Goal: Information Seeking & Learning: Learn about a topic

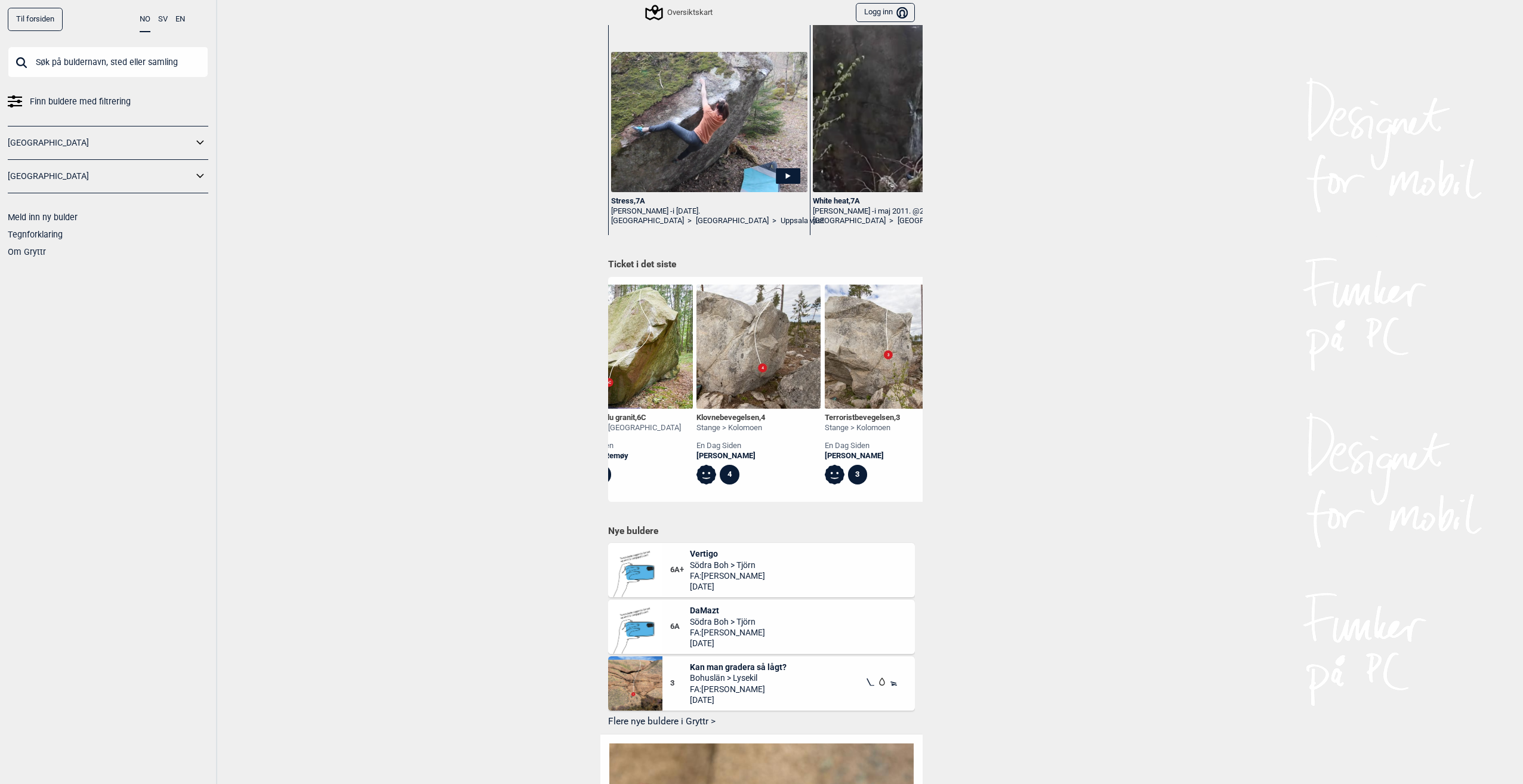
scroll to position [0, 1463]
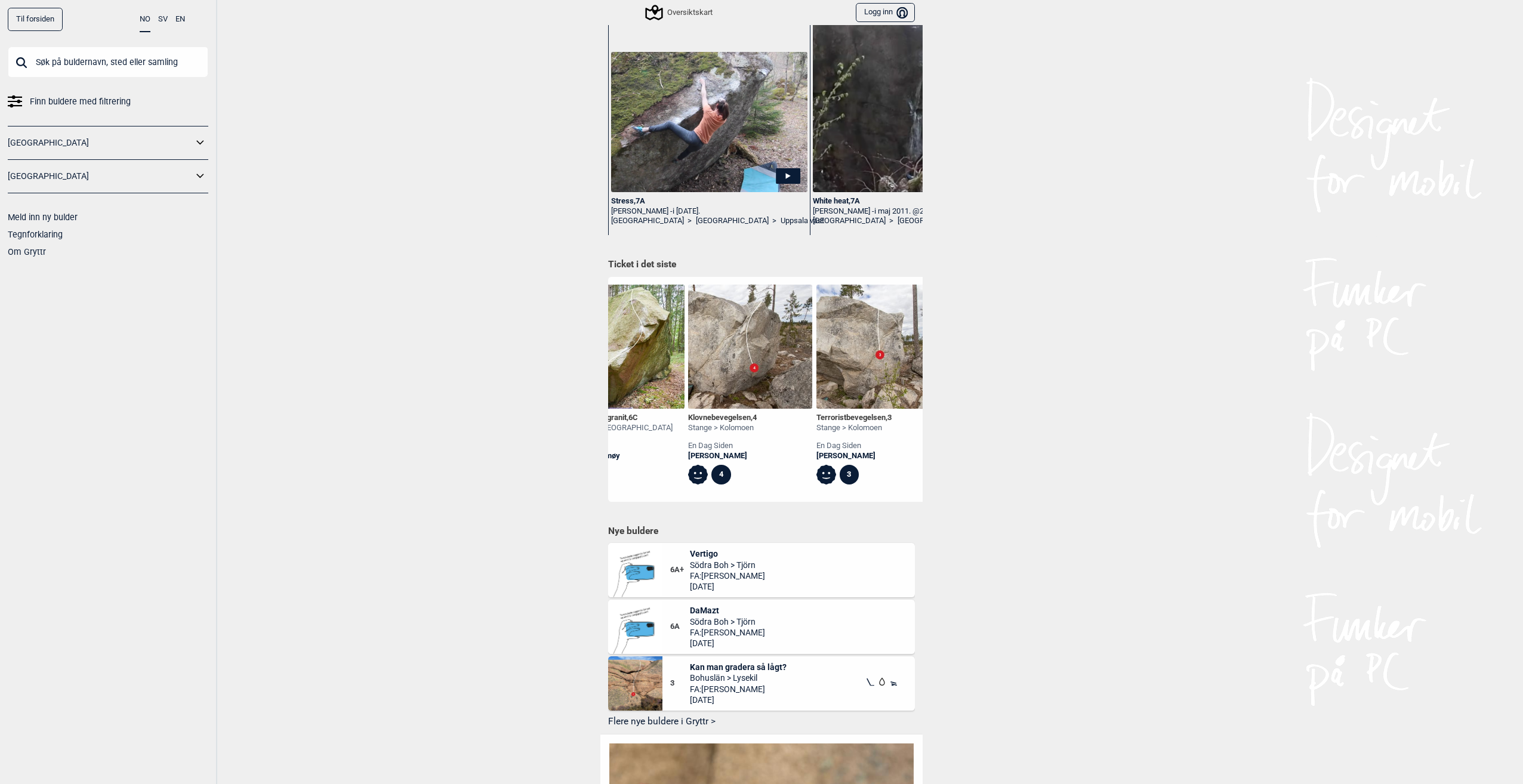
click at [201, 140] on icon at bounding box center [200, 143] width 15 height 17
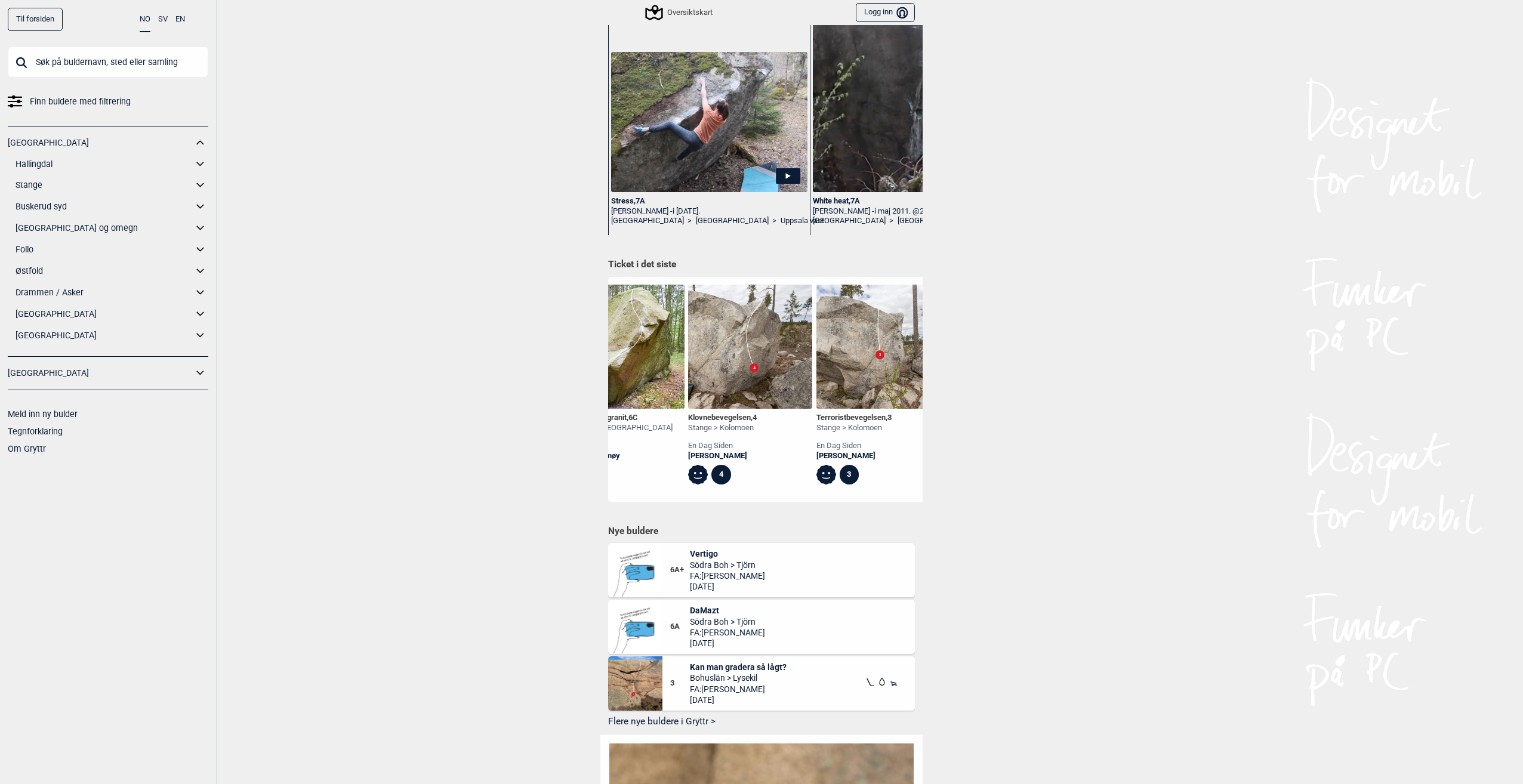
click at [95, 67] on input "text" at bounding box center [107, 62] width 200 height 31
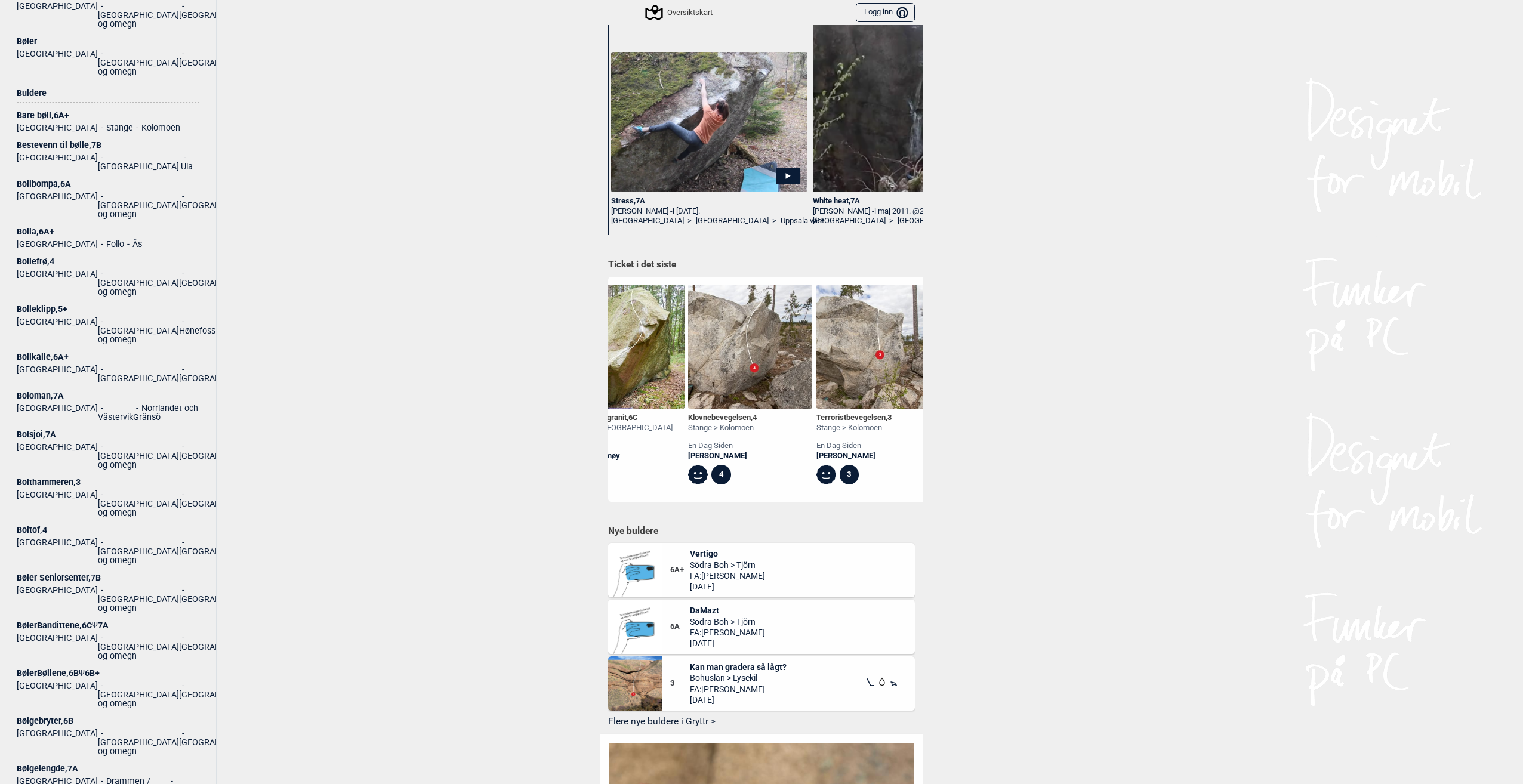
scroll to position [179, 0]
type input "bøler"
click at [55, 668] on div "BølerBøllene , 6B Ψ 6B+" at bounding box center [108, 672] width 182 height 9
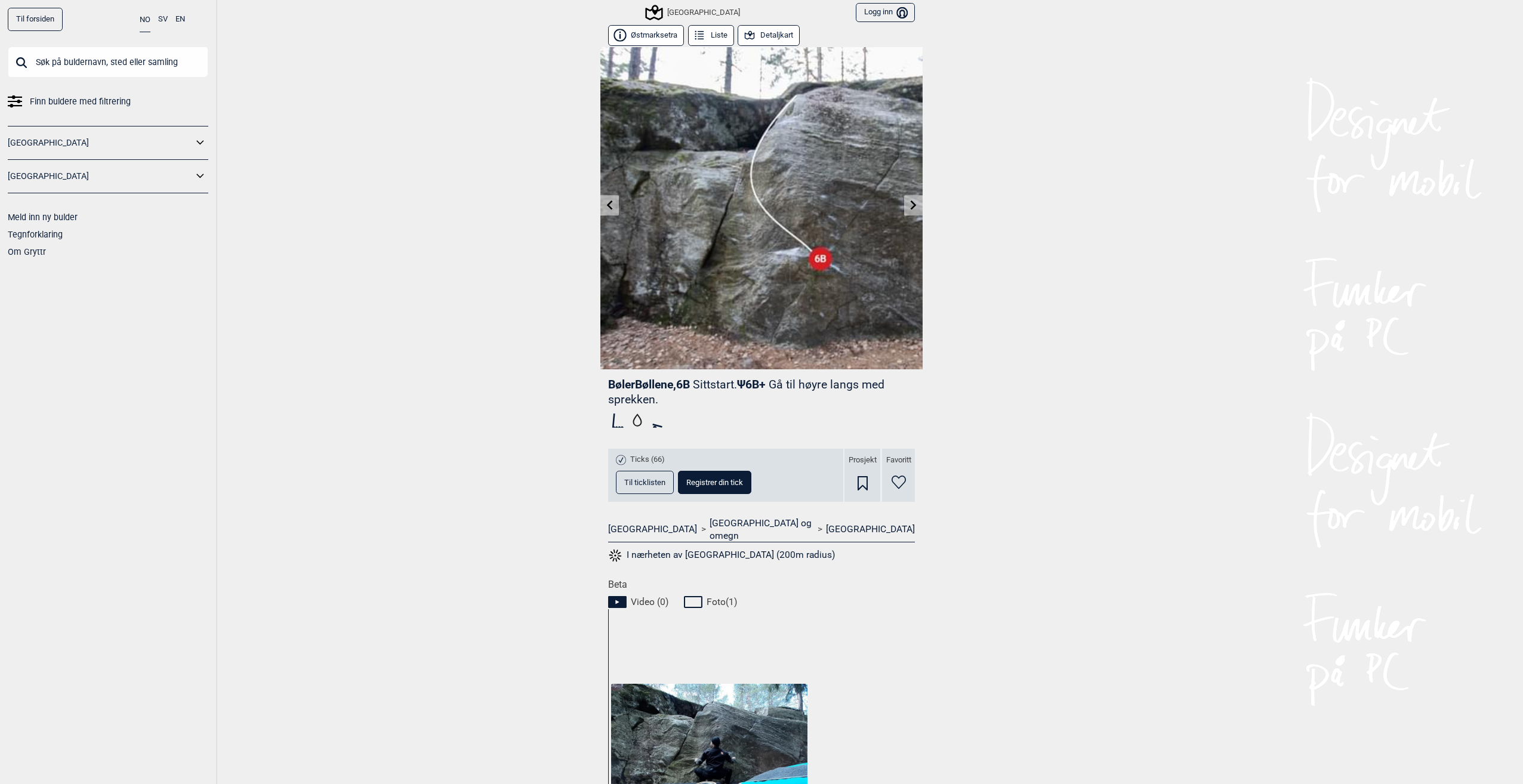
click at [898, 210] on img at bounding box center [761, 208] width 322 height 322
click at [912, 205] on icon at bounding box center [913, 205] width 9 height 9
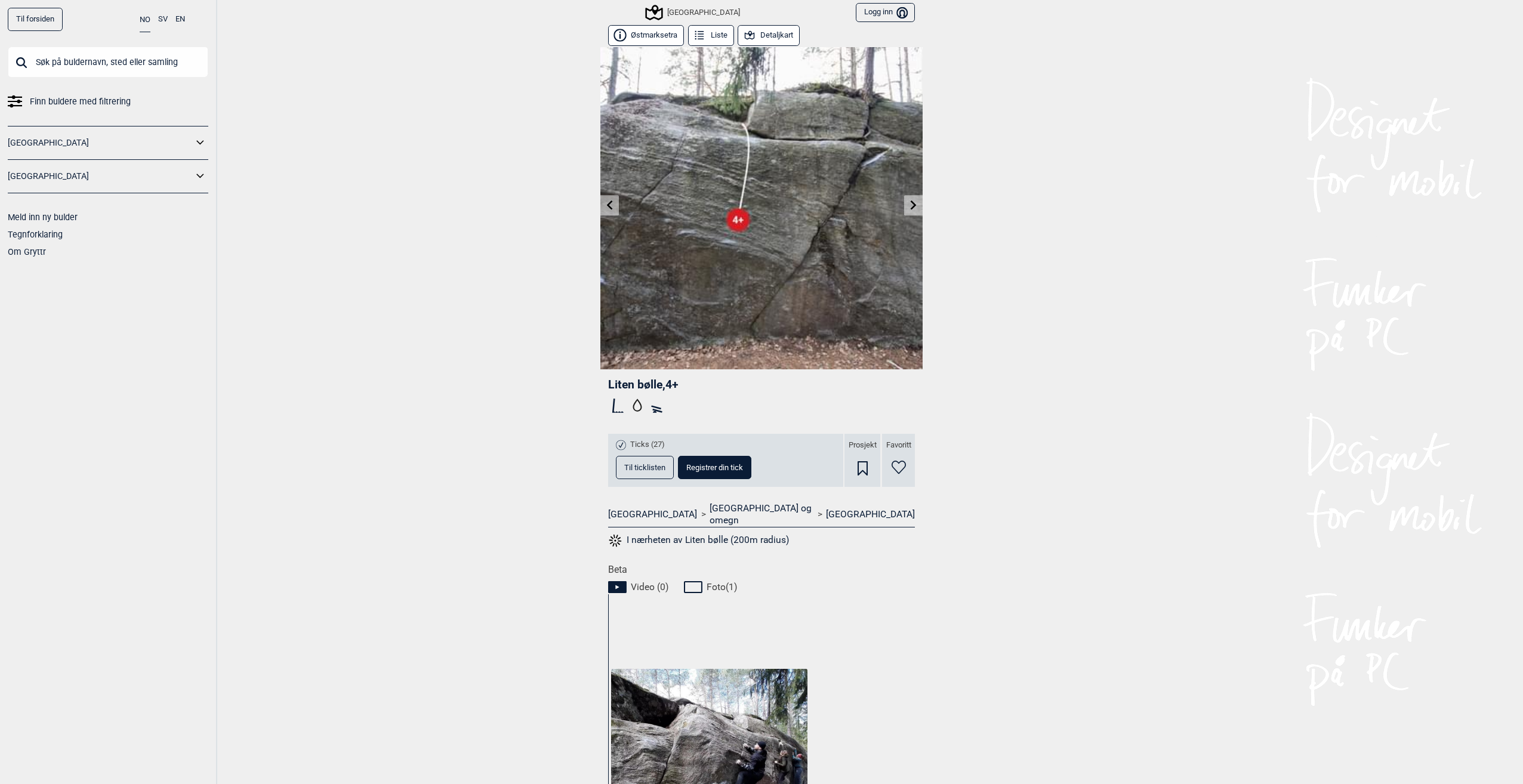
click at [912, 210] on link at bounding box center [914, 205] width 19 height 20
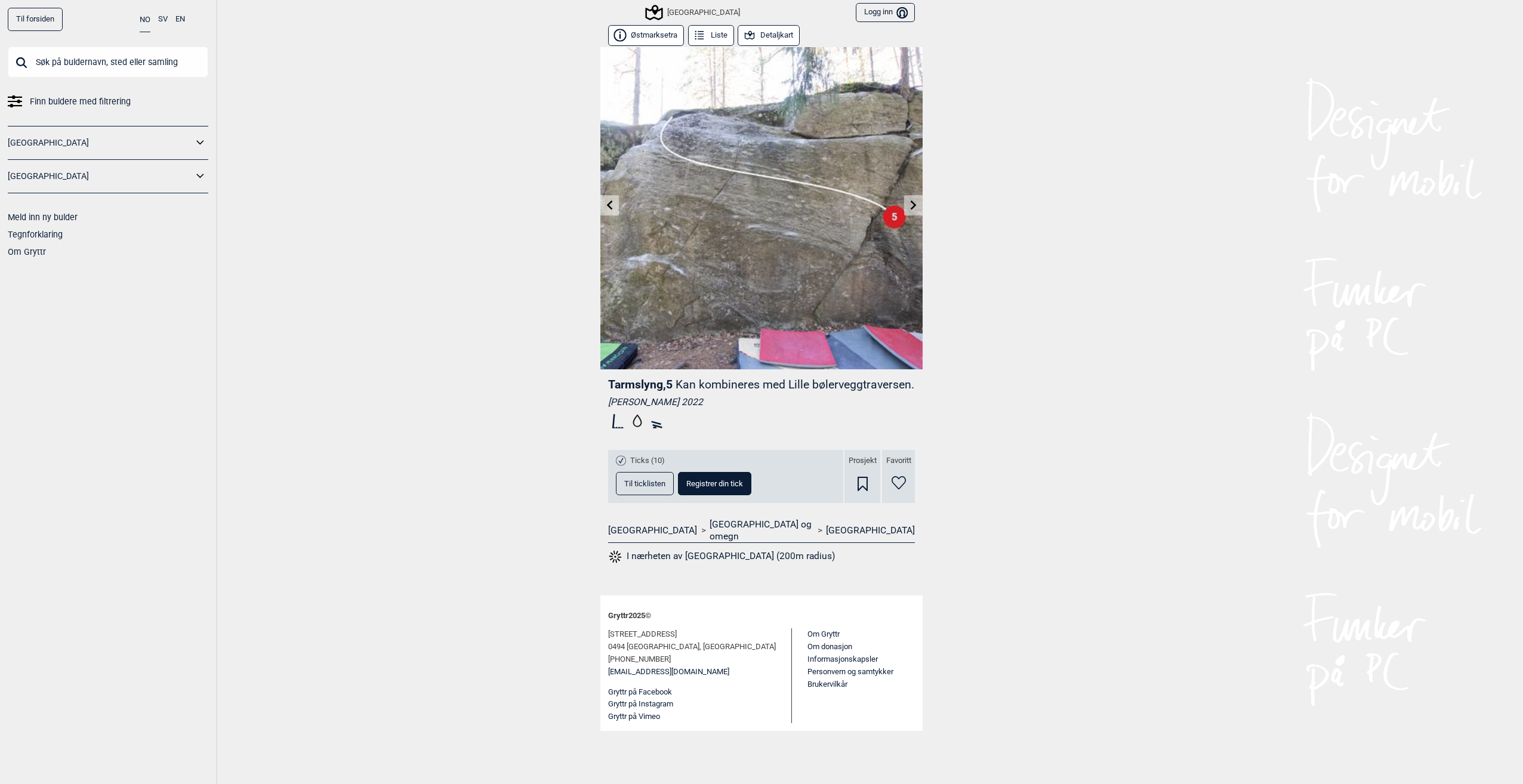
click at [914, 210] on link at bounding box center [914, 205] width 19 height 20
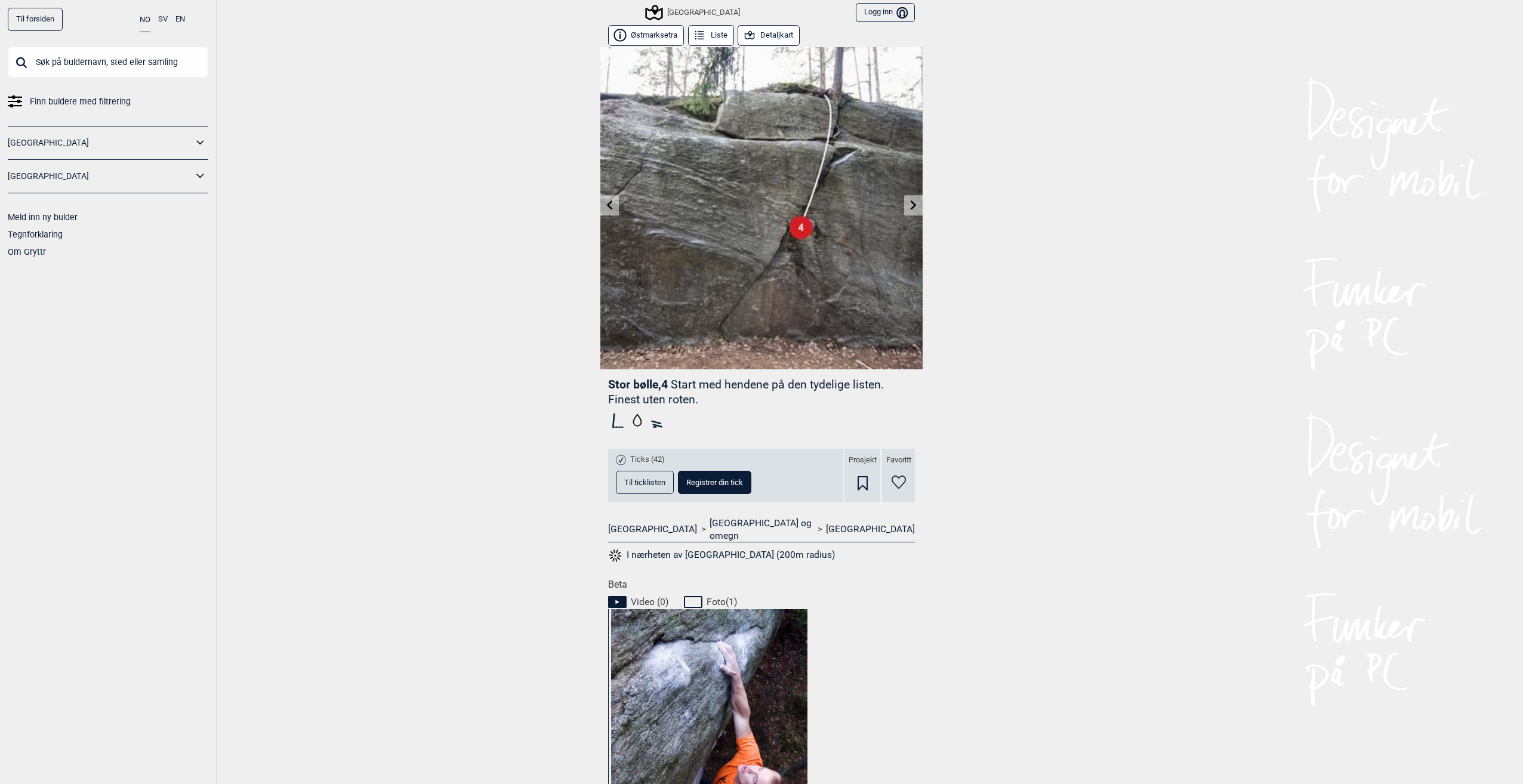
click at [914, 204] on link at bounding box center [914, 205] width 19 height 20
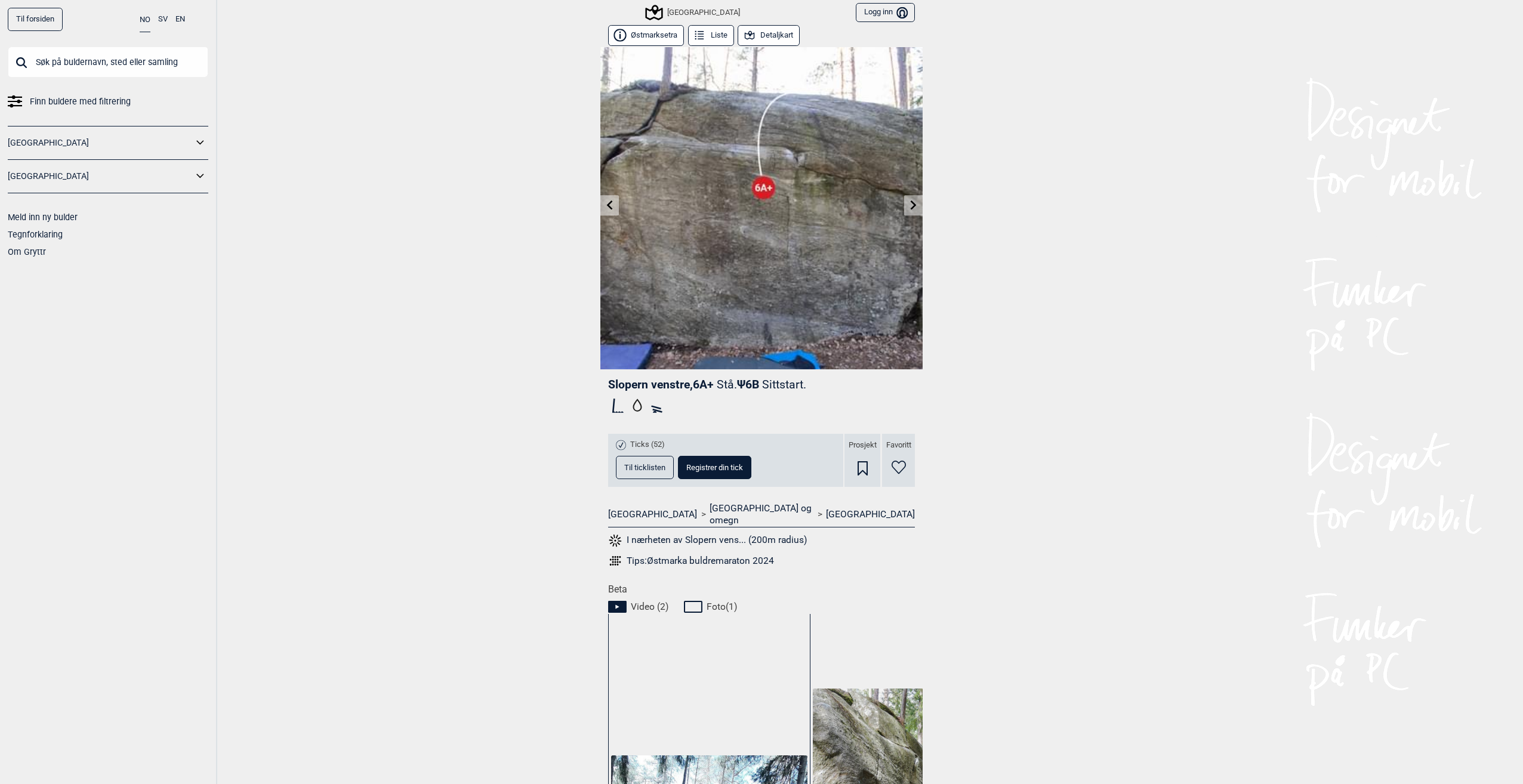
click at [913, 199] on link at bounding box center [914, 205] width 19 height 20
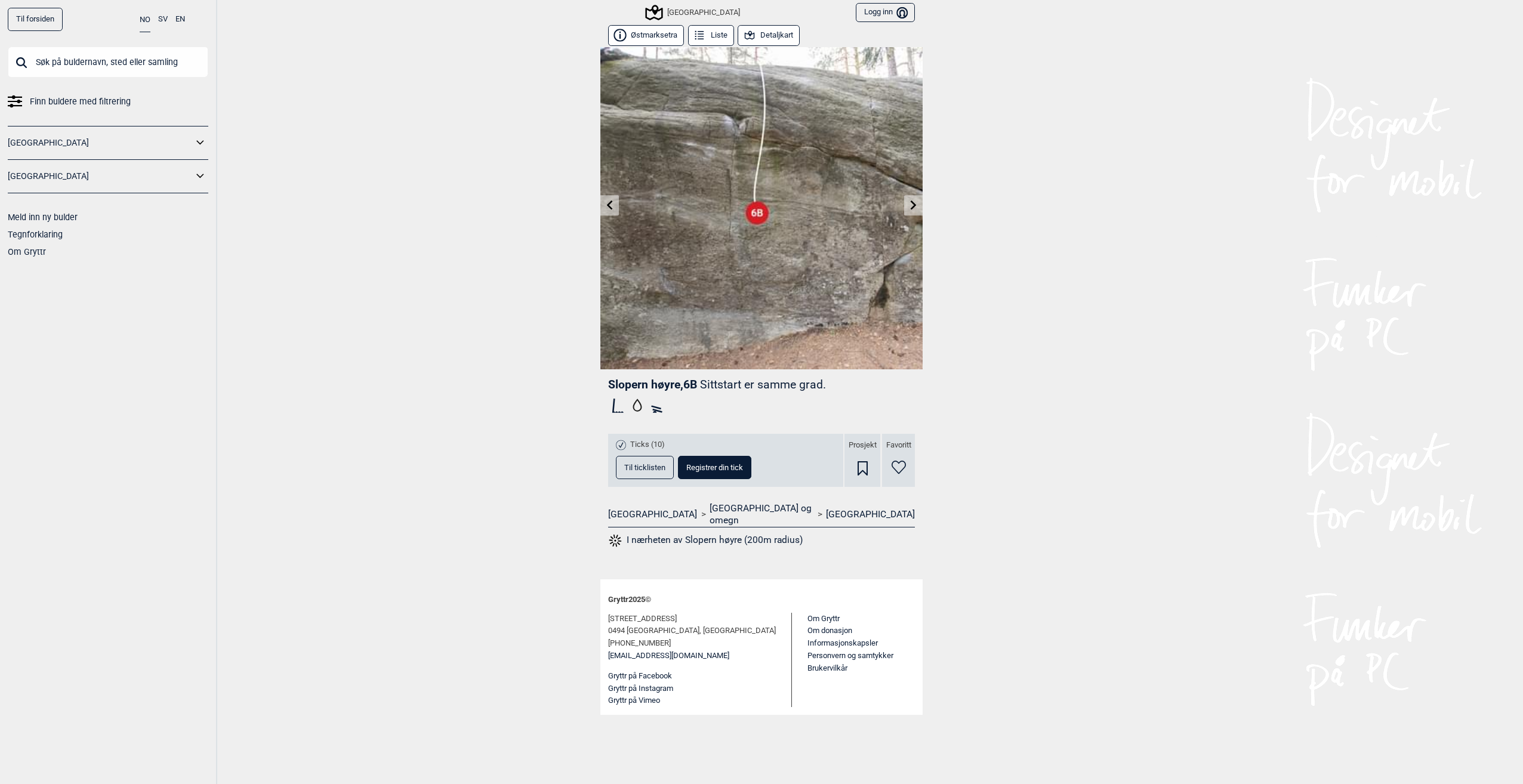
click at [916, 206] on icon at bounding box center [913, 205] width 9 height 9
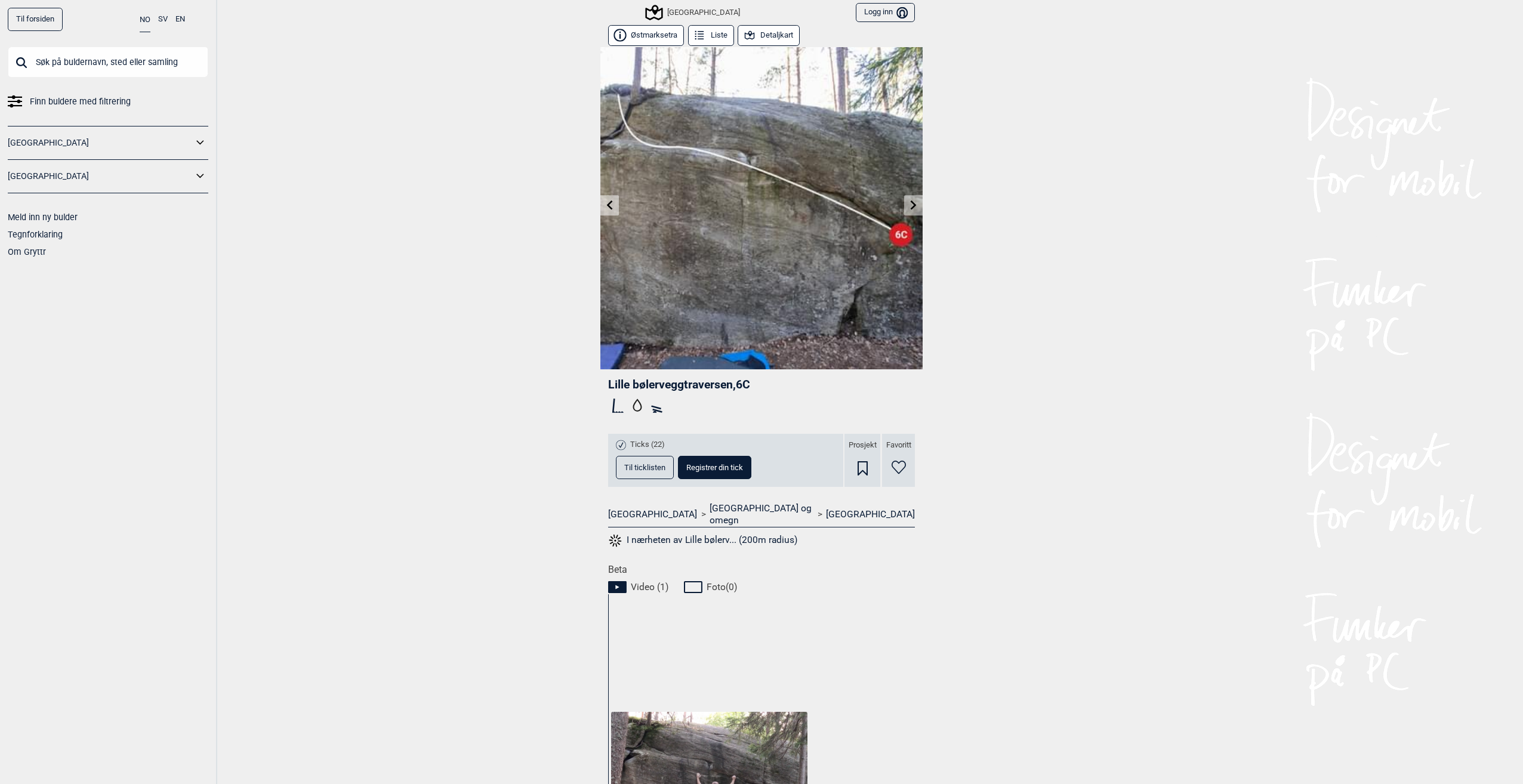
click at [651, 464] on span "Til ticklisten" at bounding box center [644, 467] width 41 height 8
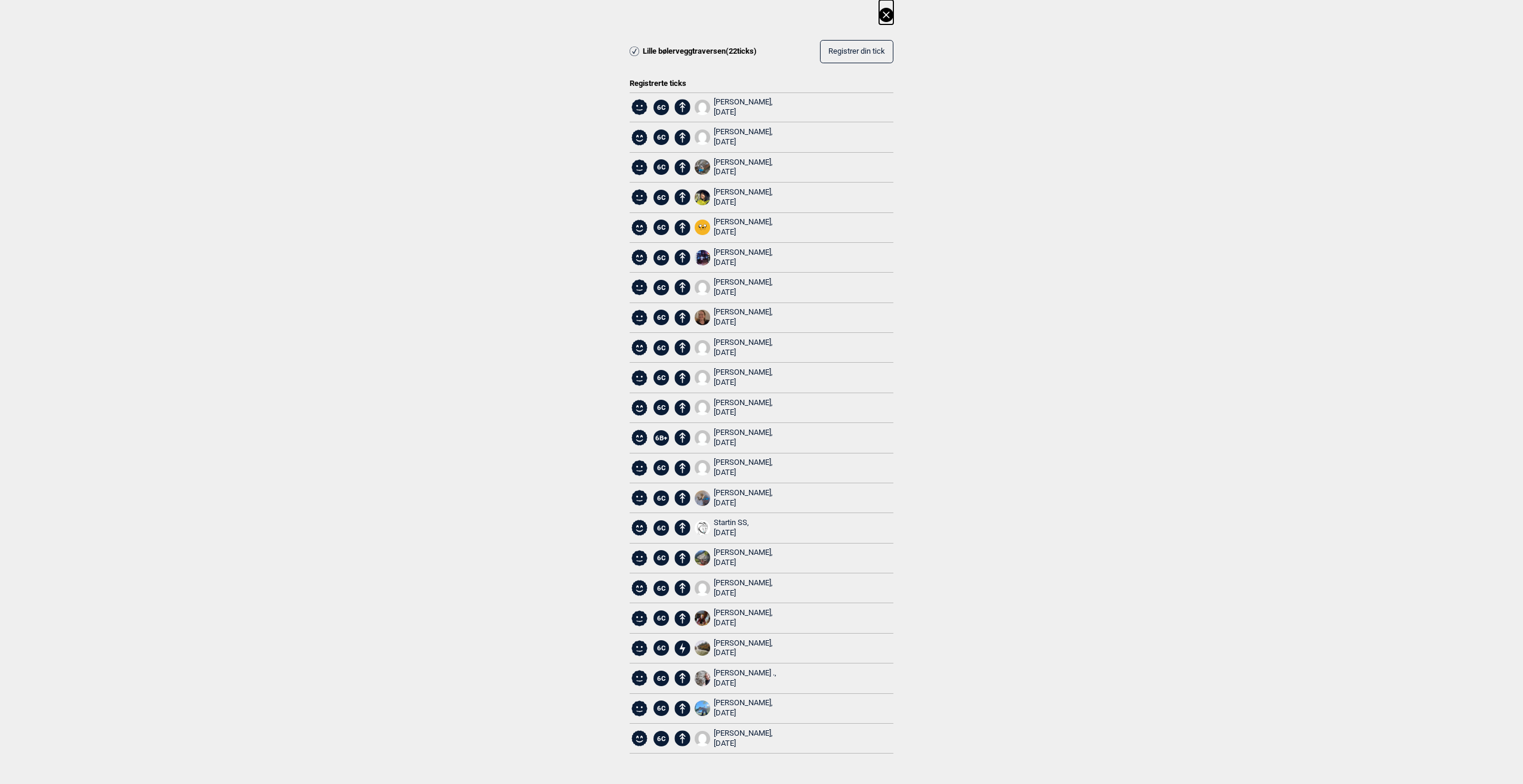
click at [885, 19] on icon at bounding box center [886, 14] width 14 height 14
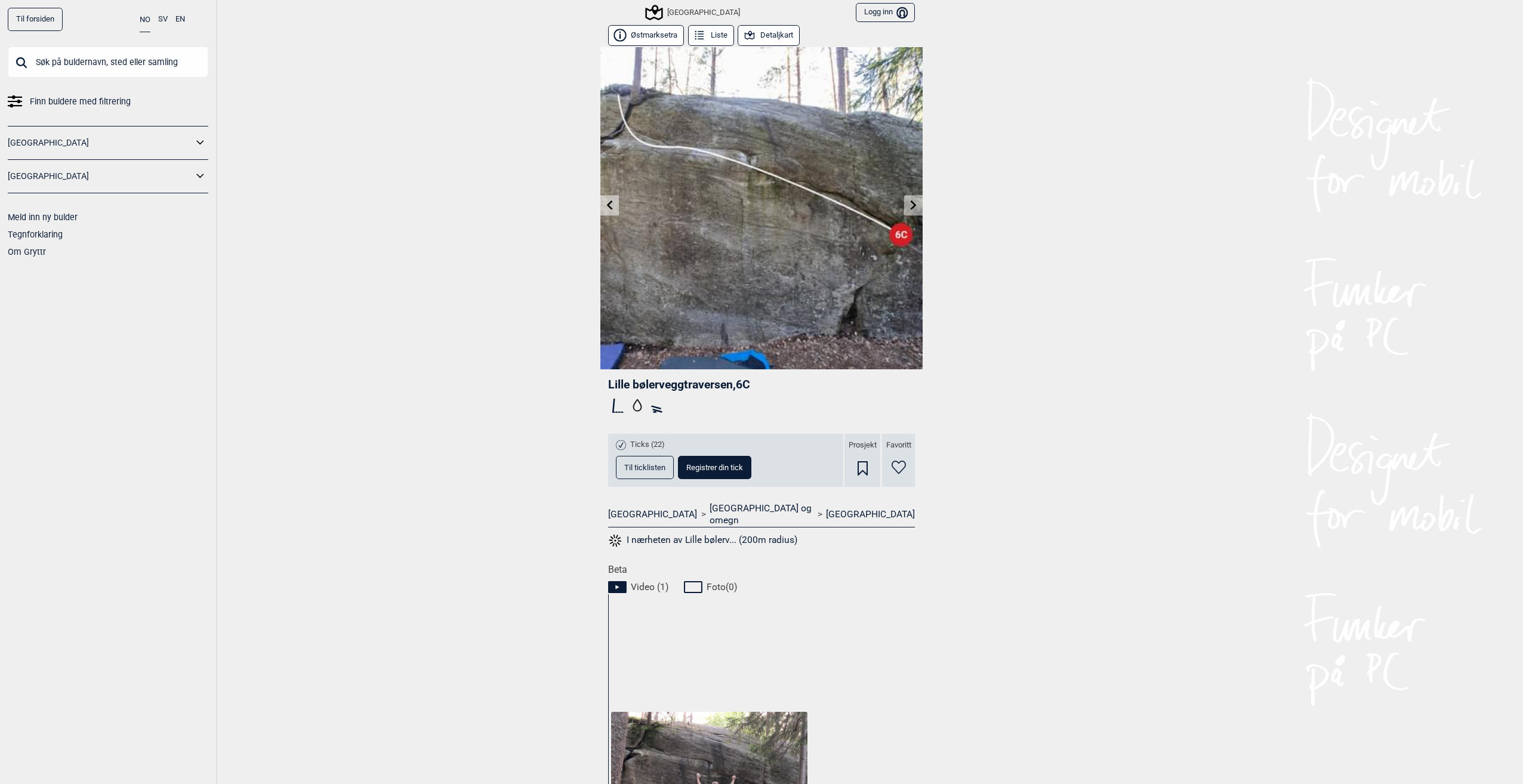
click at [604, 210] on link at bounding box center [609, 205] width 19 height 20
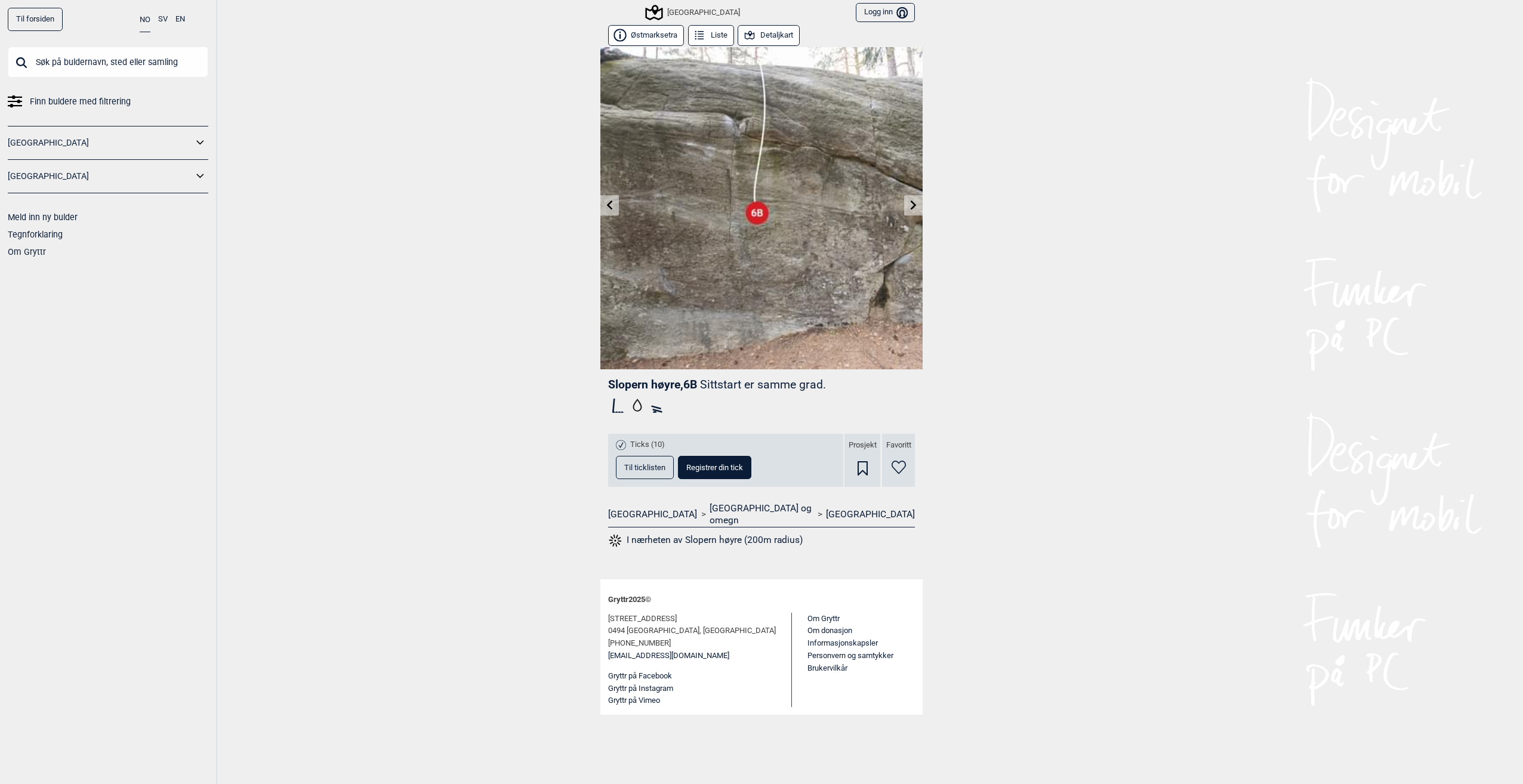
click at [604, 210] on link at bounding box center [609, 205] width 19 height 20
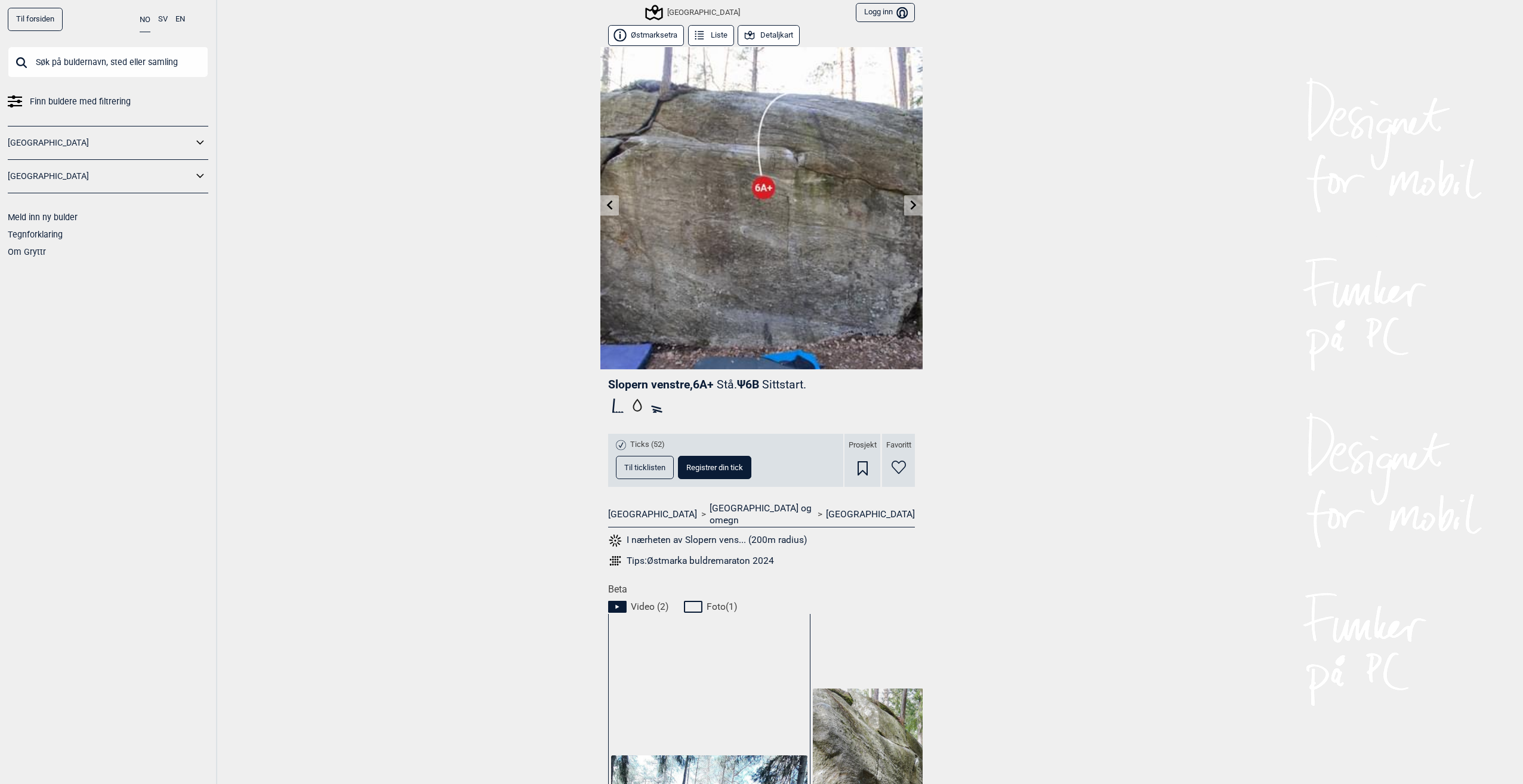
click at [604, 210] on link at bounding box center [609, 205] width 19 height 20
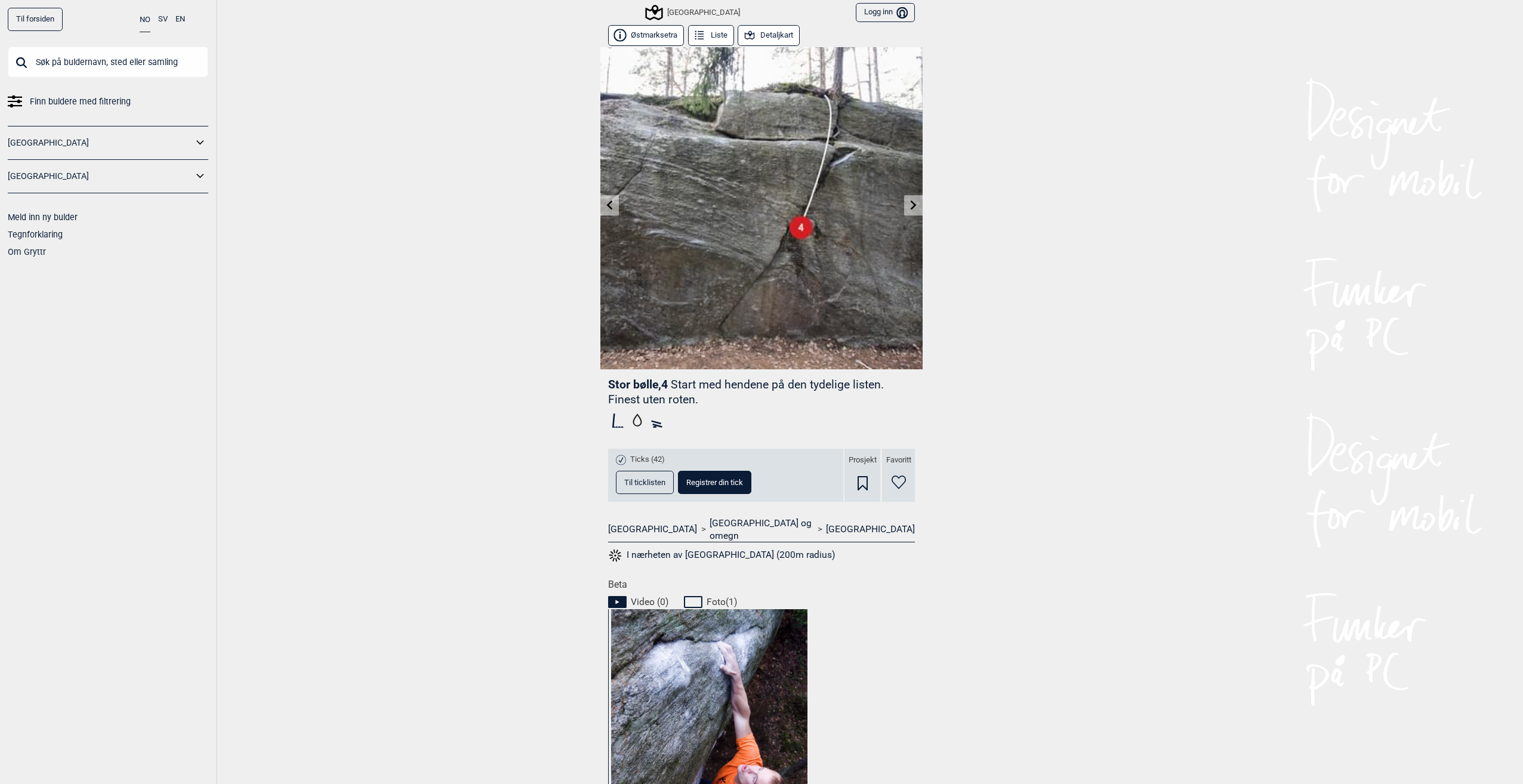
click at [604, 210] on link at bounding box center [609, 205] width 19 height 20
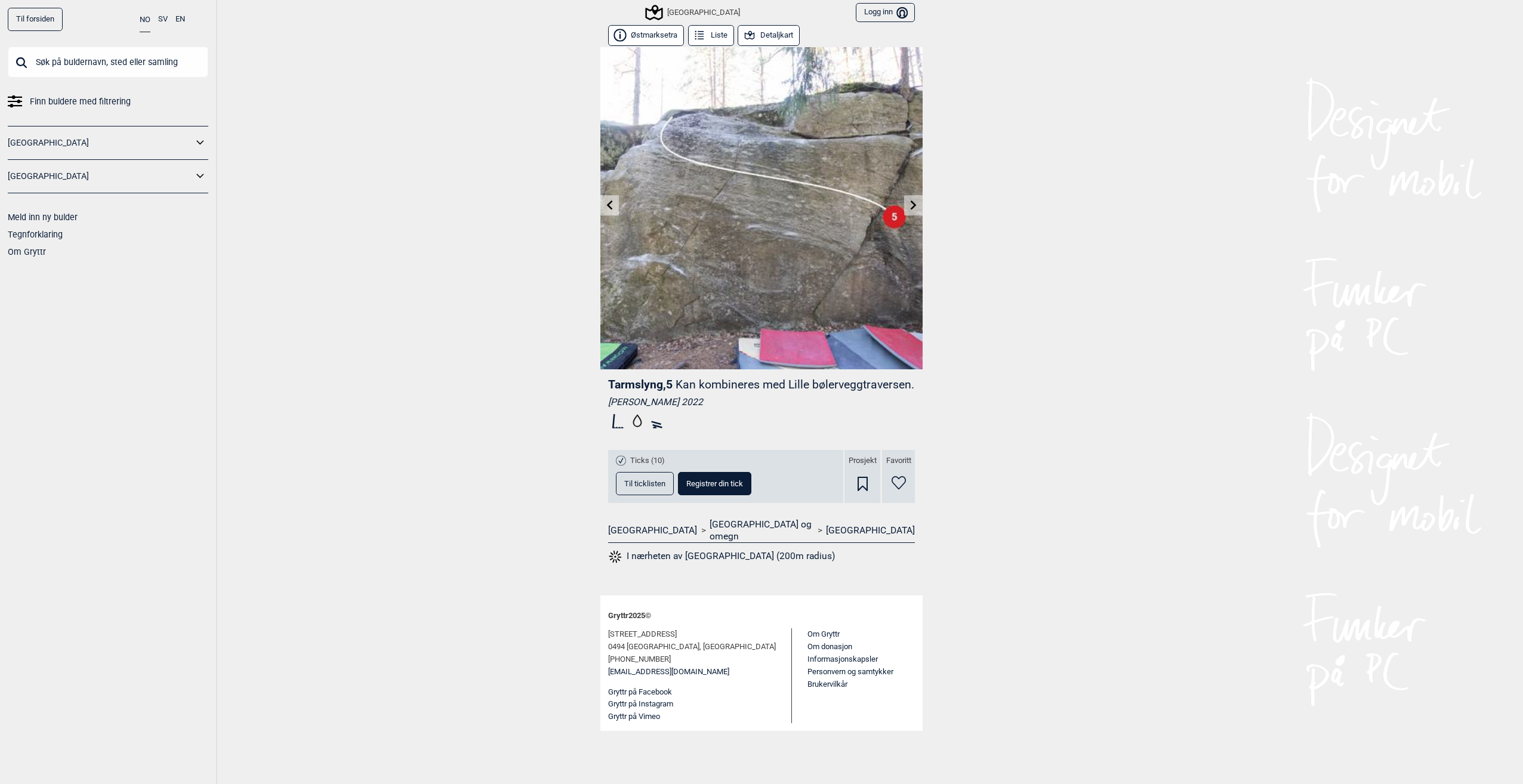
click at [604, 210] on link at bounding box center [609, 205] width 19 height 20
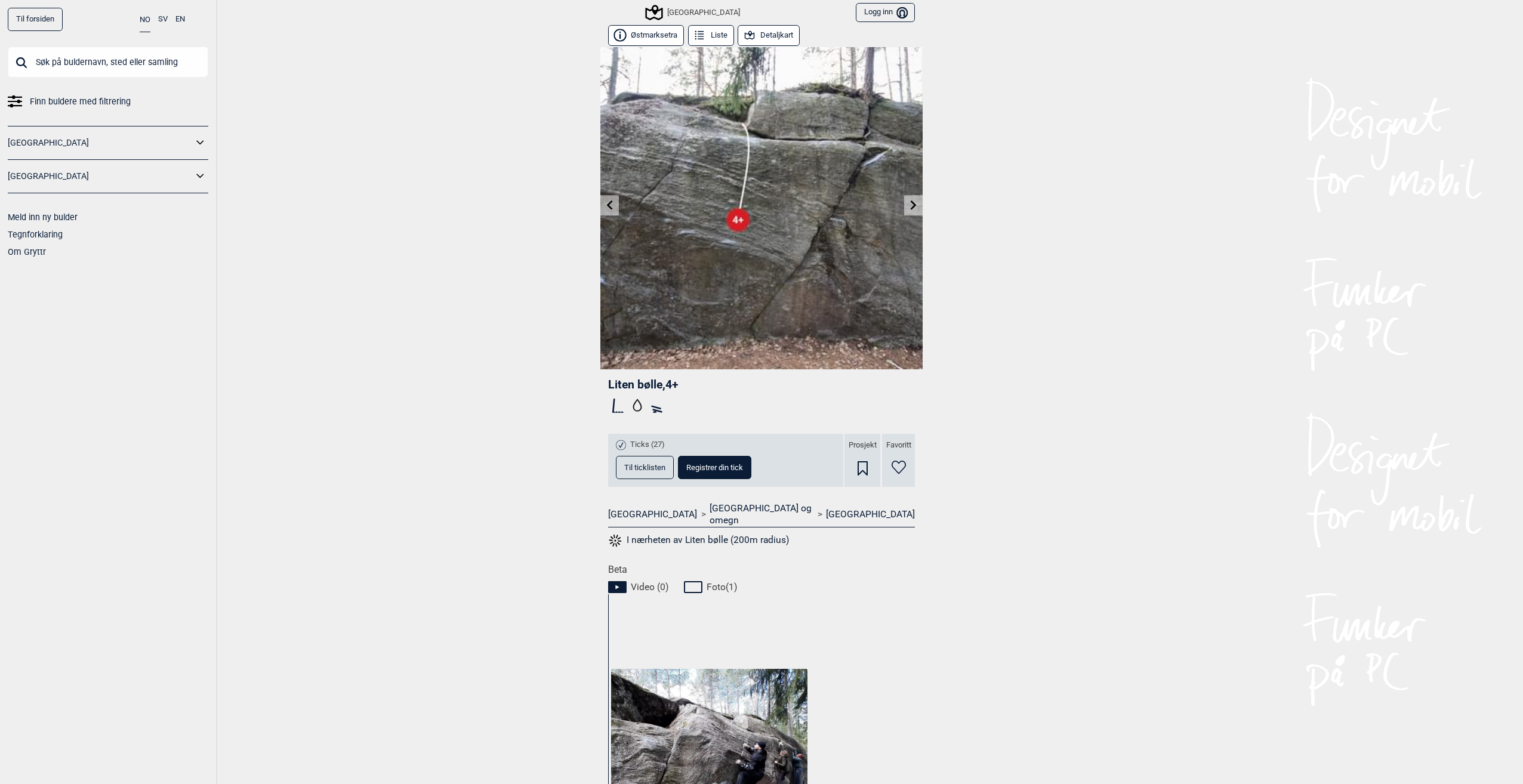
click at [604, 210] on link at bounding box center [609, 205] width 19 height 20
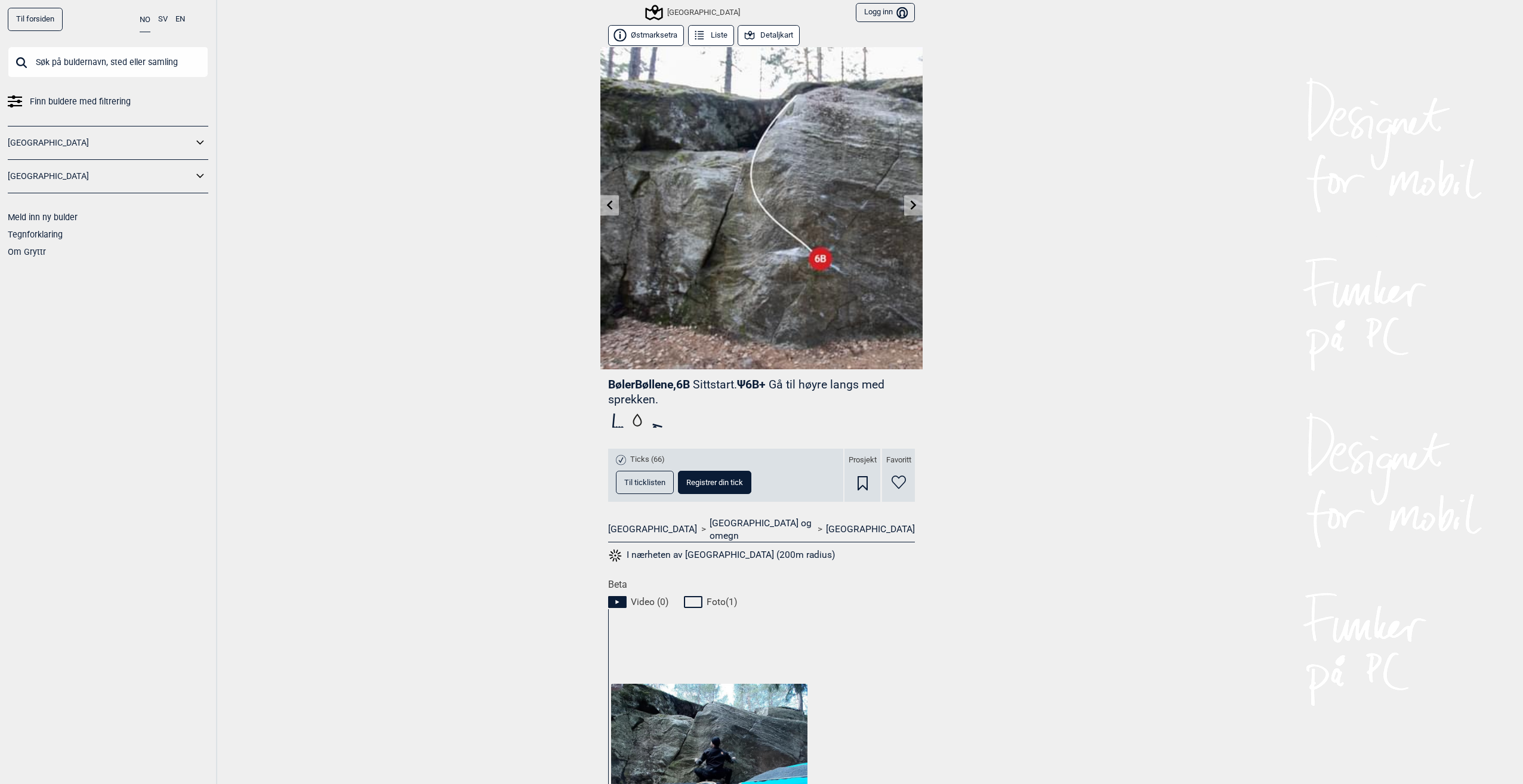
click at [604, 210] on link at bounding box center [609, 205] width 19 height 20
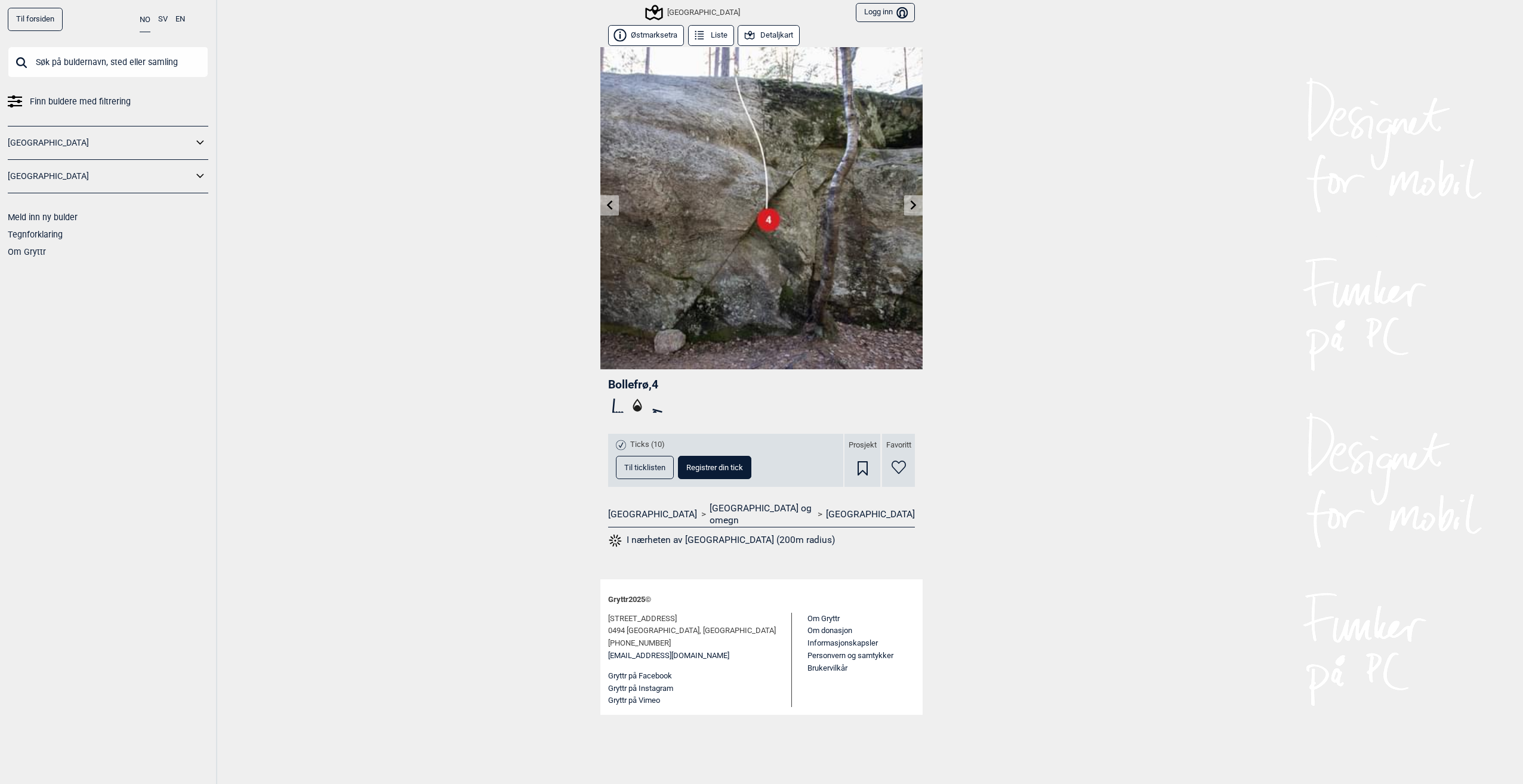
click at [604, 210] on link at bounding box center [609, 205] width 19 height 20
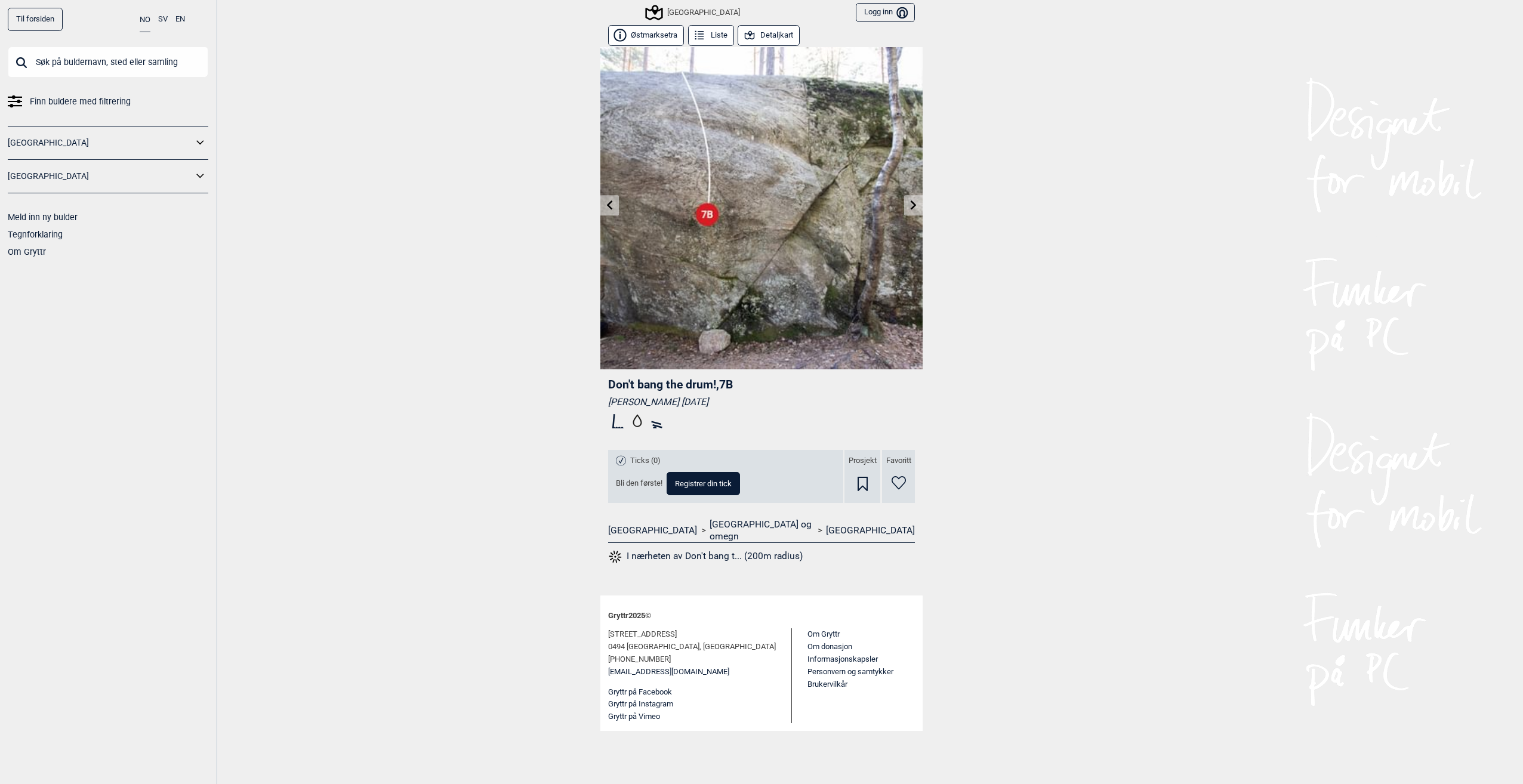
click at [609, 213] on link at bounding box center [609, 205] width 19 height 20
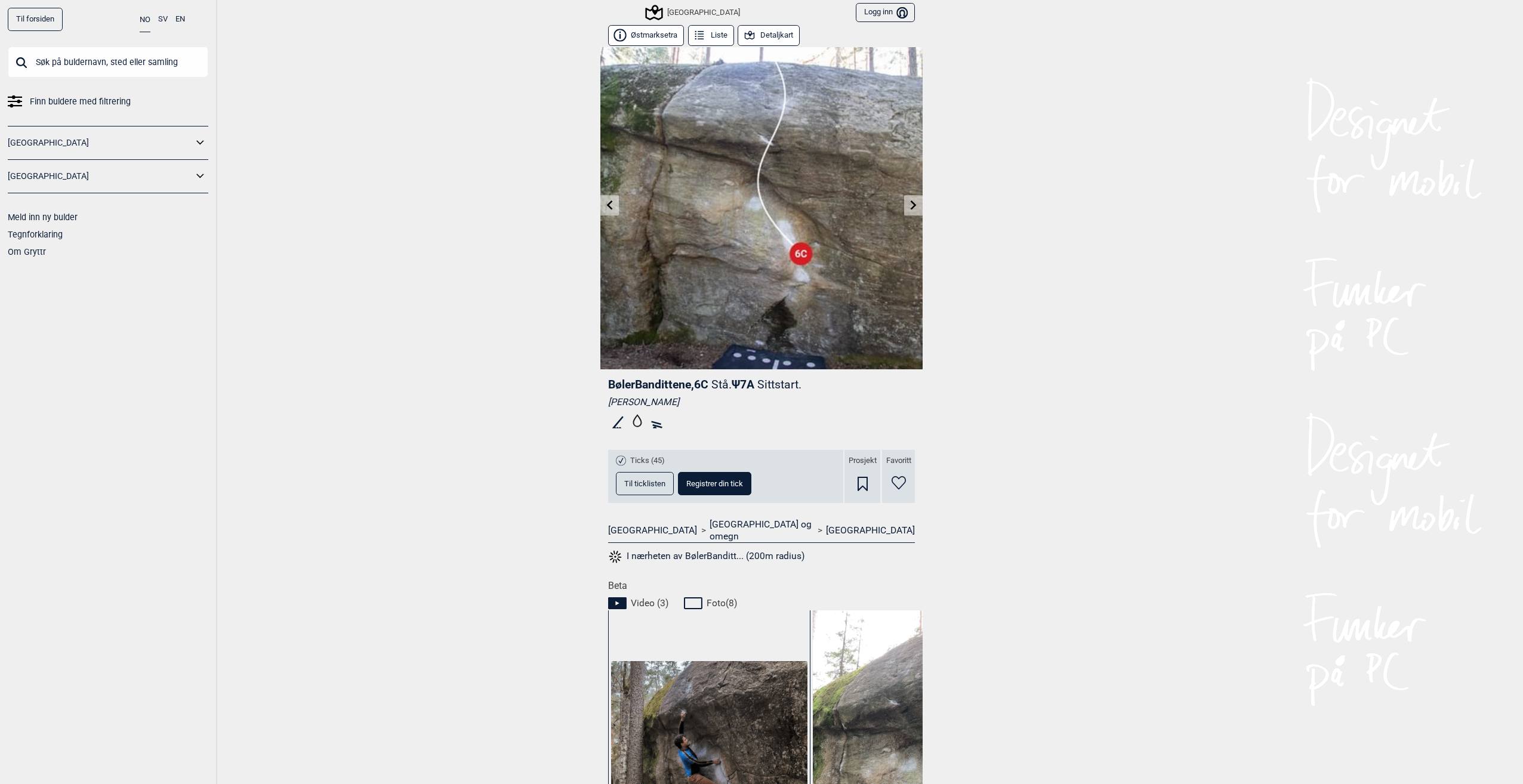
click at [605, 208] on icon at bounding box center [609, 205] width 9 height 9
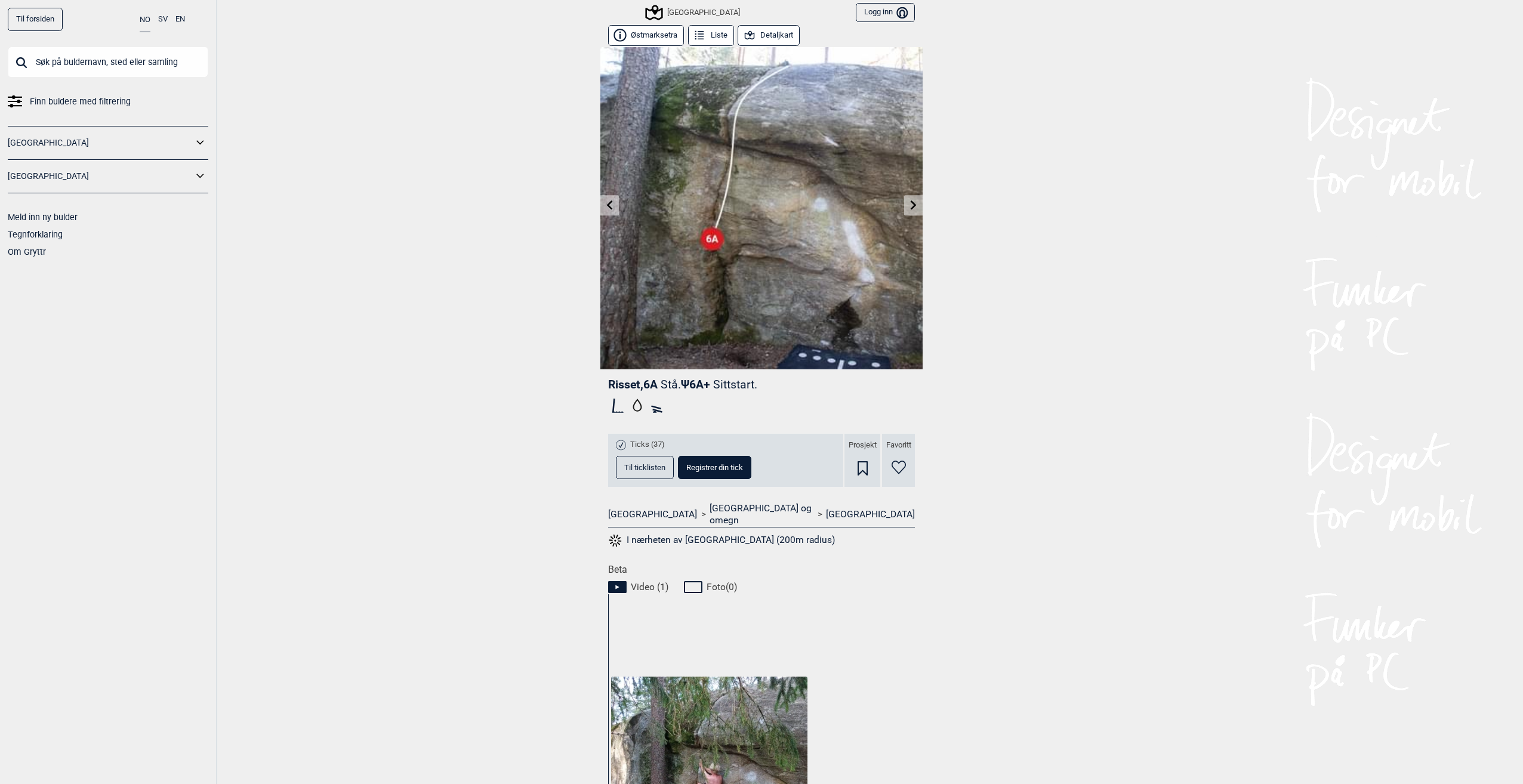
click at [605, 208] on icon at bounding box center [609, 205] width 9 height 9
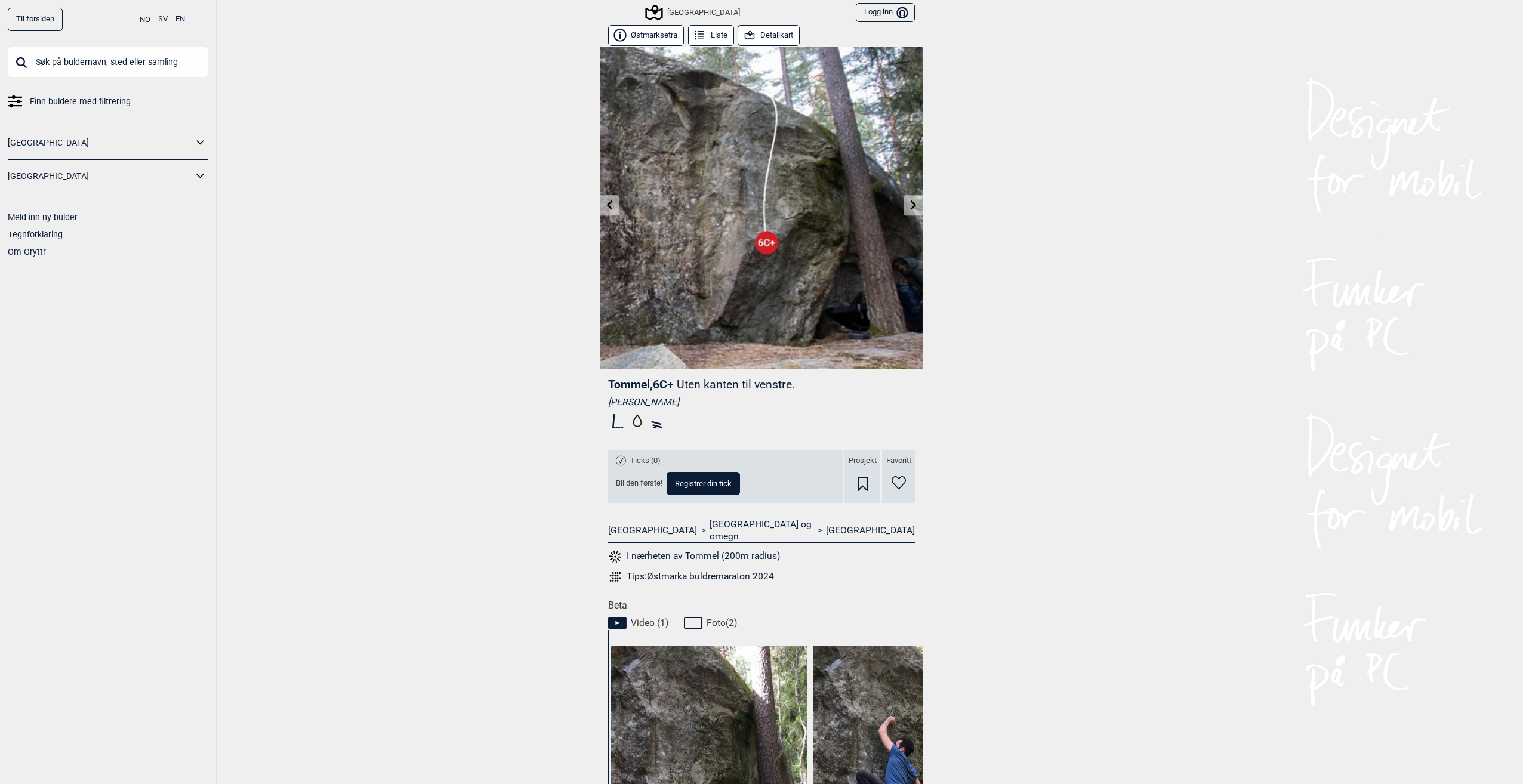
click at [604, 211] on link at bounding box center [609, 205] width 19 height 20
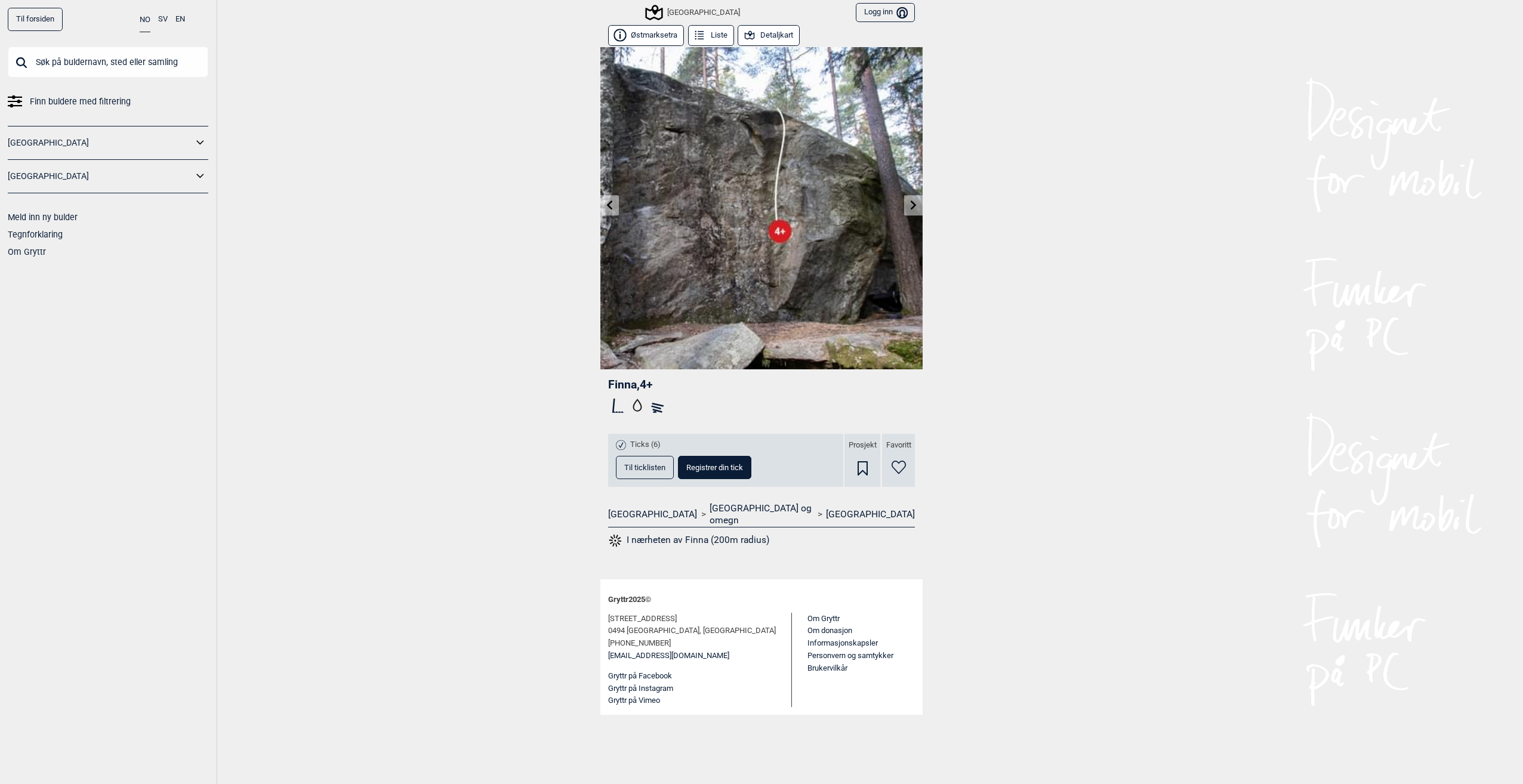
click at [604, 211] on link at bounding box center [609, 205] width 19 height 20
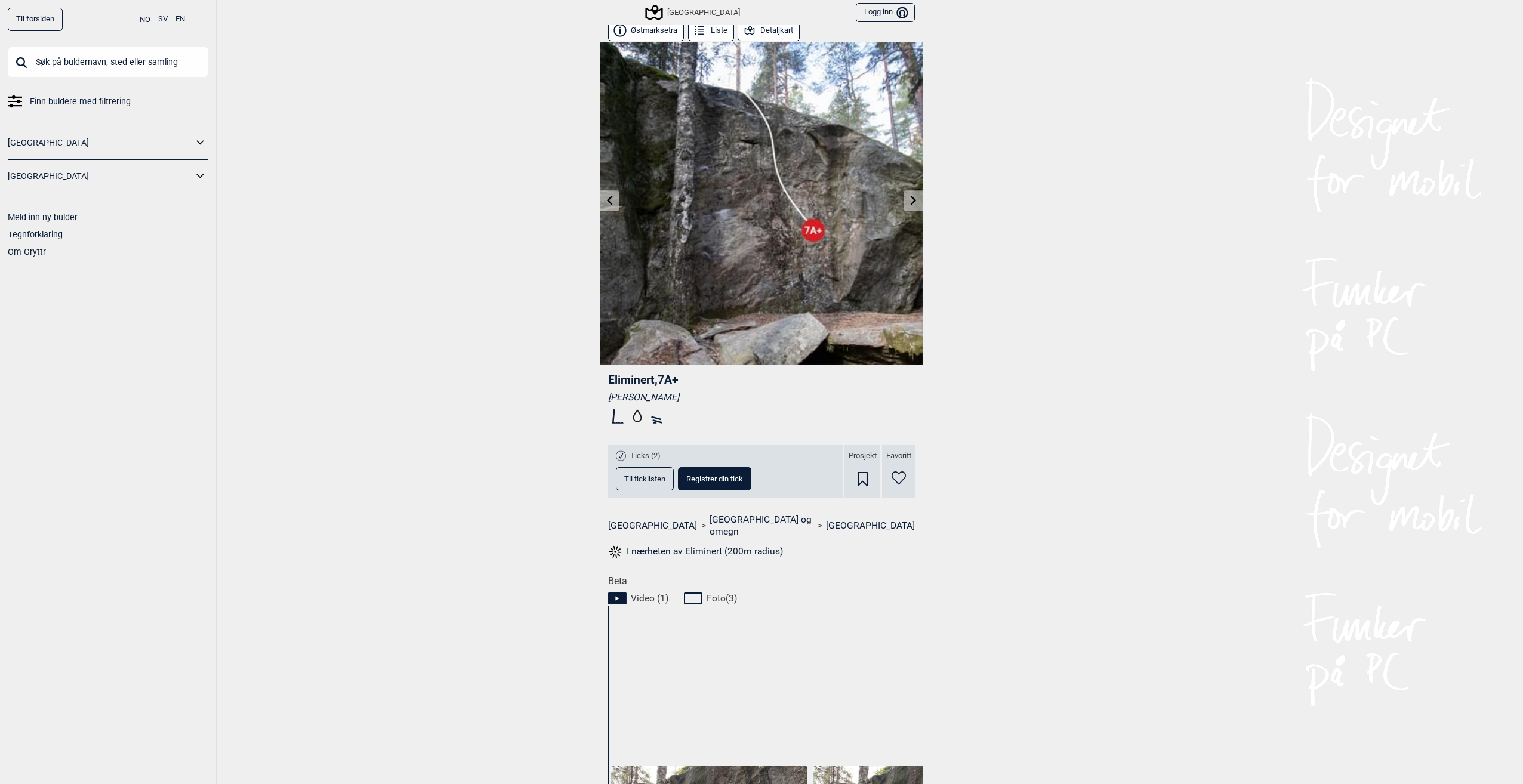
scroll to position [1, 0]
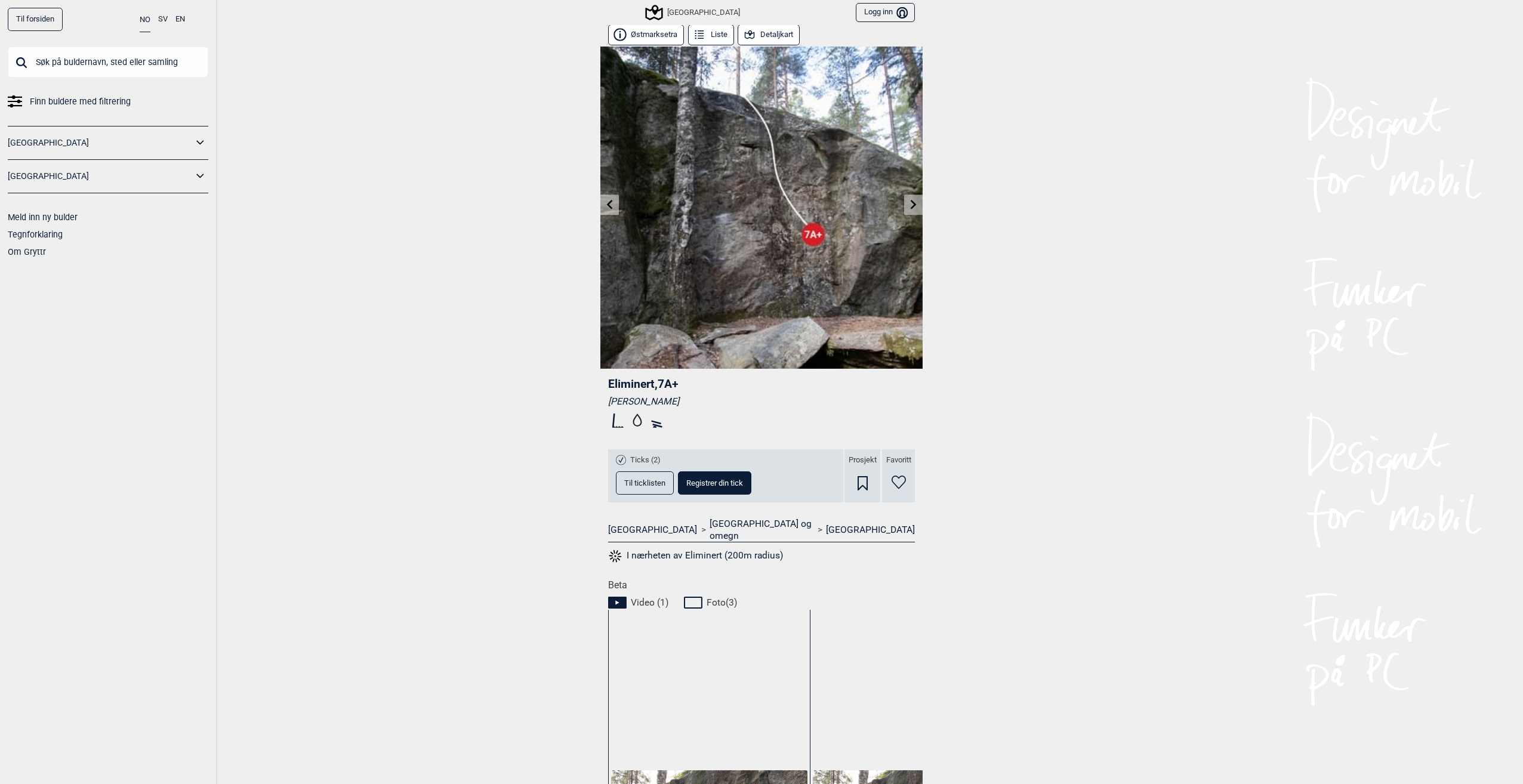
click at [605, 208] on icon at bounding box center [609, 204] width 9 height 9
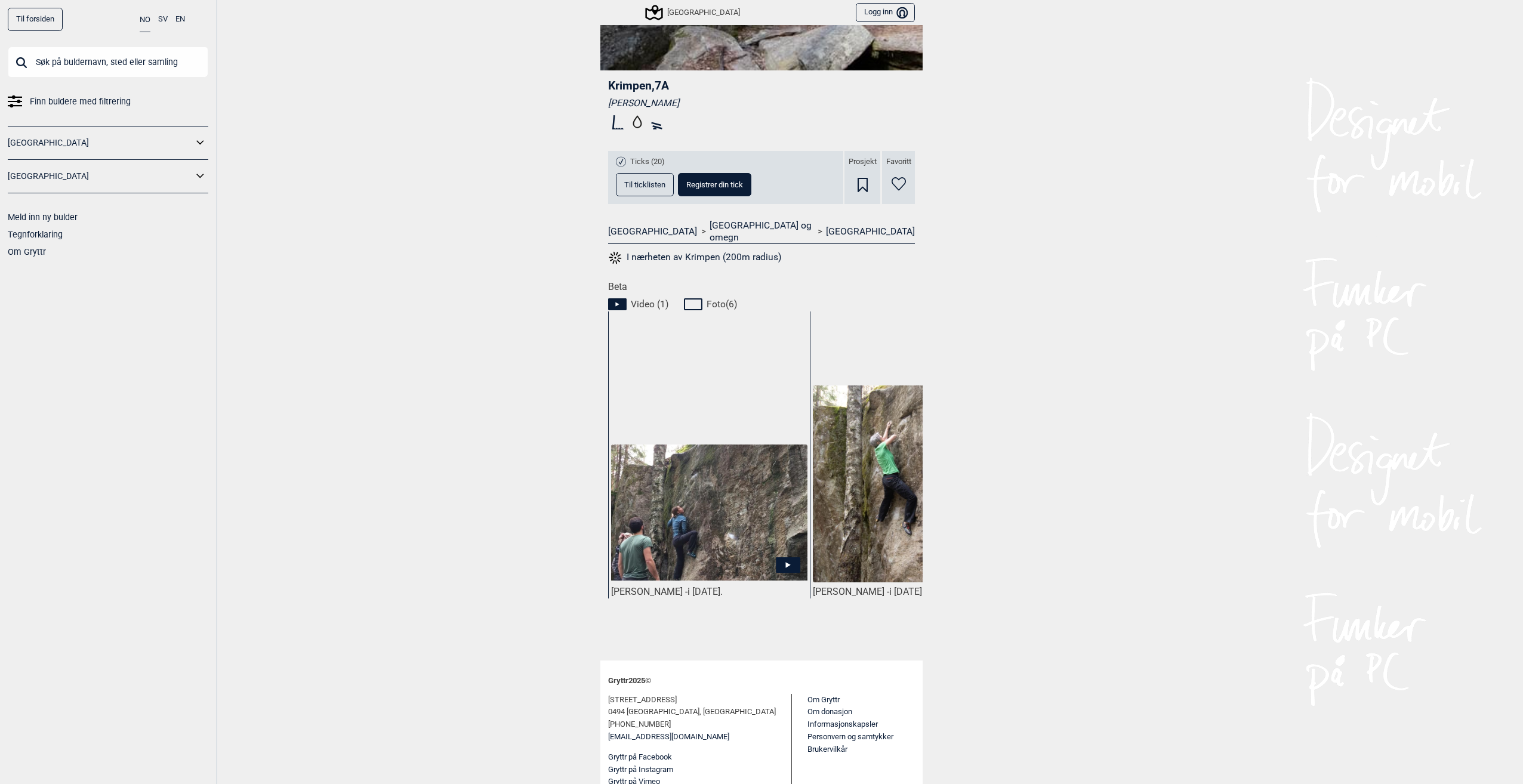
click at [786, 557] on icon at bounding box center [787, 565] width 25 height 15
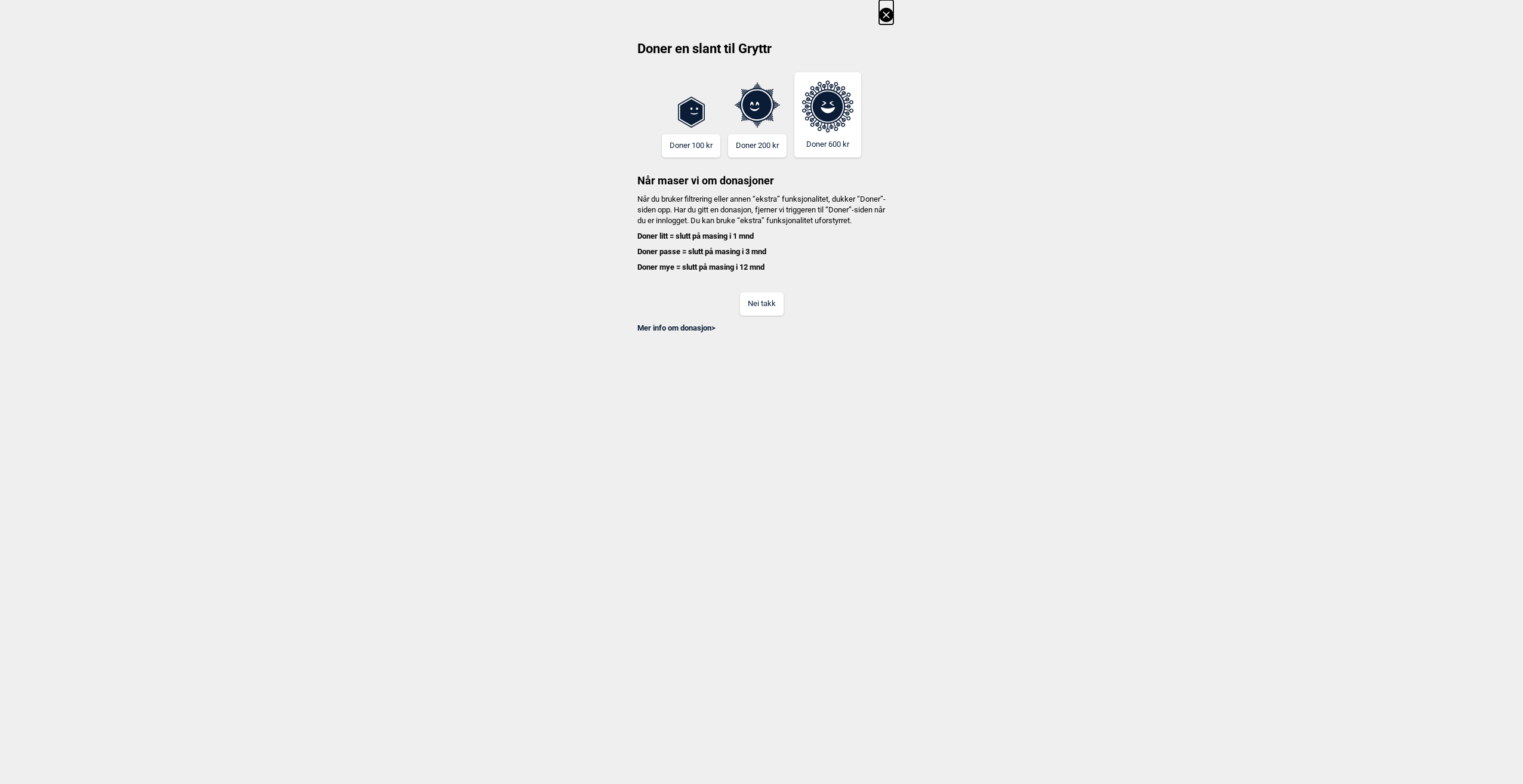
click at [769, 315] on button "Nei takk" at bounding box center [761, 303] width 43 height 23
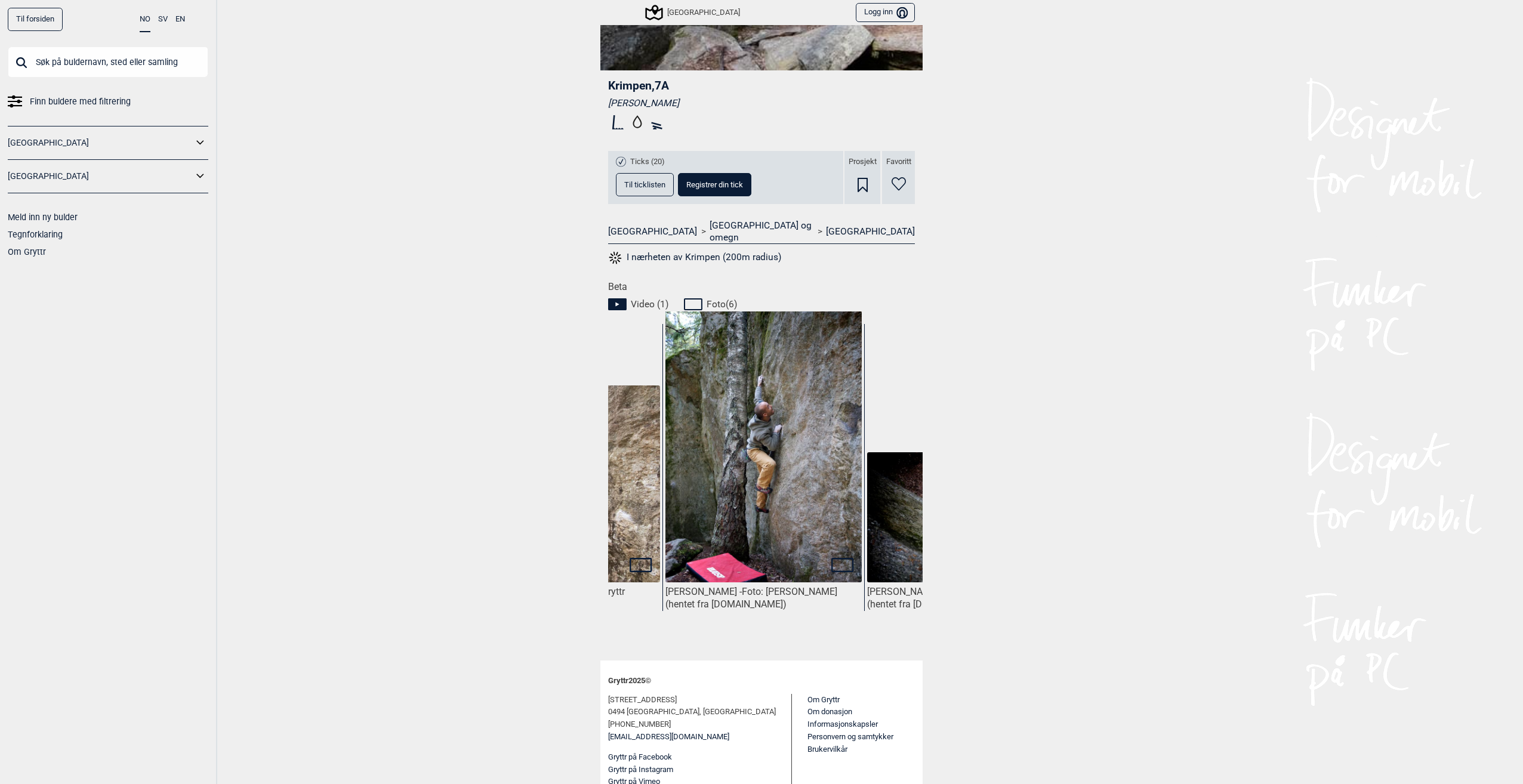
scroll to position [0, 337]
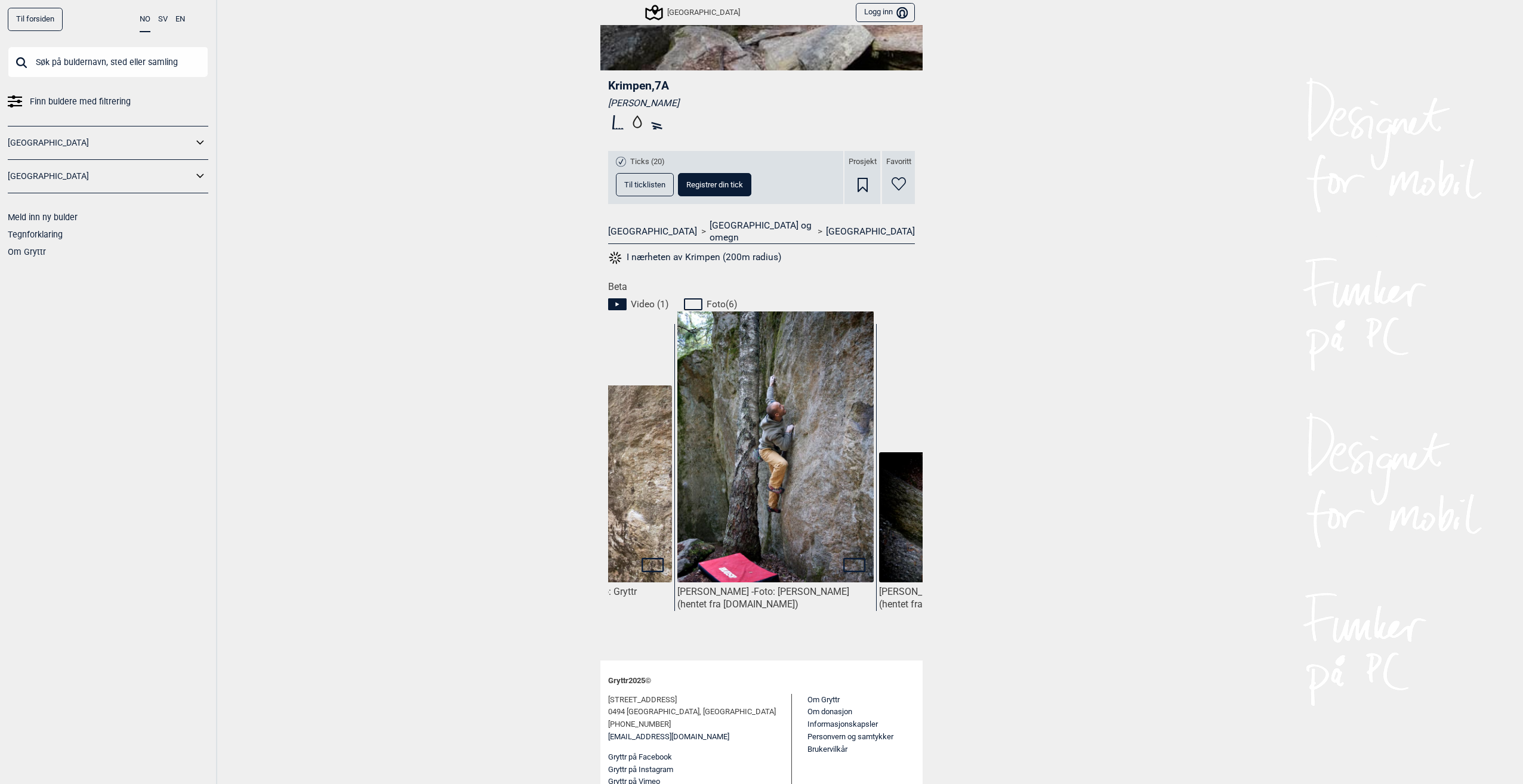
click at [741, 516] on img at bounding box center [776, 458] width 196 height 296
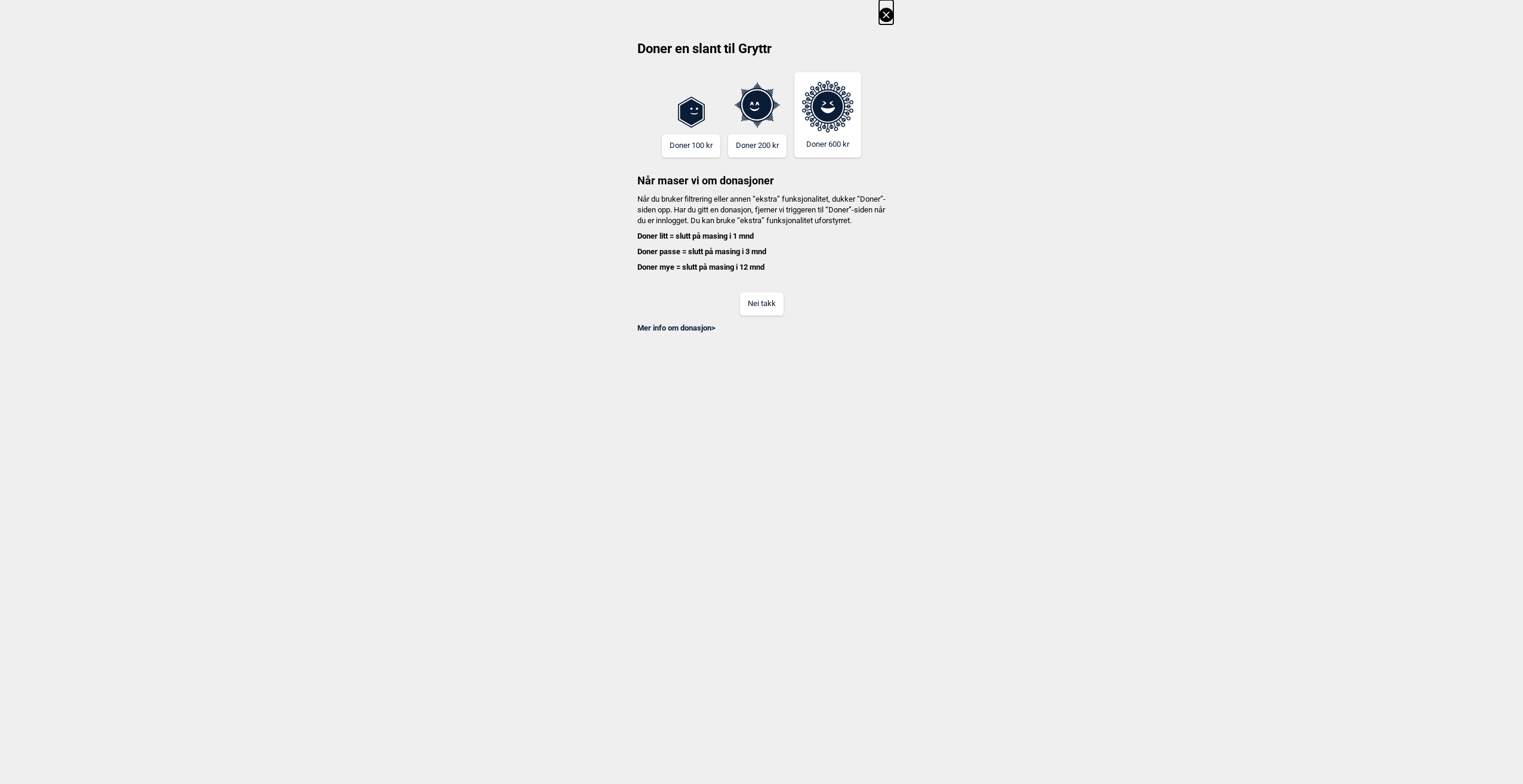
click at [764, 312] on button "Nei takk" at bounding box center [761, 303] width 43 height 23
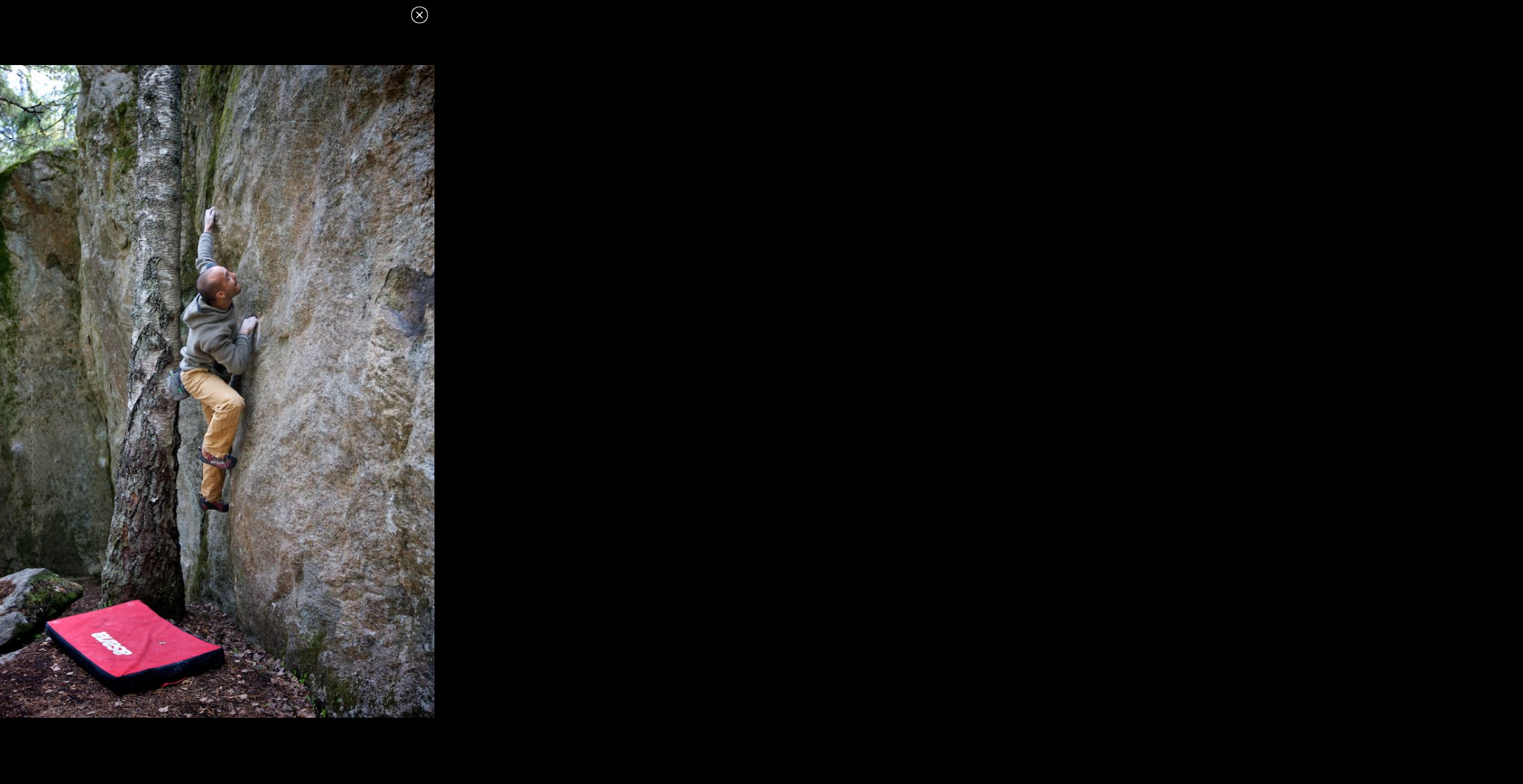
click at [419, 16] on icon at bounding box center [419, 14] width 14 height 14
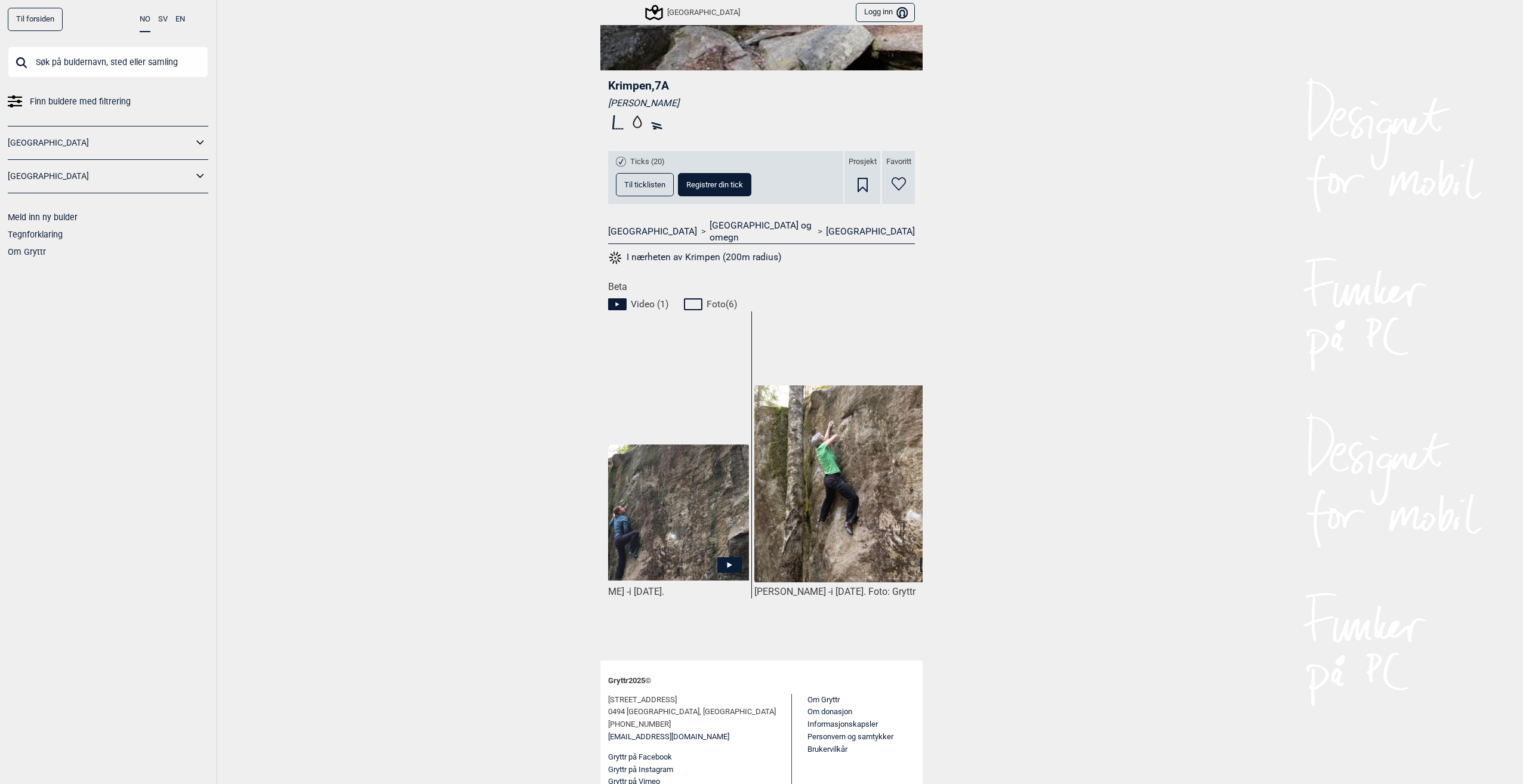
scroll to position [0, 0]
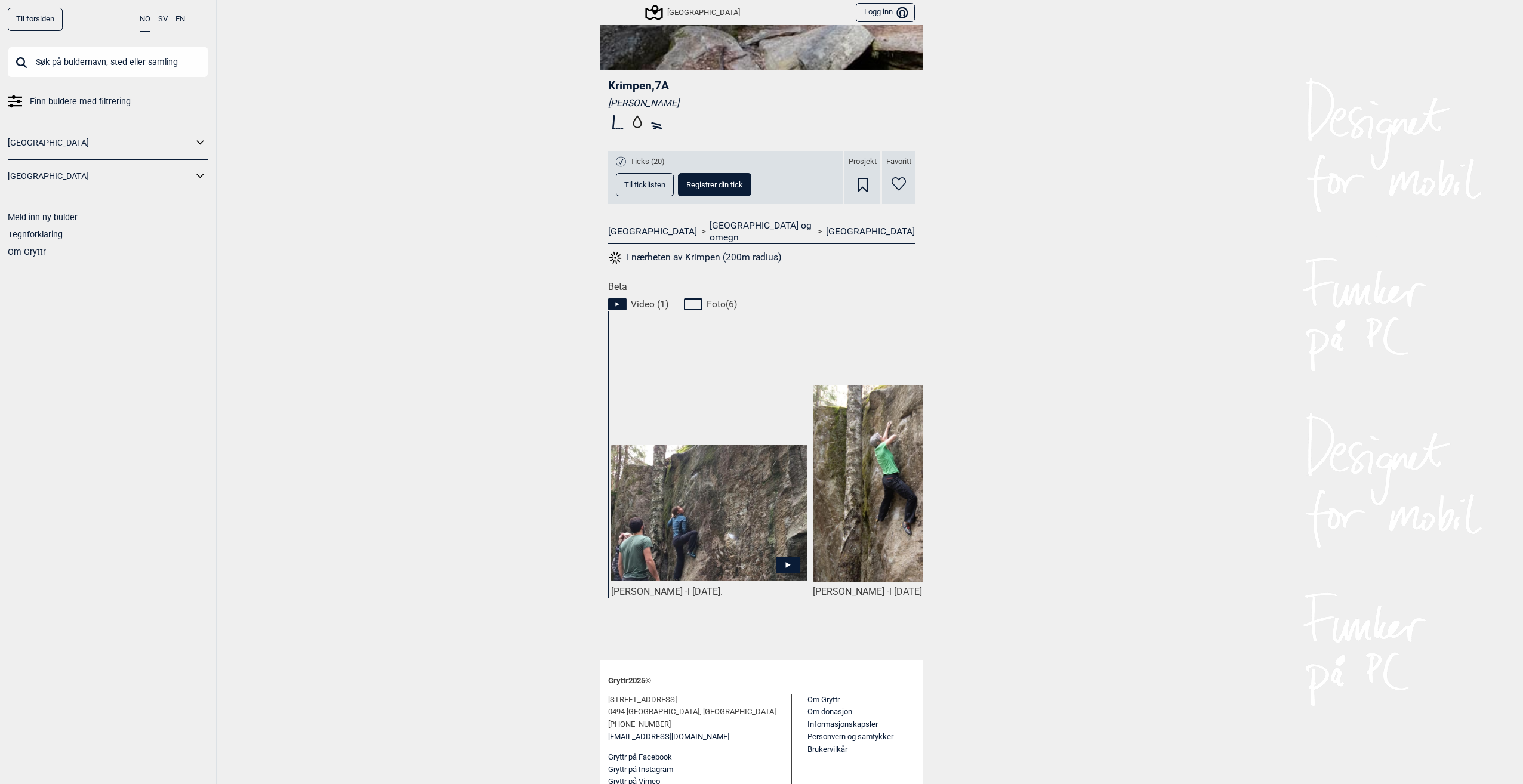
click at [727, 530] on img at bounding box center [709, 513] width 196 height 136
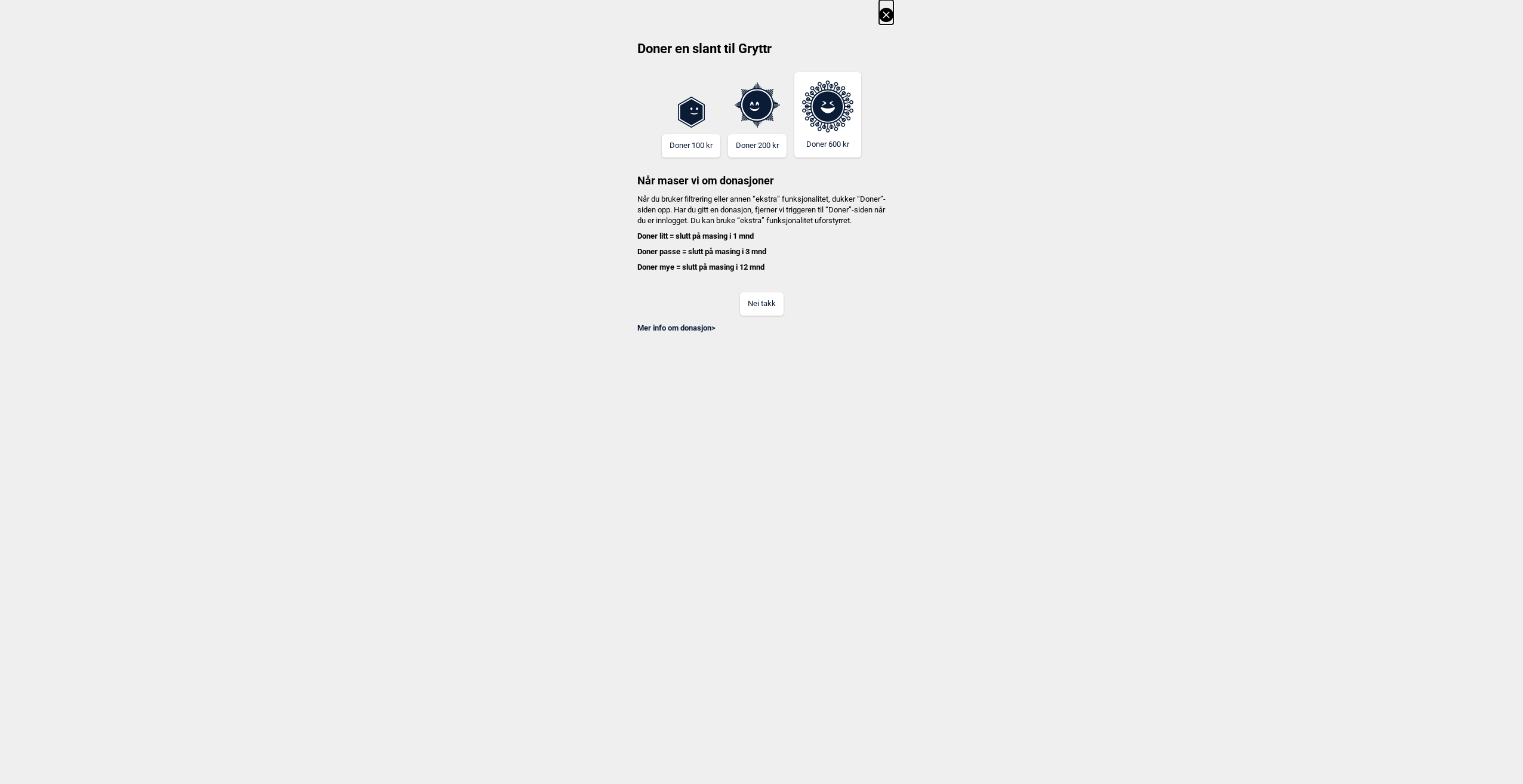
click at [763, 314] on button "Nei takk" at bounding box center [761, 303] width 43 height 23
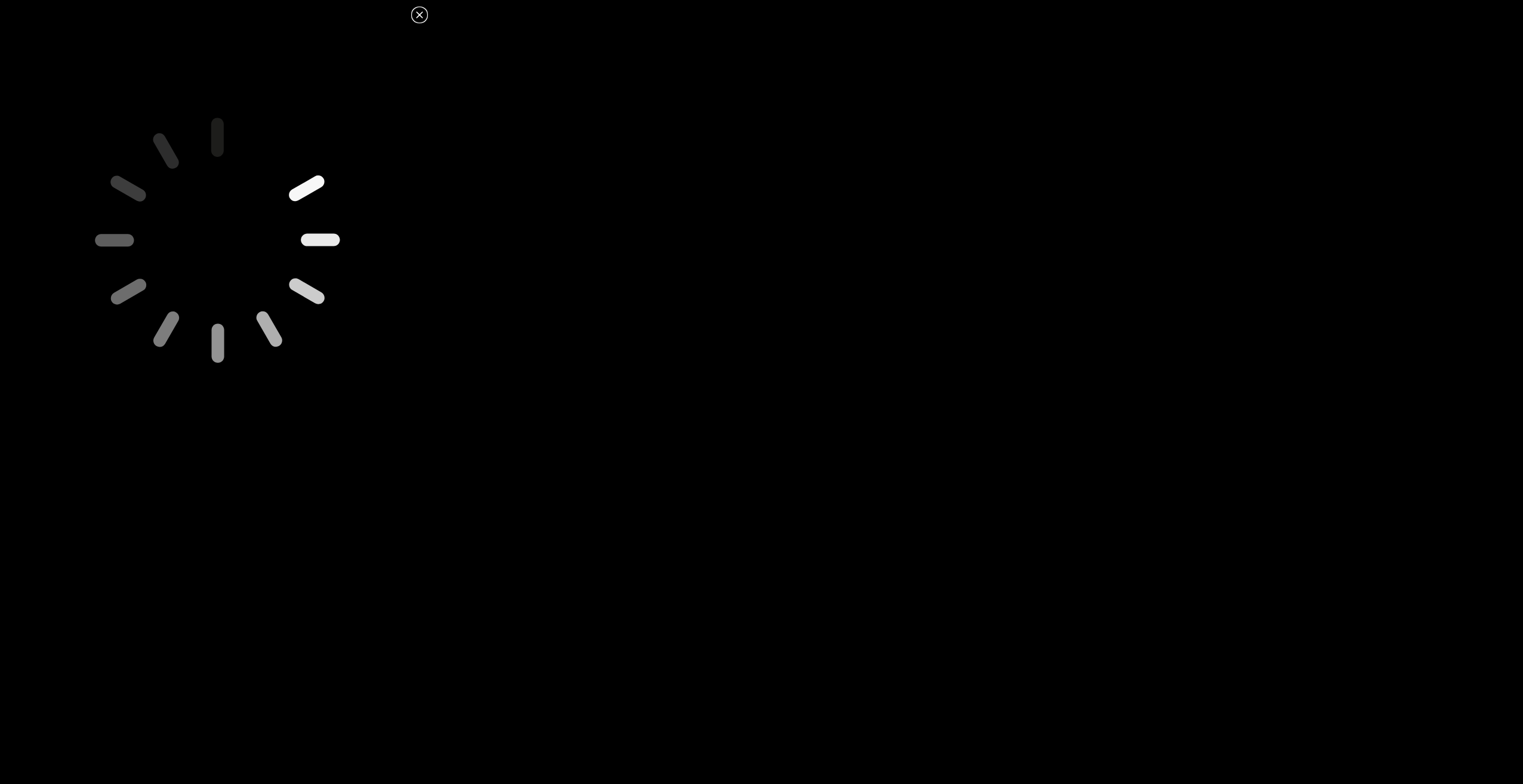
click at [414, 20] on icon at bounding box center [419, 14] width 14 height 14
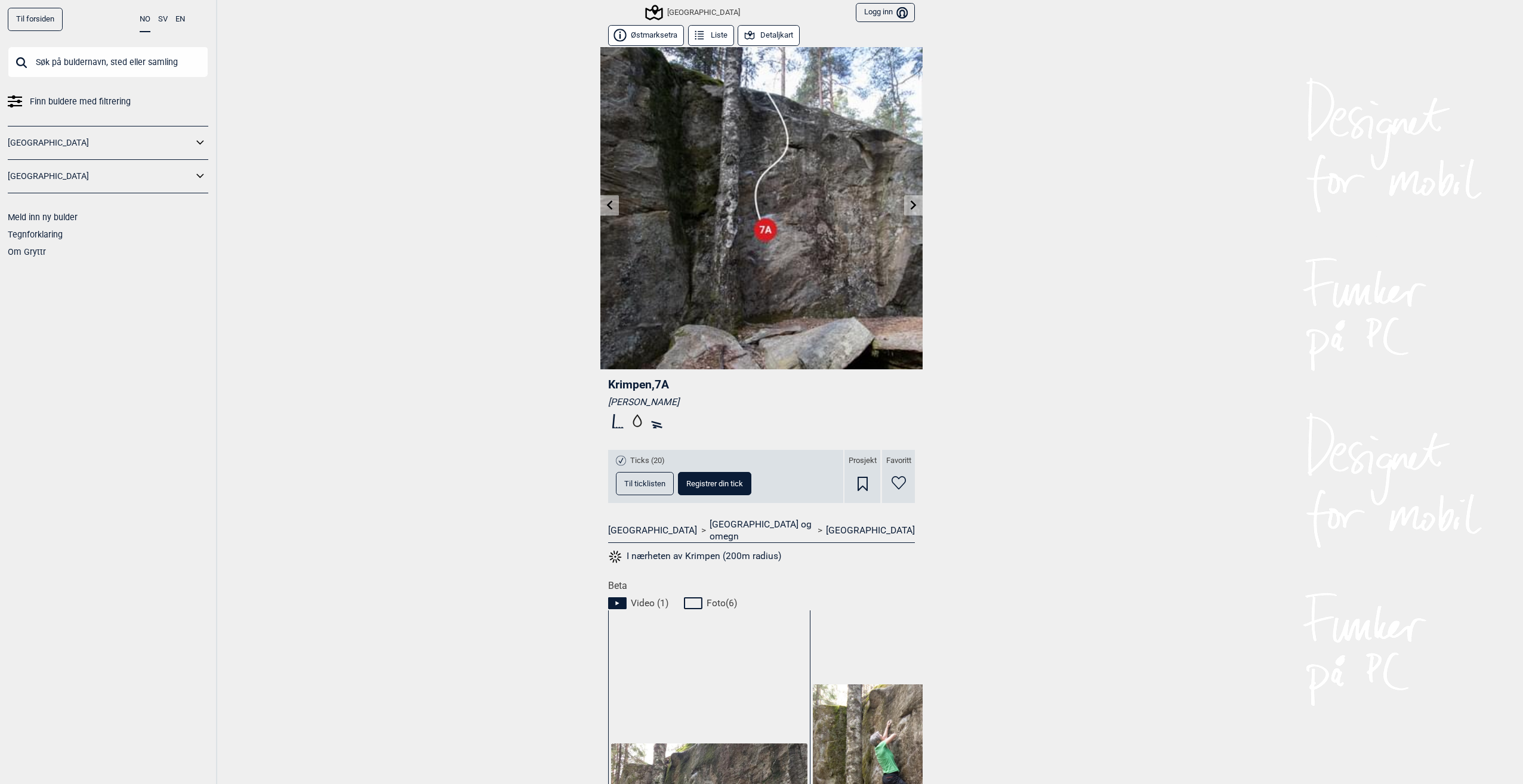
click at [905, 214] on link at bounding box center [914, 205] width 19 height 20
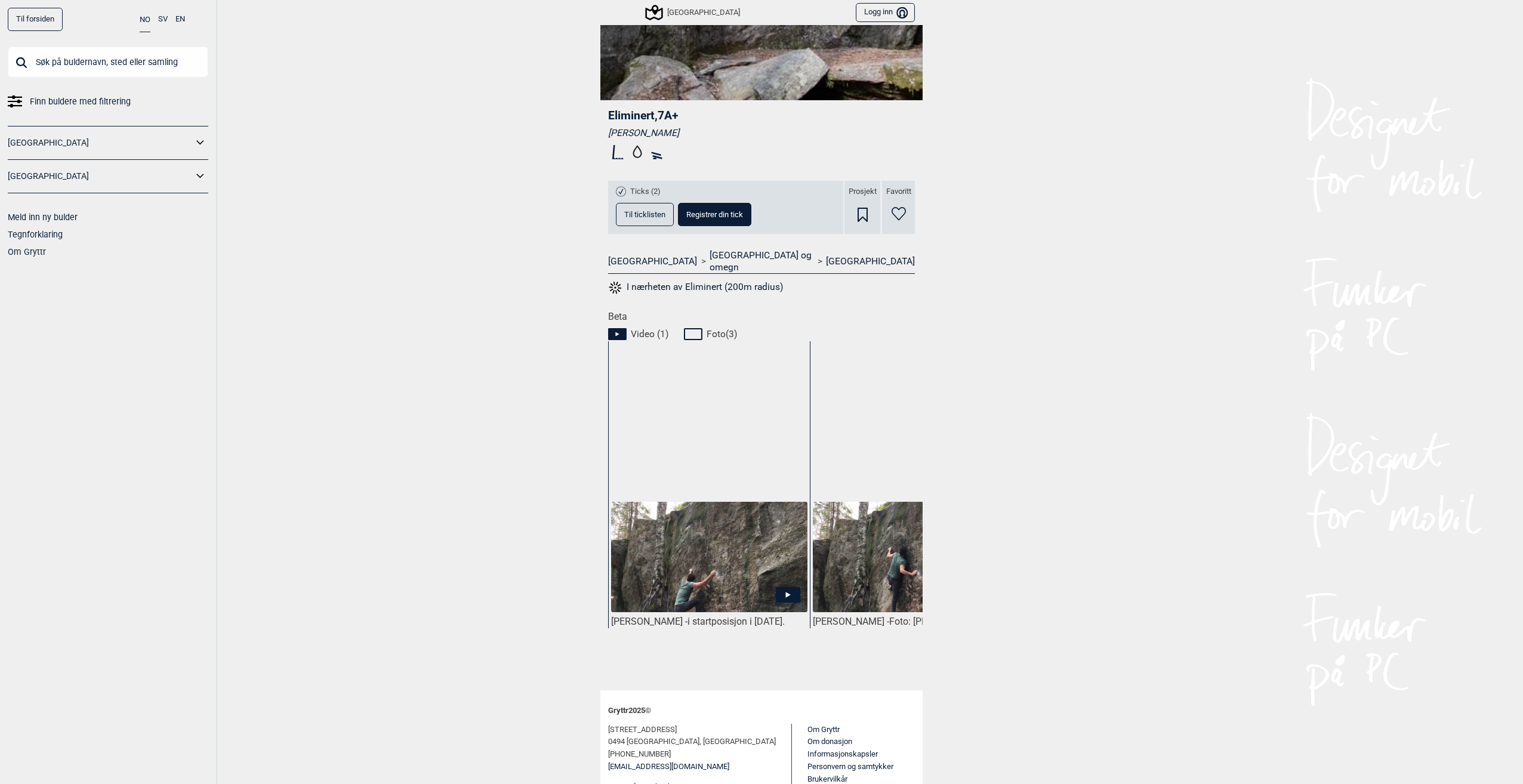
scroll to position [298, 0]
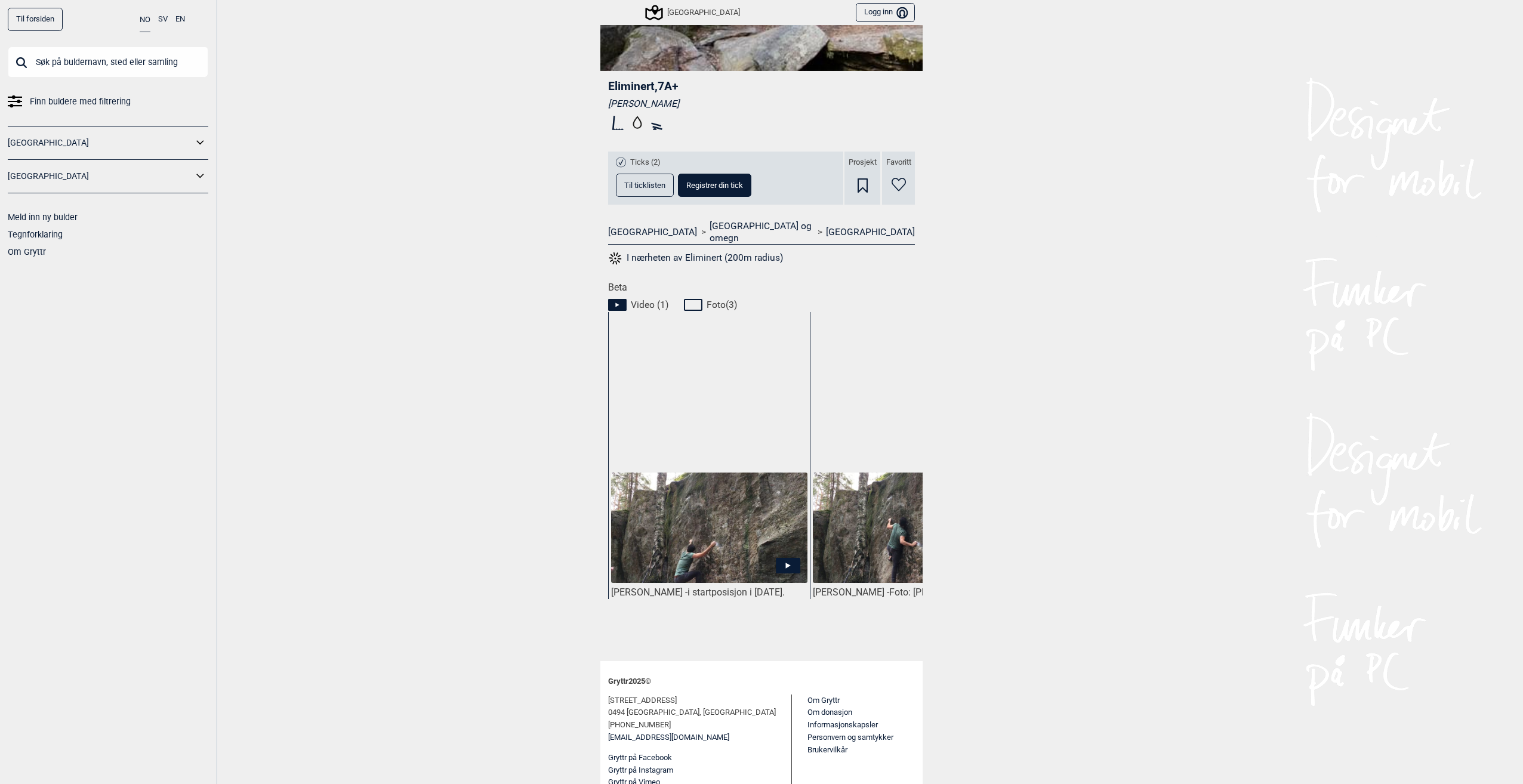
click at [782, 530] on img at bounding box center [709, 527] width 196 height 111
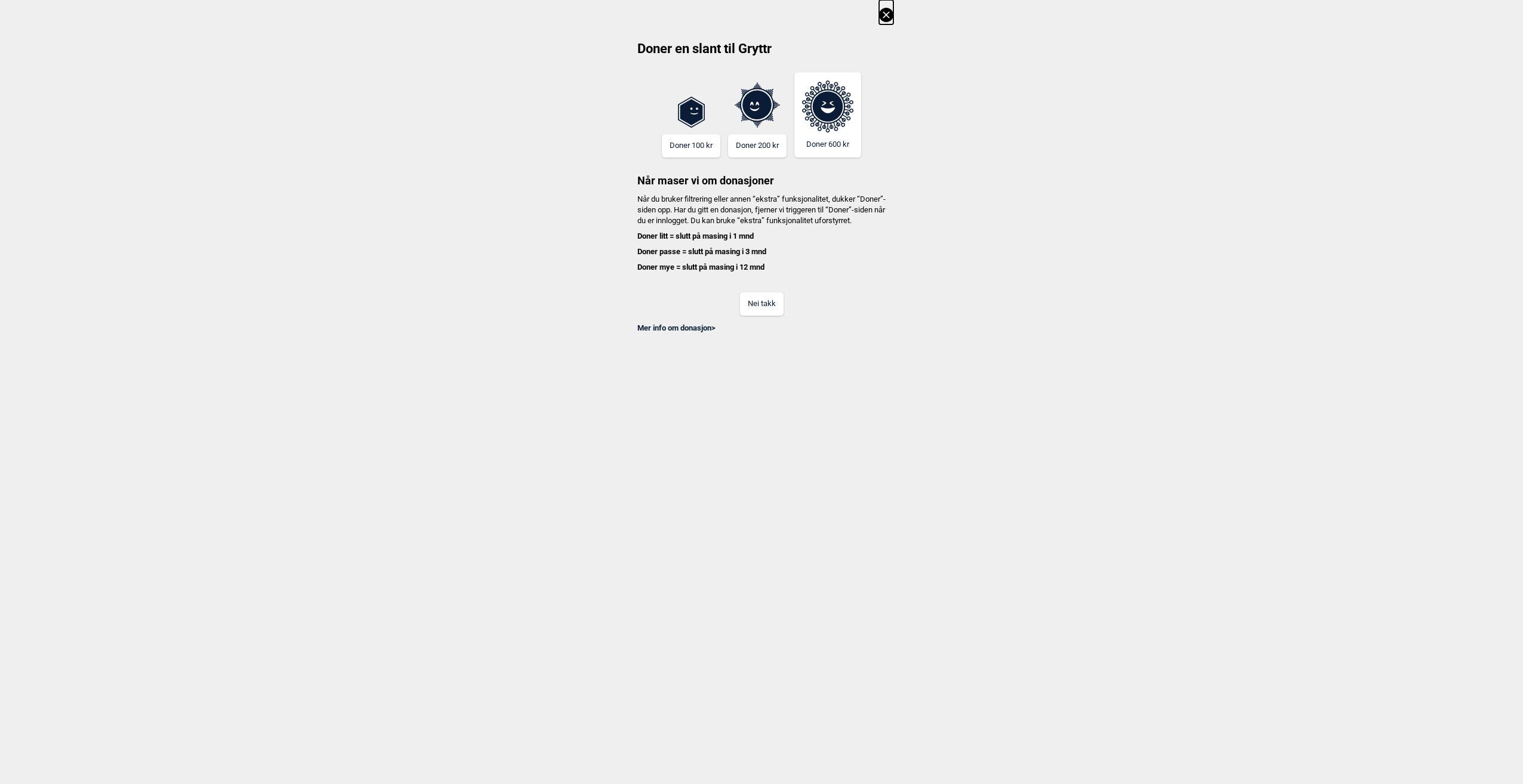
click at [758, 315] on button "Nei takk" at bounding box center [761, 303] width 43 height 23
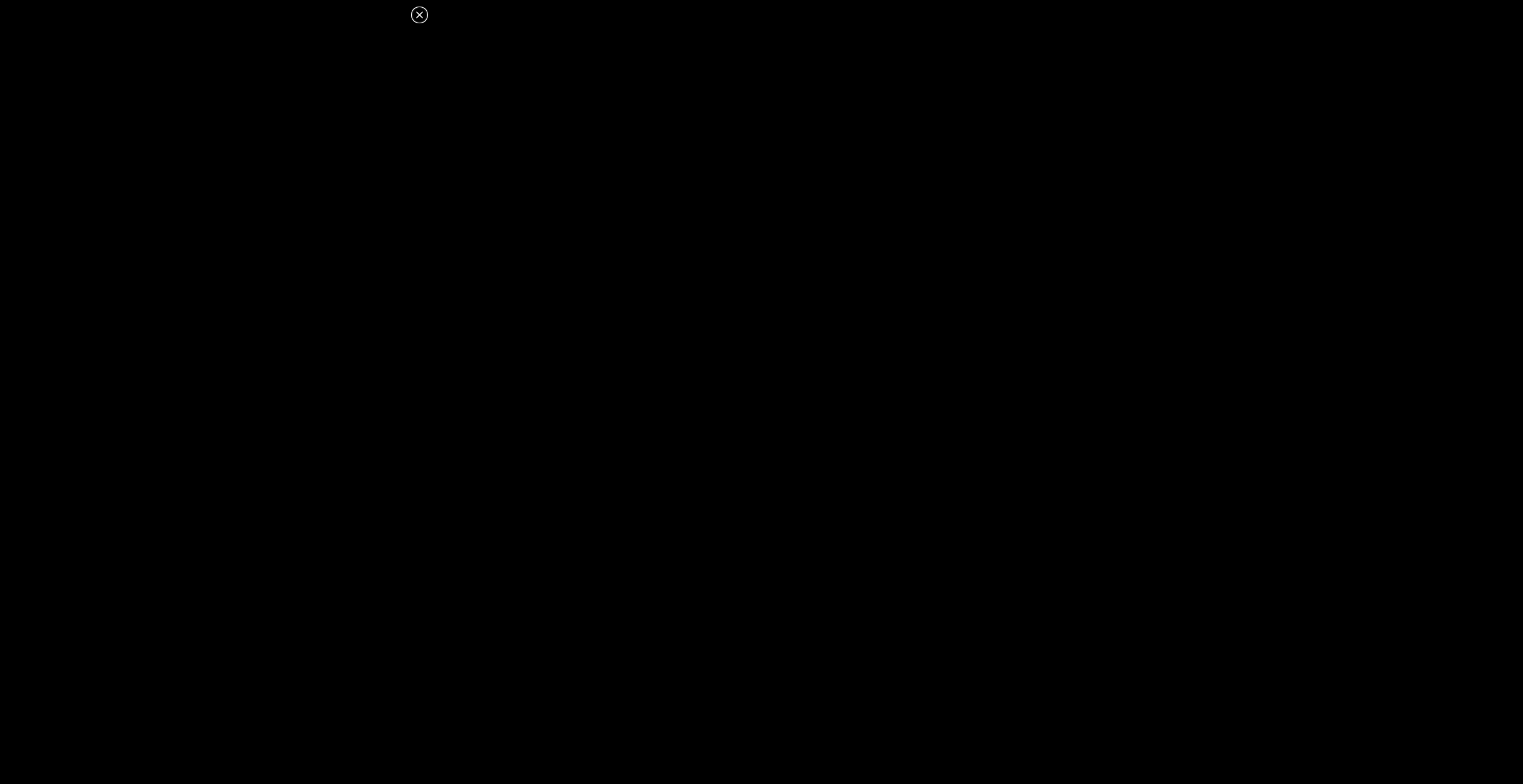
click at [418, 19] on icon at bounding box center [419, 14] width 14 height 14
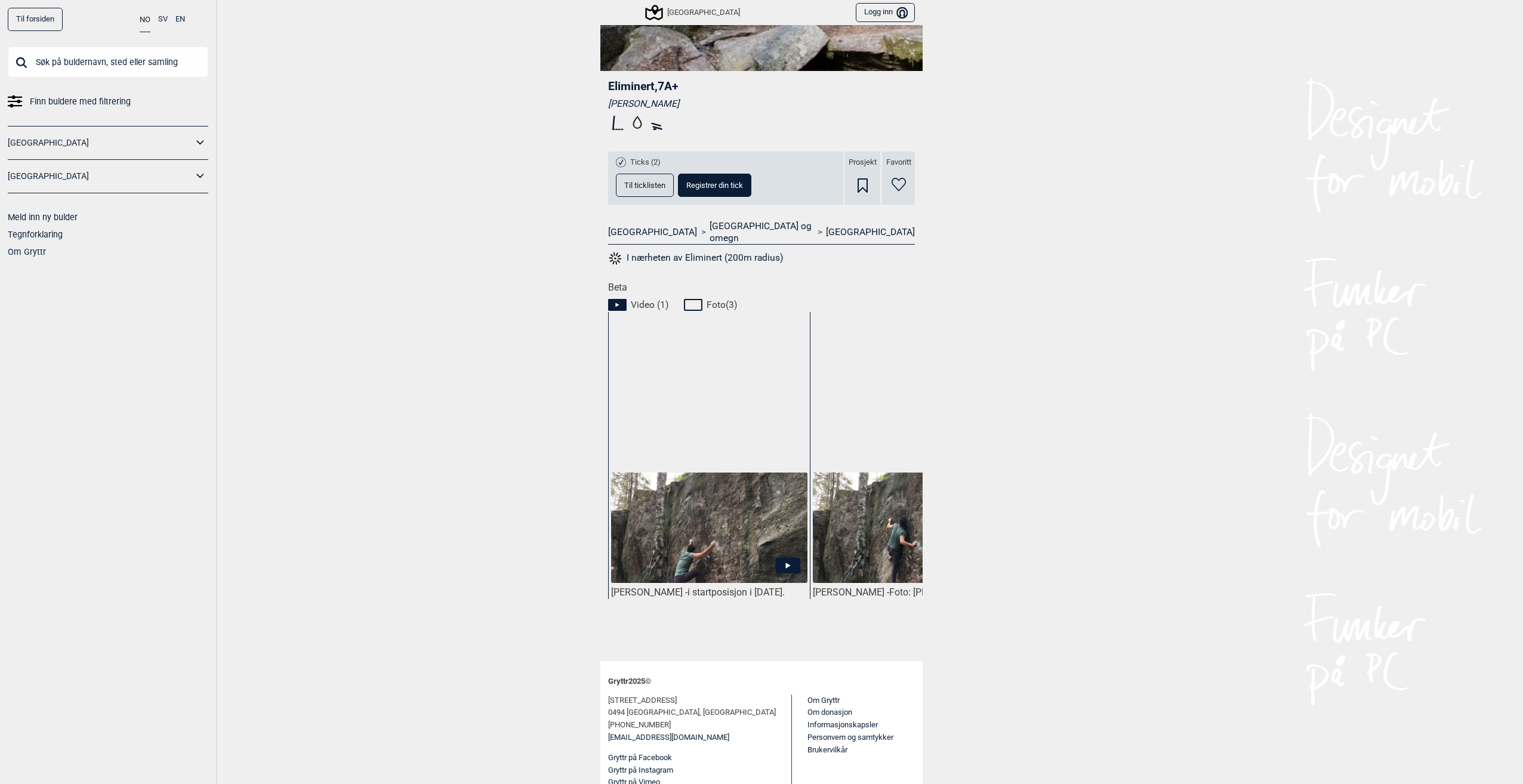
scroll to position [239, 0]
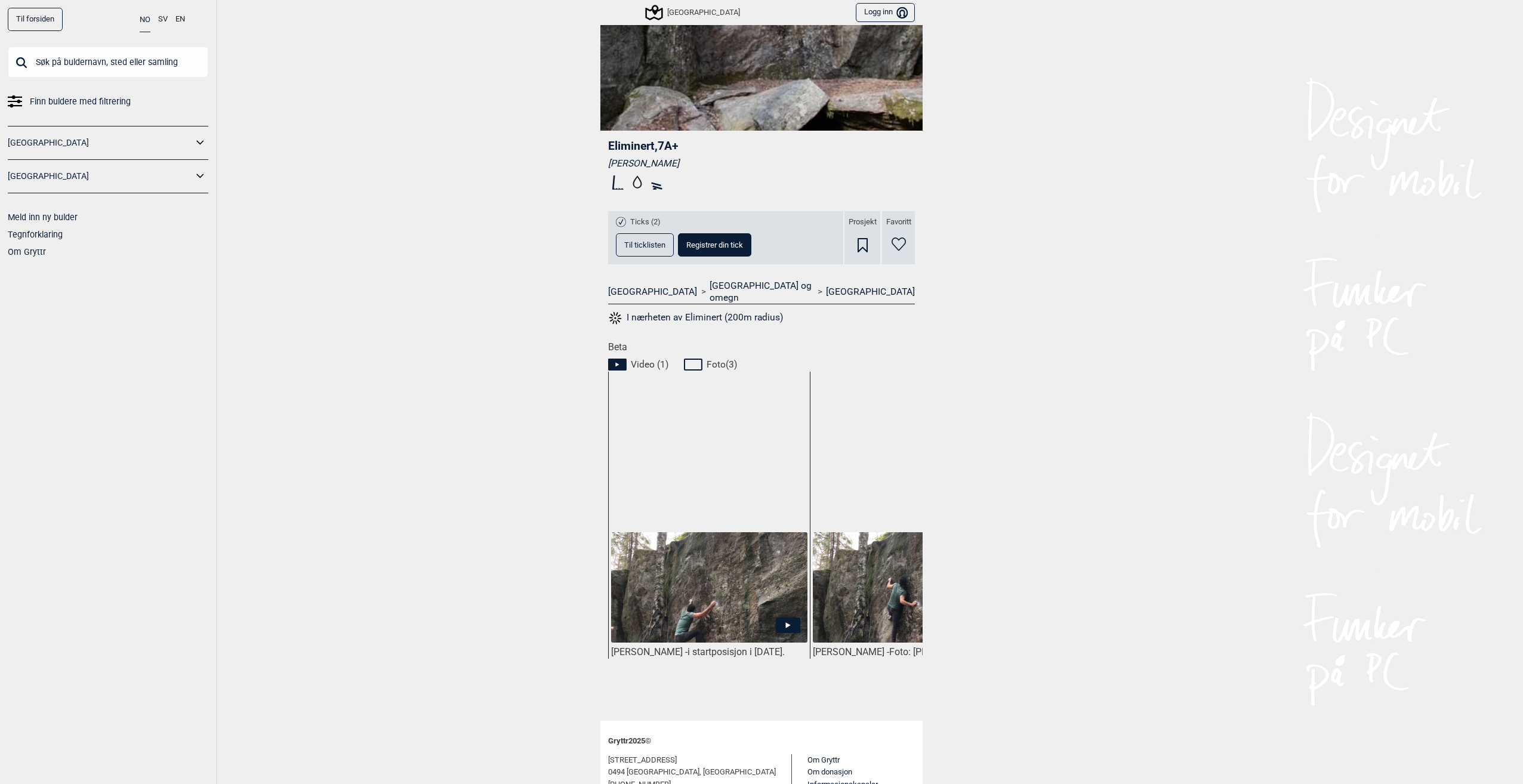
click at [865, 597] on img at bounding box center [911, 588] width 196 height 111
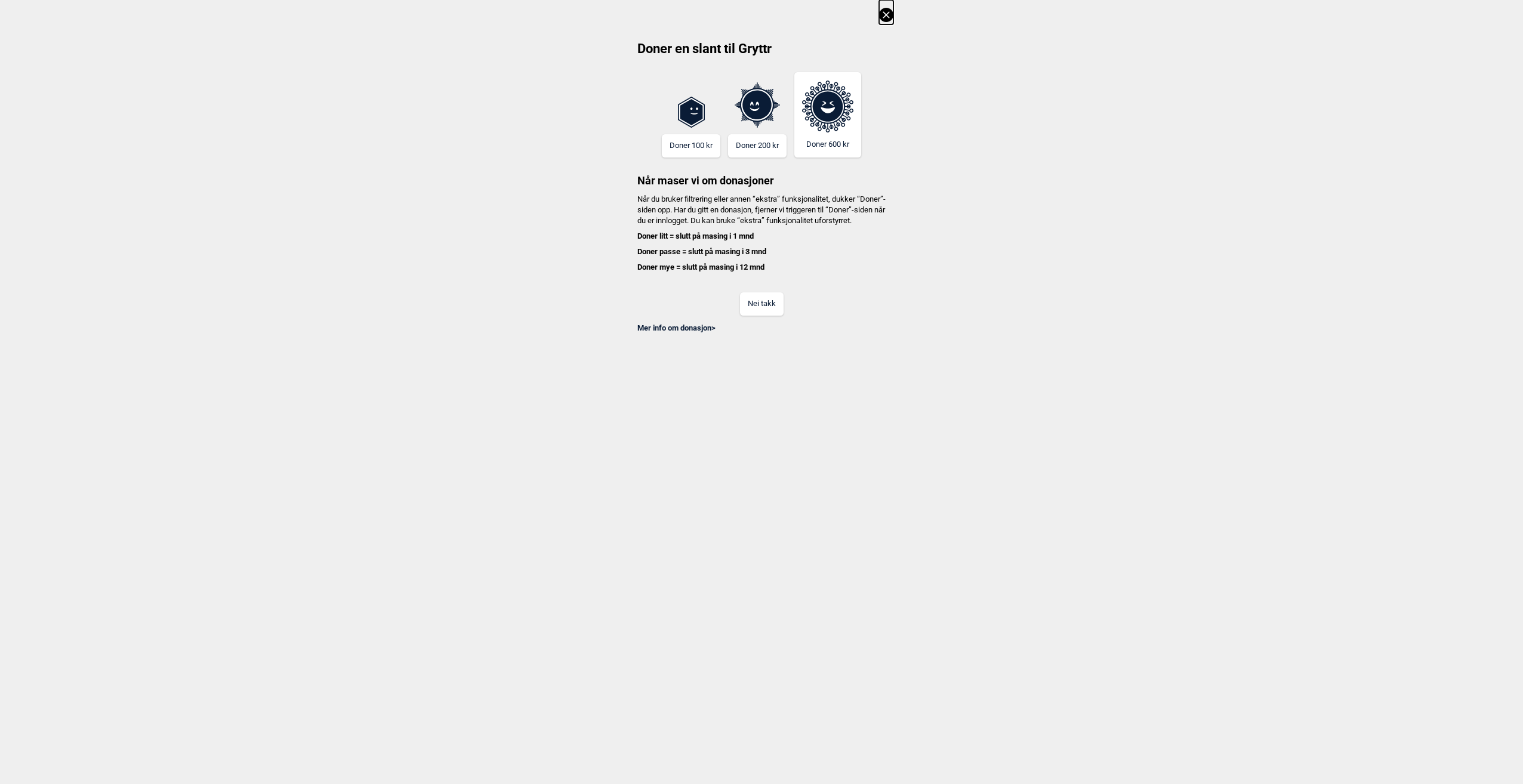
click at [757, 308] on button "Nei takk" at bounding box center [761, 303] width 43 height 23
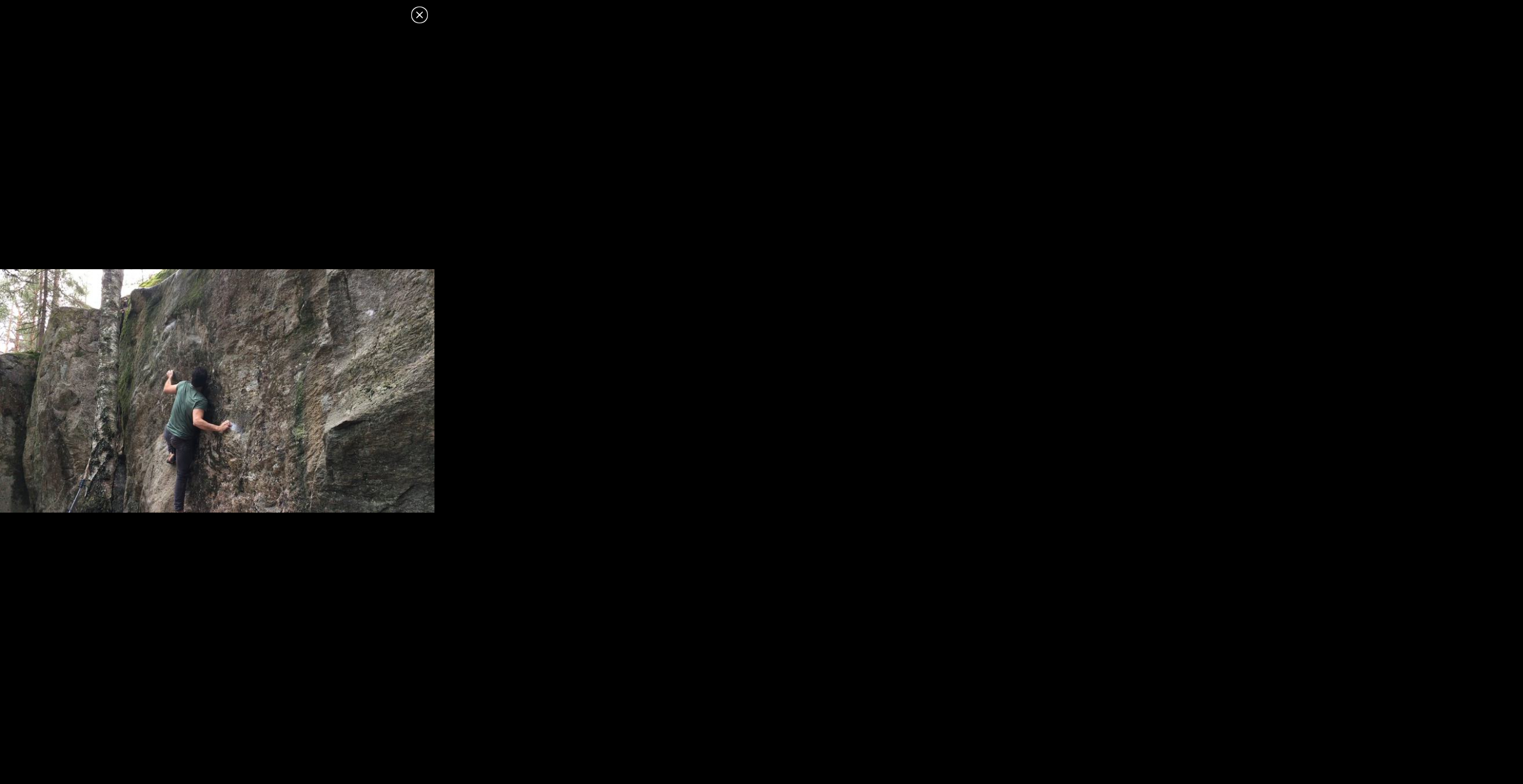
click at [426, 16] on icon at bounding box center [419, 14] width 14 height 14
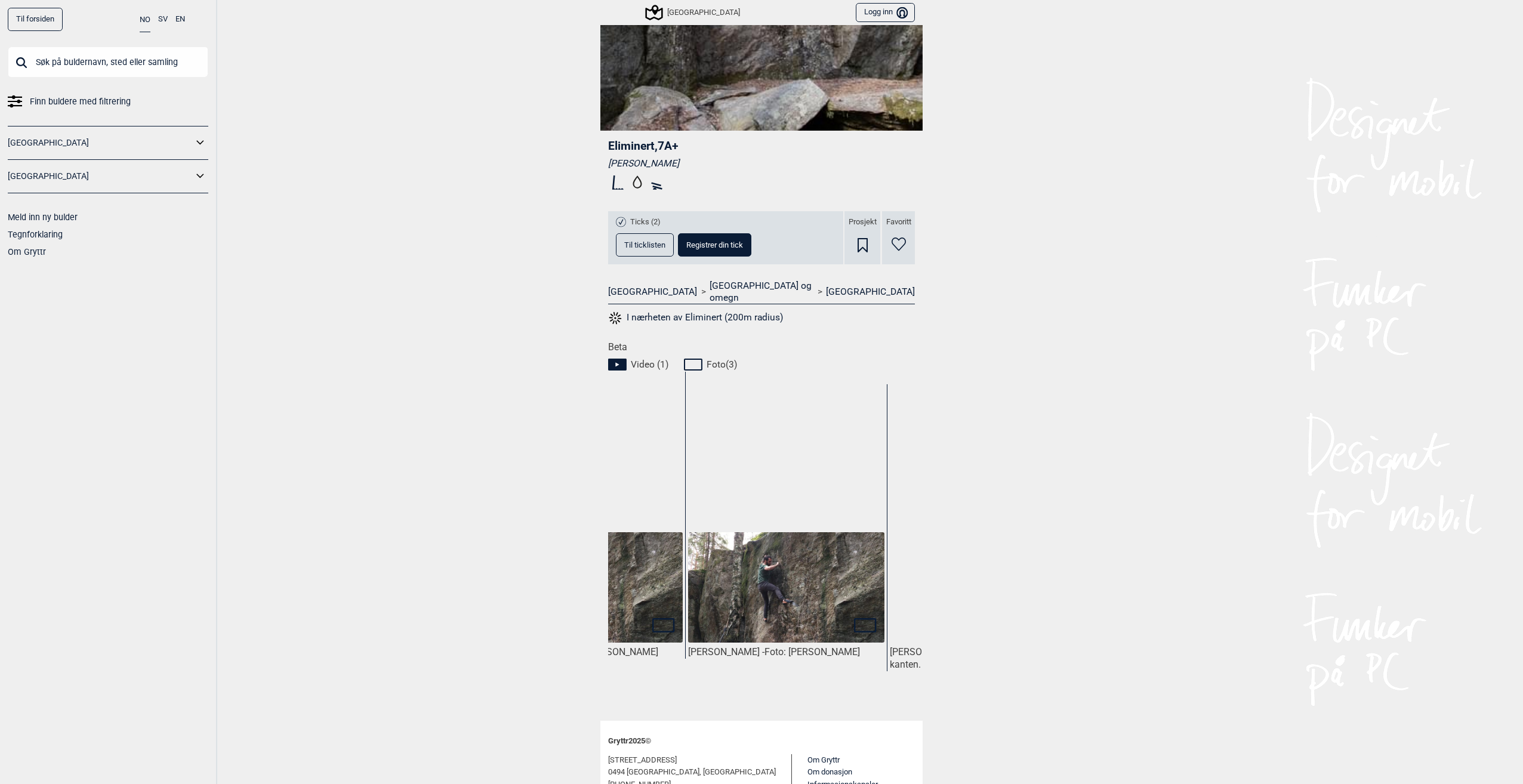
scroll to position [0, 328]
click at [795, 591] on img at bounding box center [784, 588] width 196 height 111
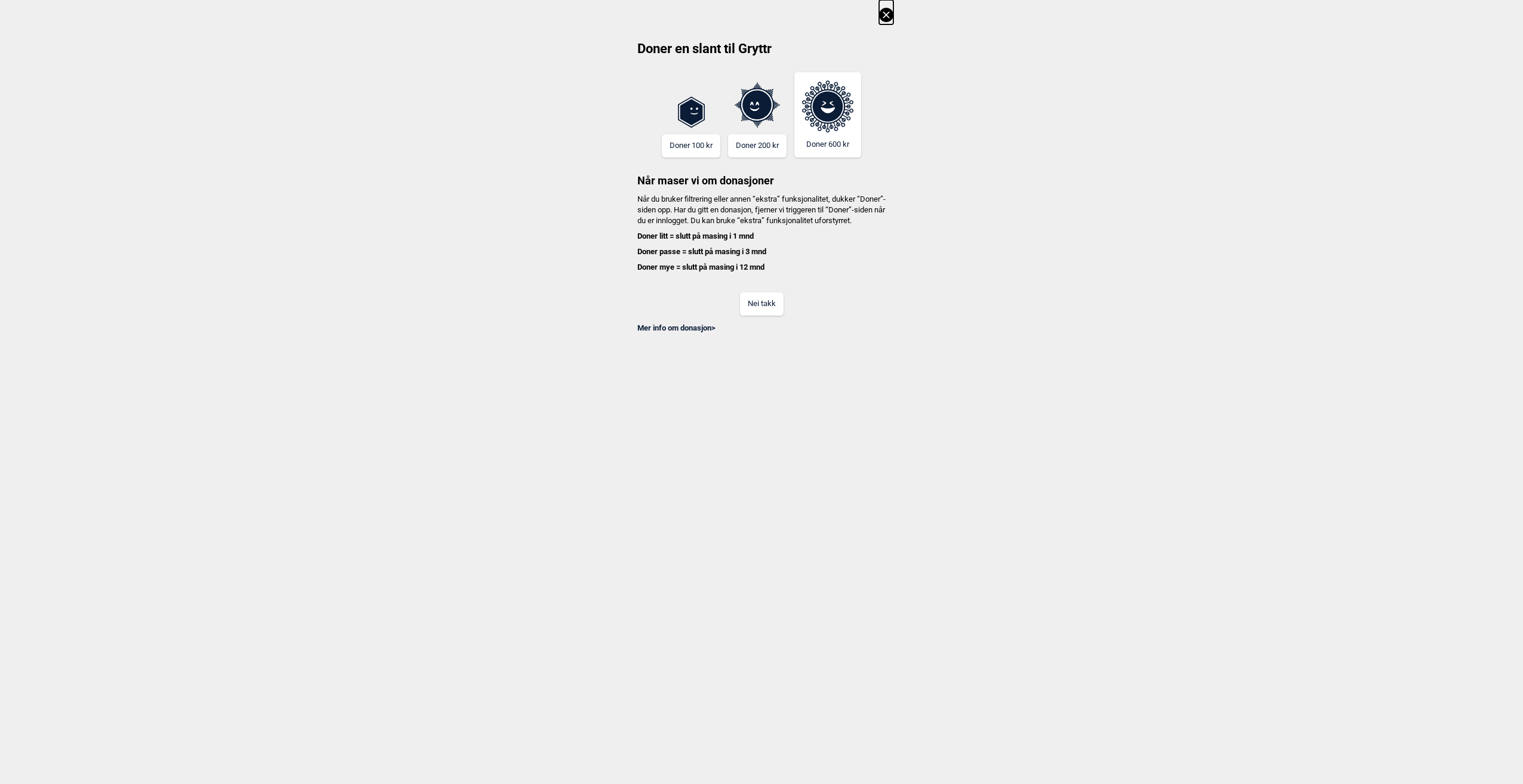
click at [765, 314] on button "Nei takk" at bounding box center [761, 303] width 43 height 23
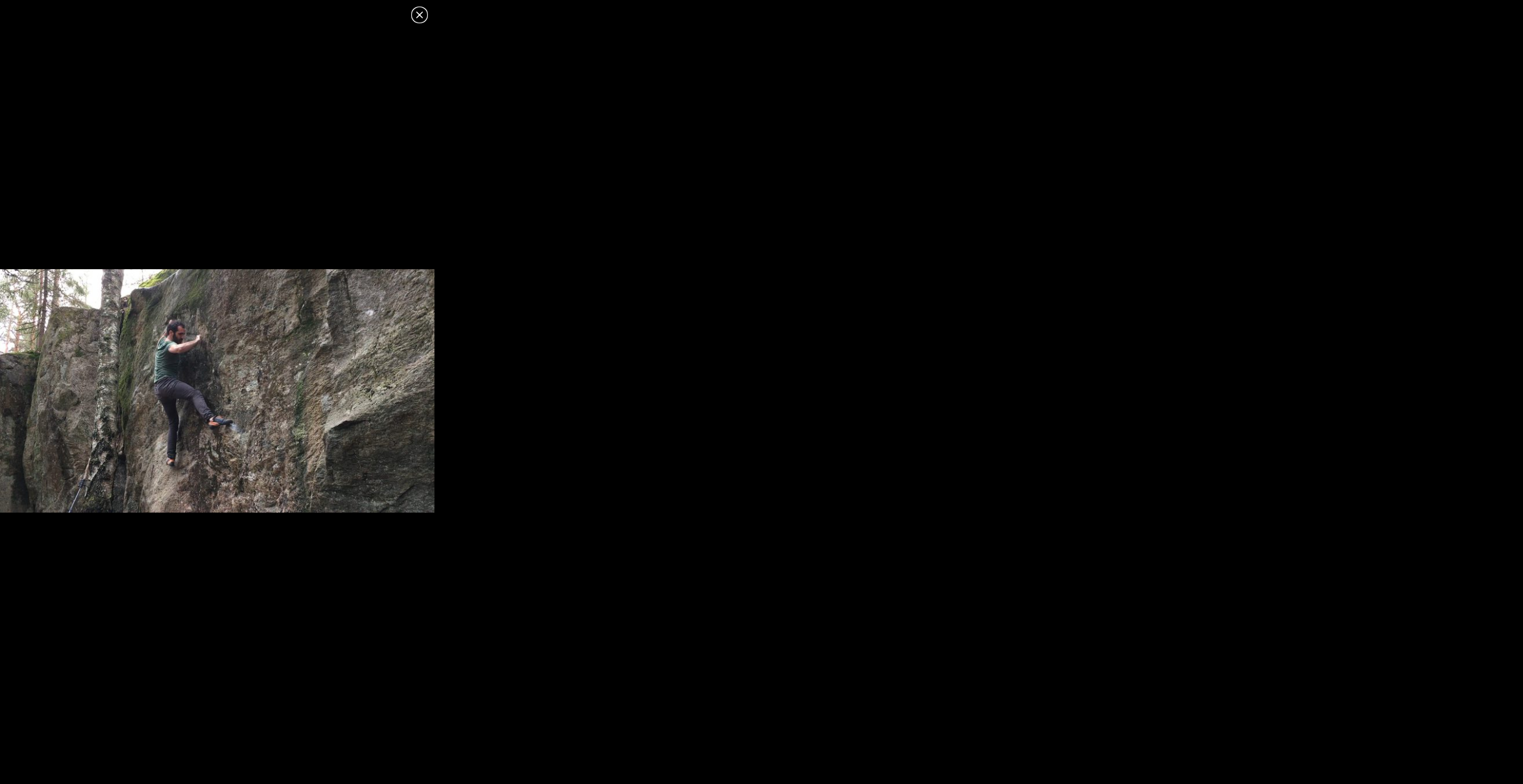
click at [417, 21] on icon at bounding box center [419, 14] width 14 height 14
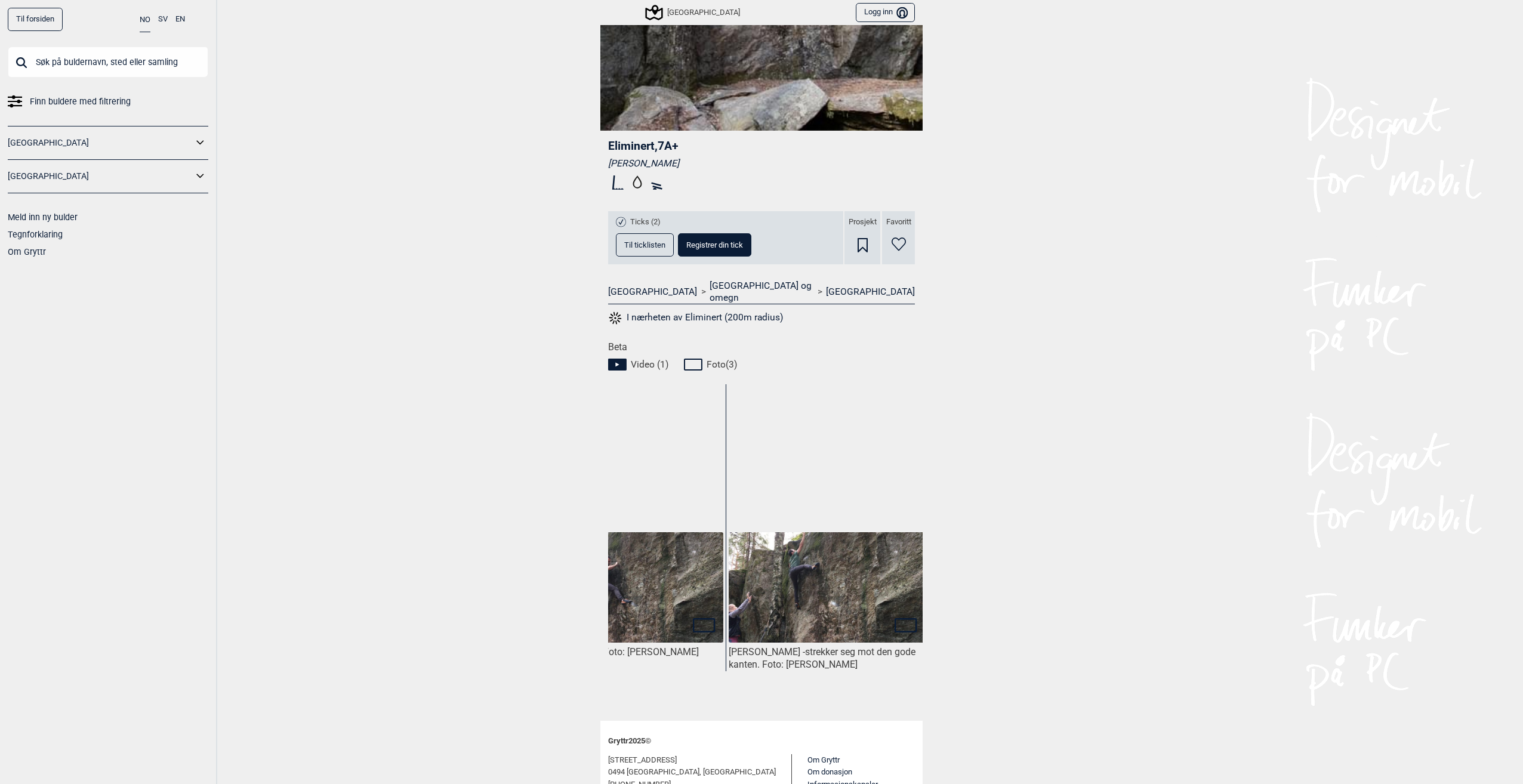
scroll to position [0, 493]
click at [833, 581] on img at bounding box center [822, 588] width 196 height 111
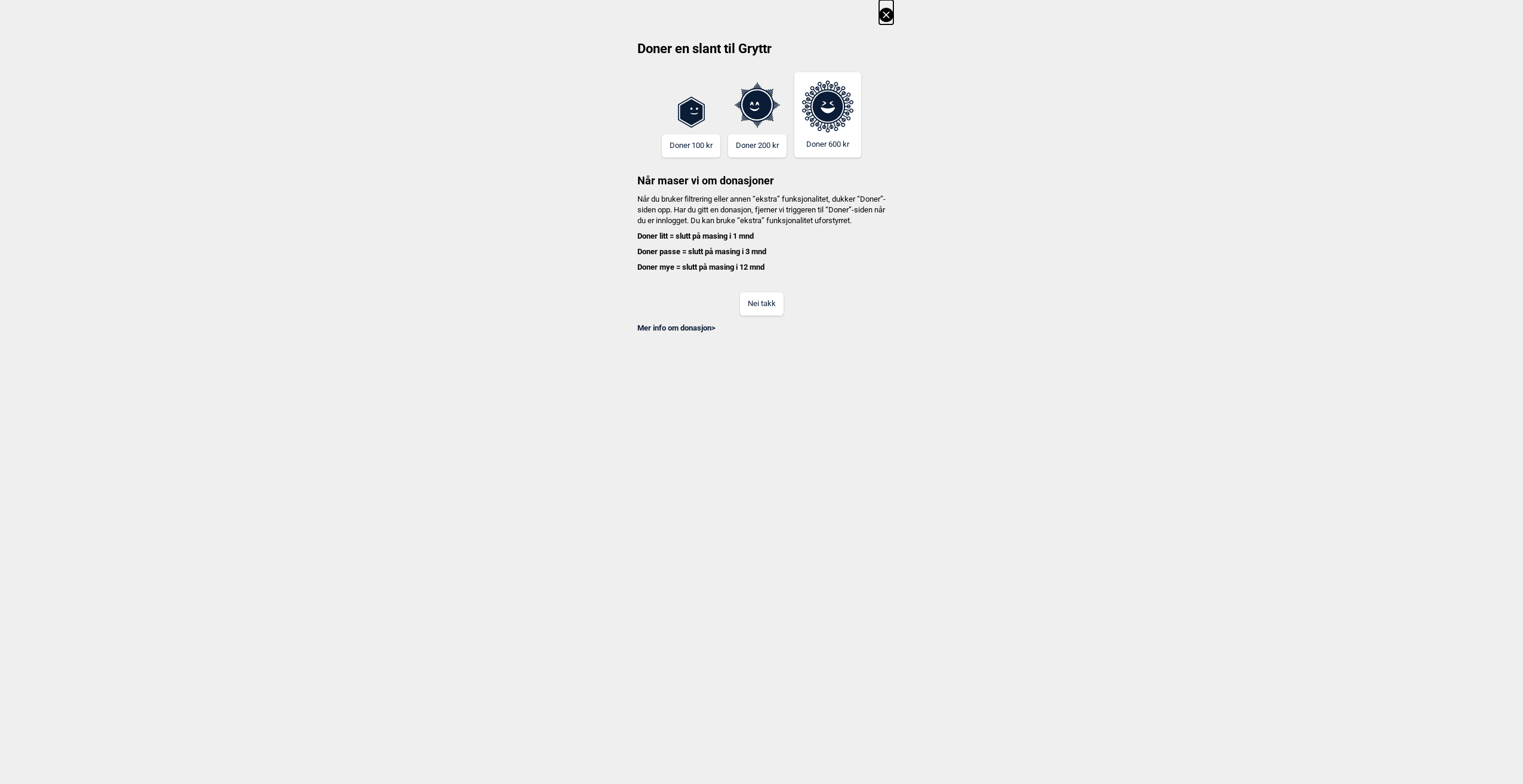
click at [758, 313] on button "Nei takk" at bounding box center [761, 303] width 43 height 23
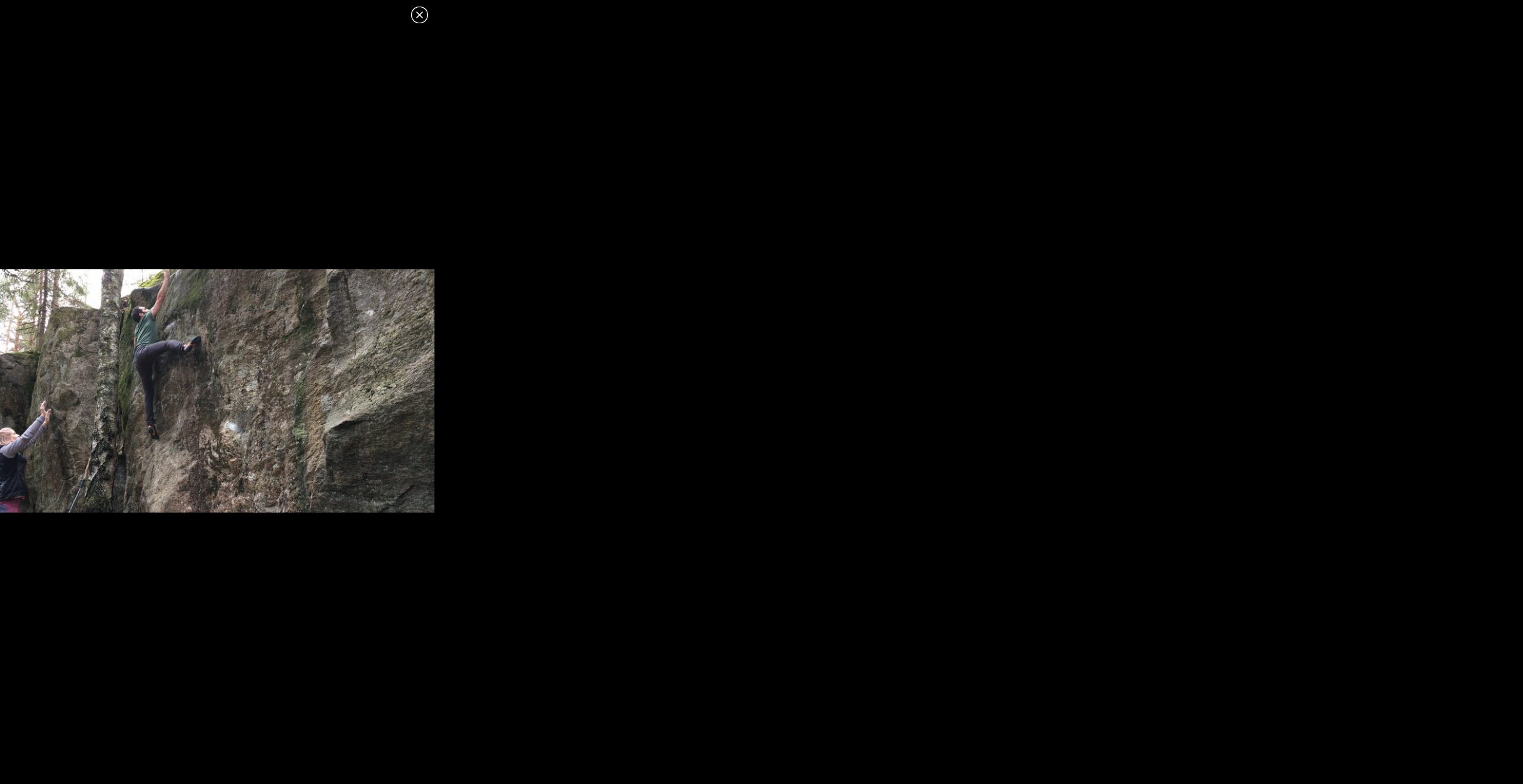
click at [423, 15] on icon at bounding box center [419, 14] width 14 height 14
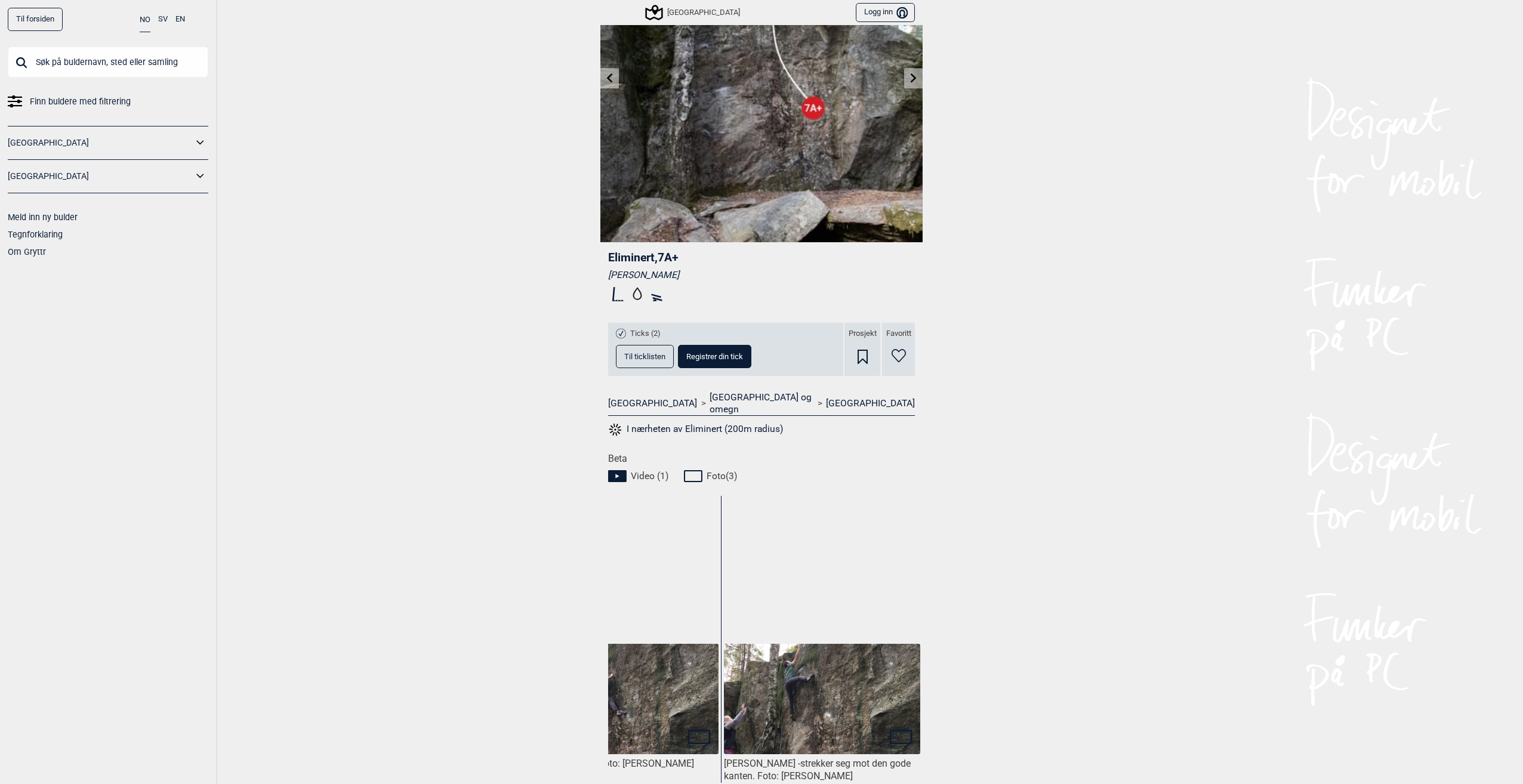
scroll to position [0, 0]
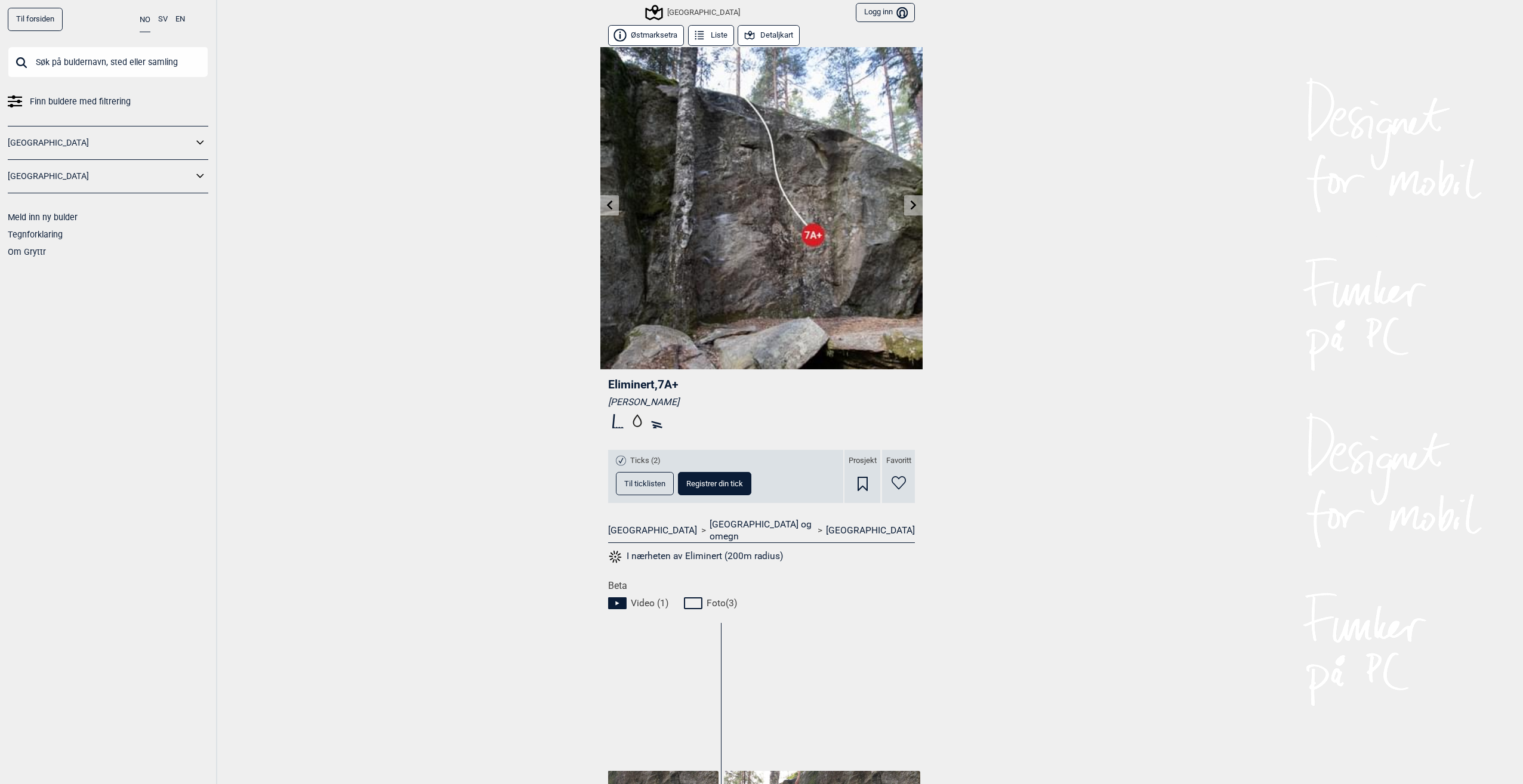
click at [607, 204] on icon at bounding box center [609, 205] width 6 height 9
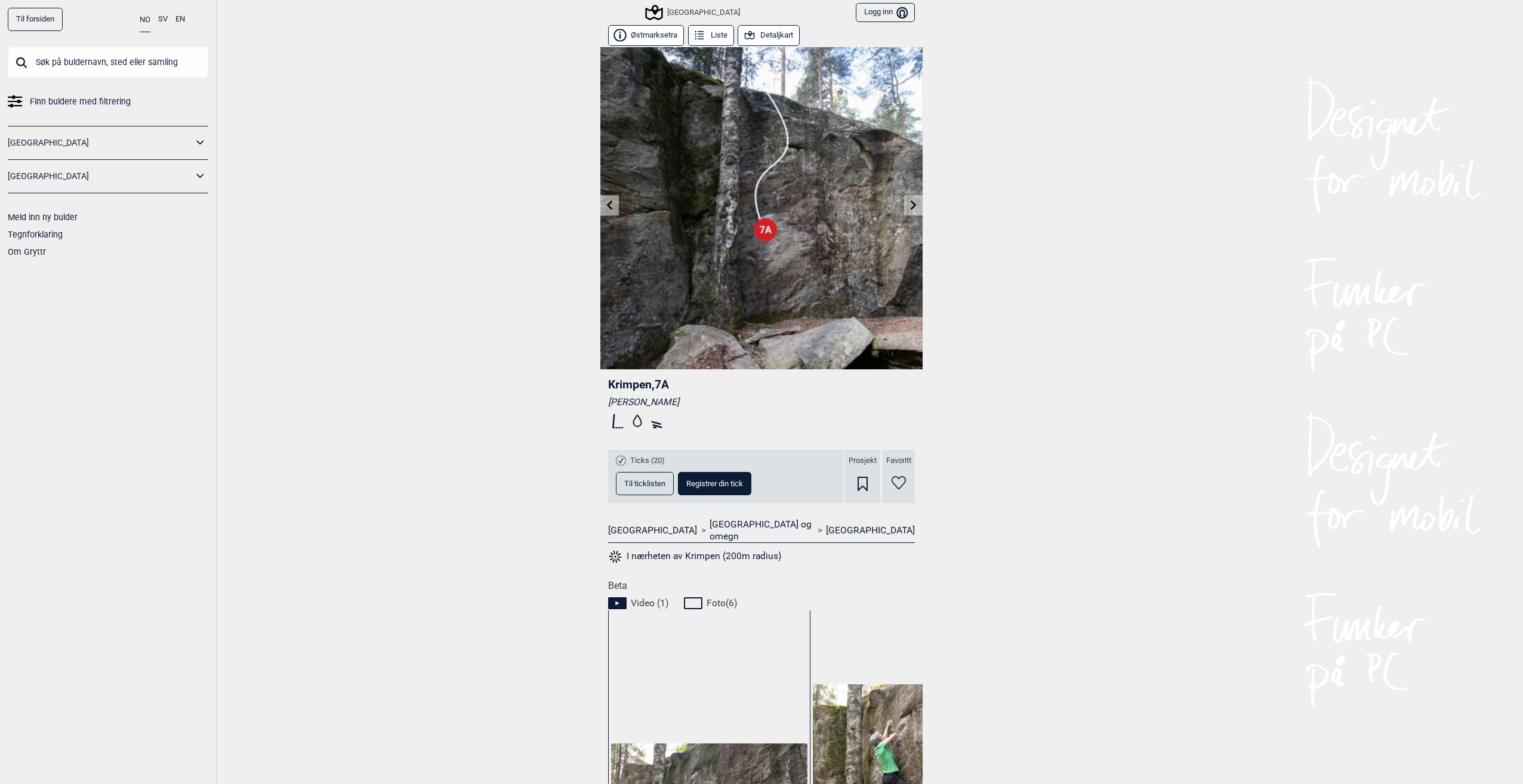
click at [607, 205] on icon at bounding box center [609, 205] width 9 height 9
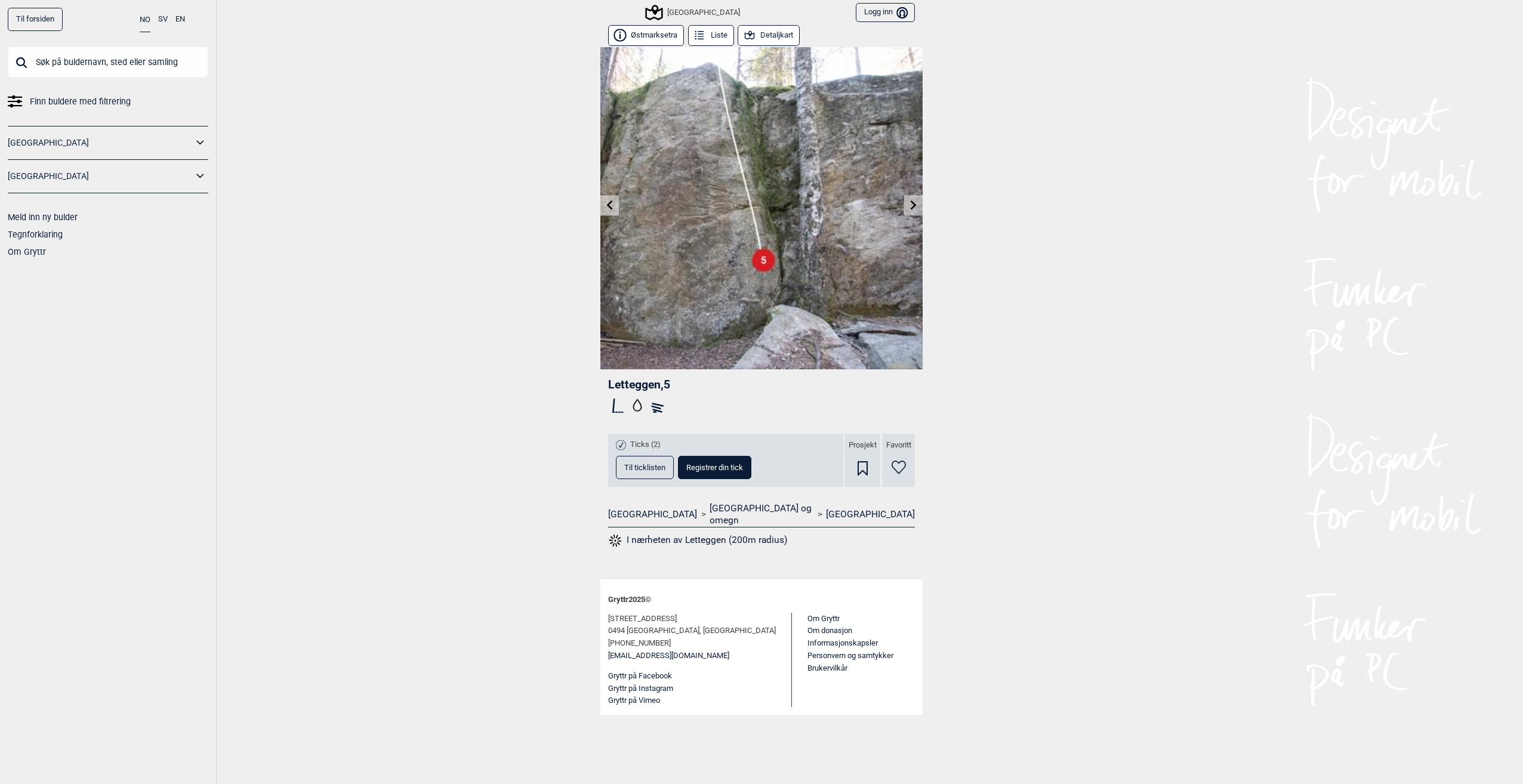
click at [607, 205] on icon at bounding box center [609, 205] width 9 height 9
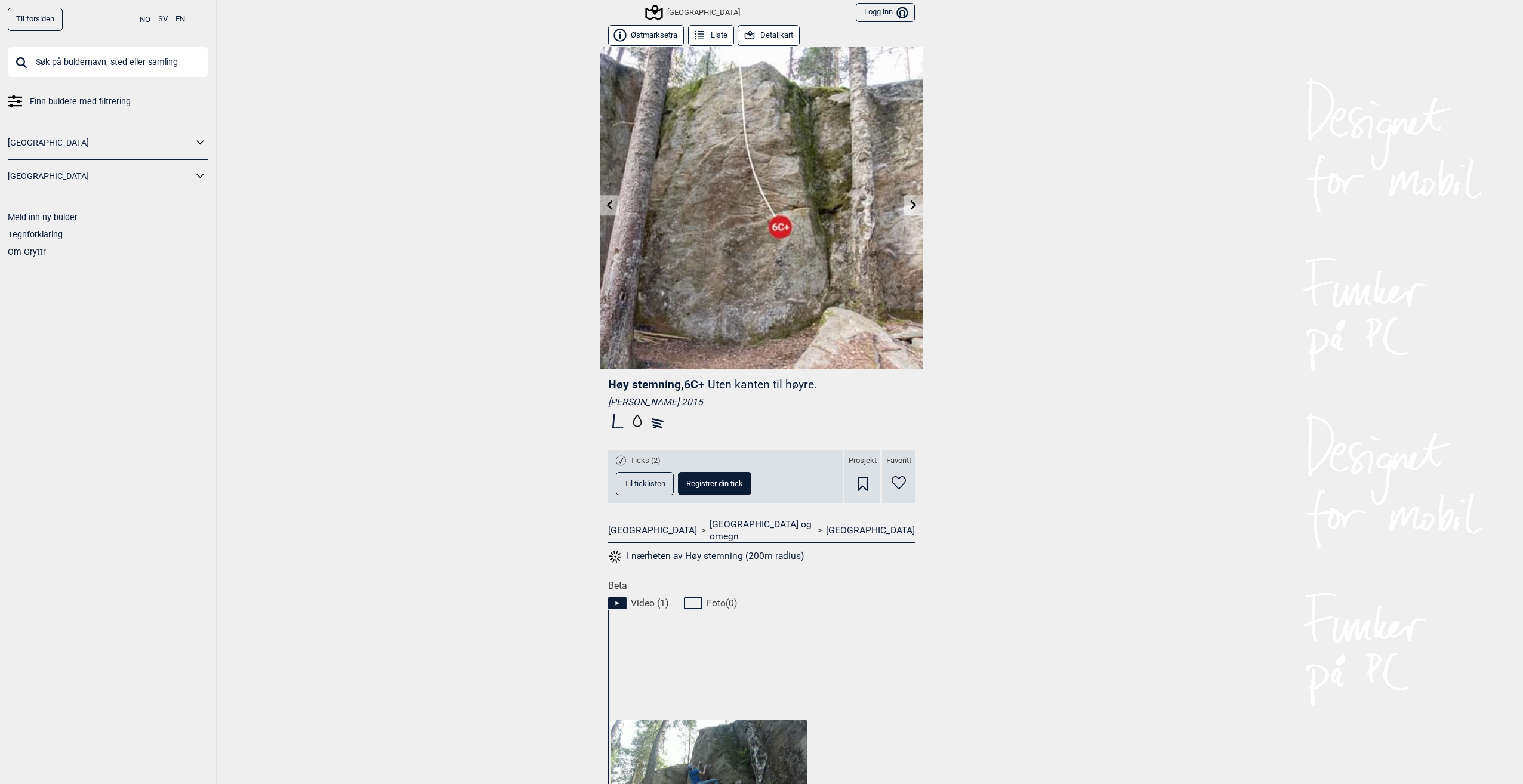
click at [909, 206] on icon at bounding box center [913, 205] width 9 height 9
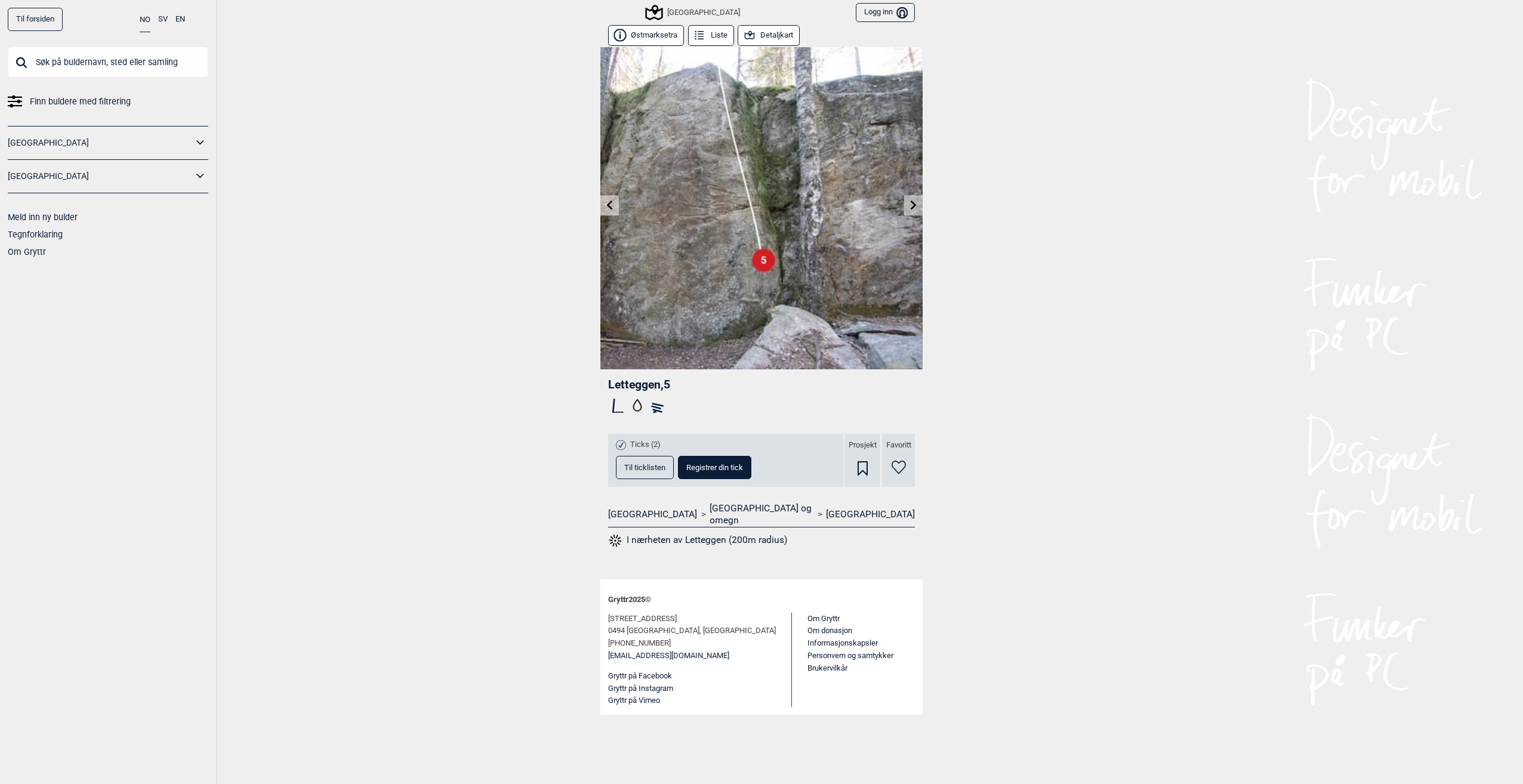
click at [607, 212] on link at bounding box center [609, 205] width 19 height 20
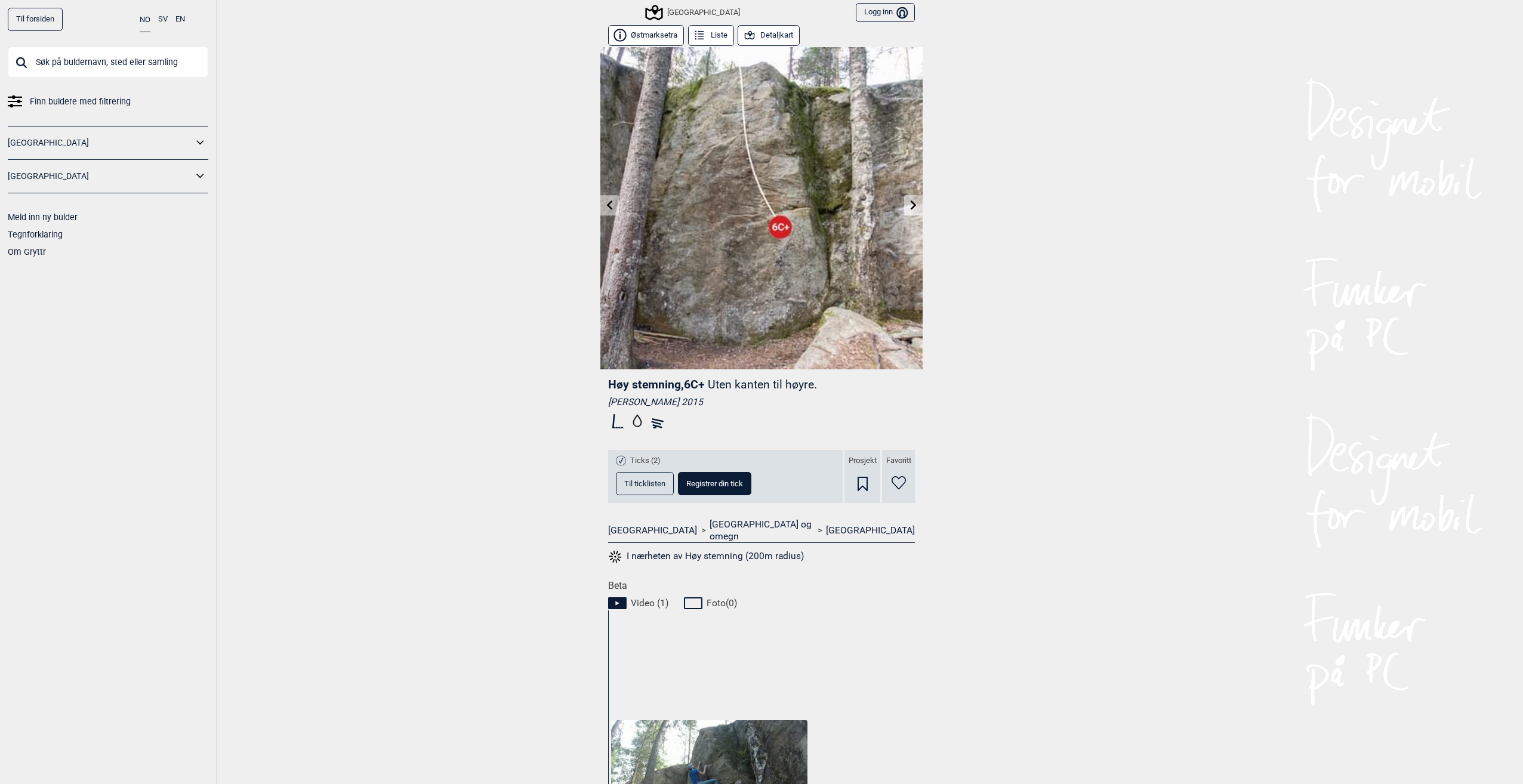
click at [607, 212] on link at bounding box center [609, 205] width 19 height 20
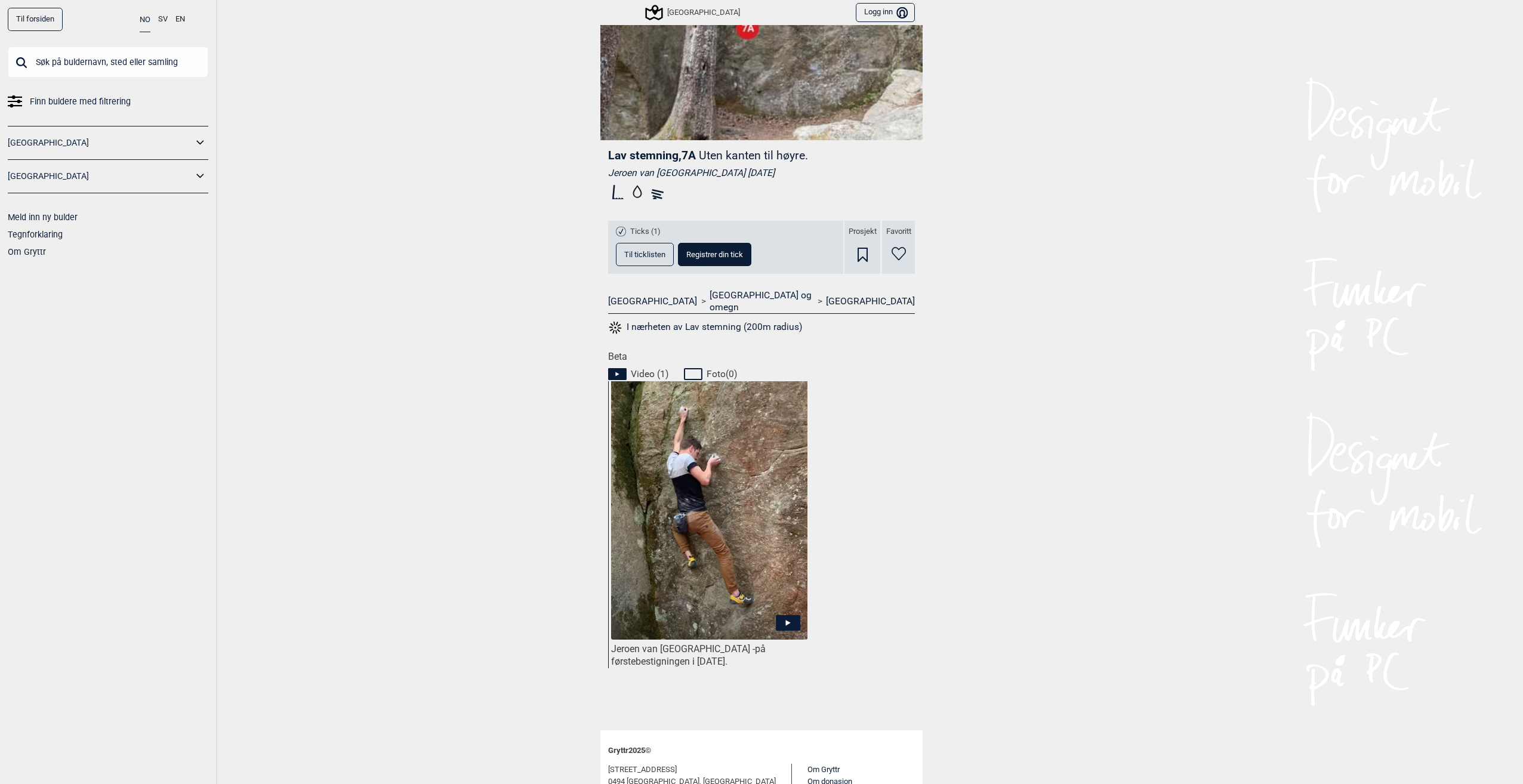
scroll to position [239, 0]
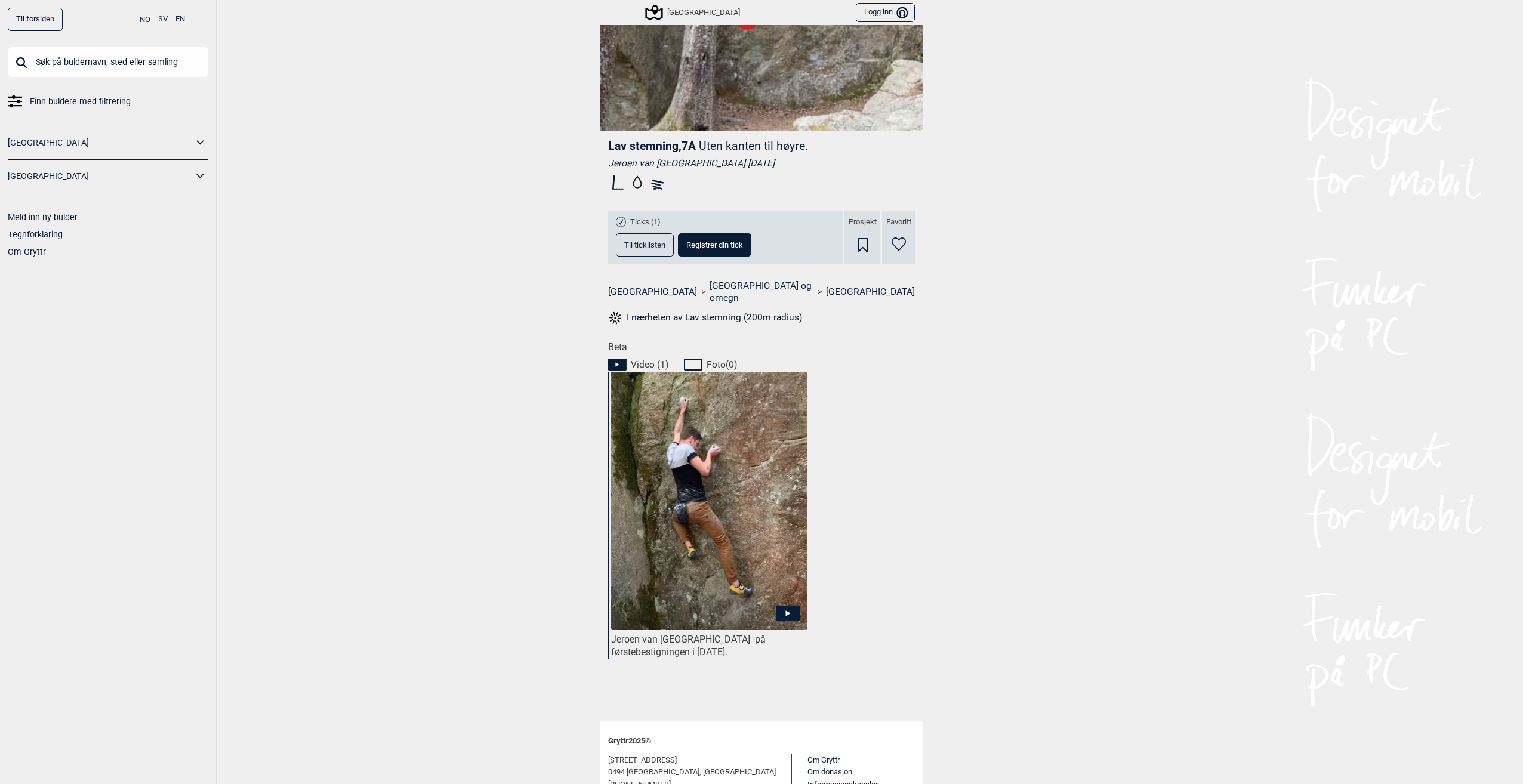
click at [724, 473] on img at bounding box center [709, 515] width 196 height 313
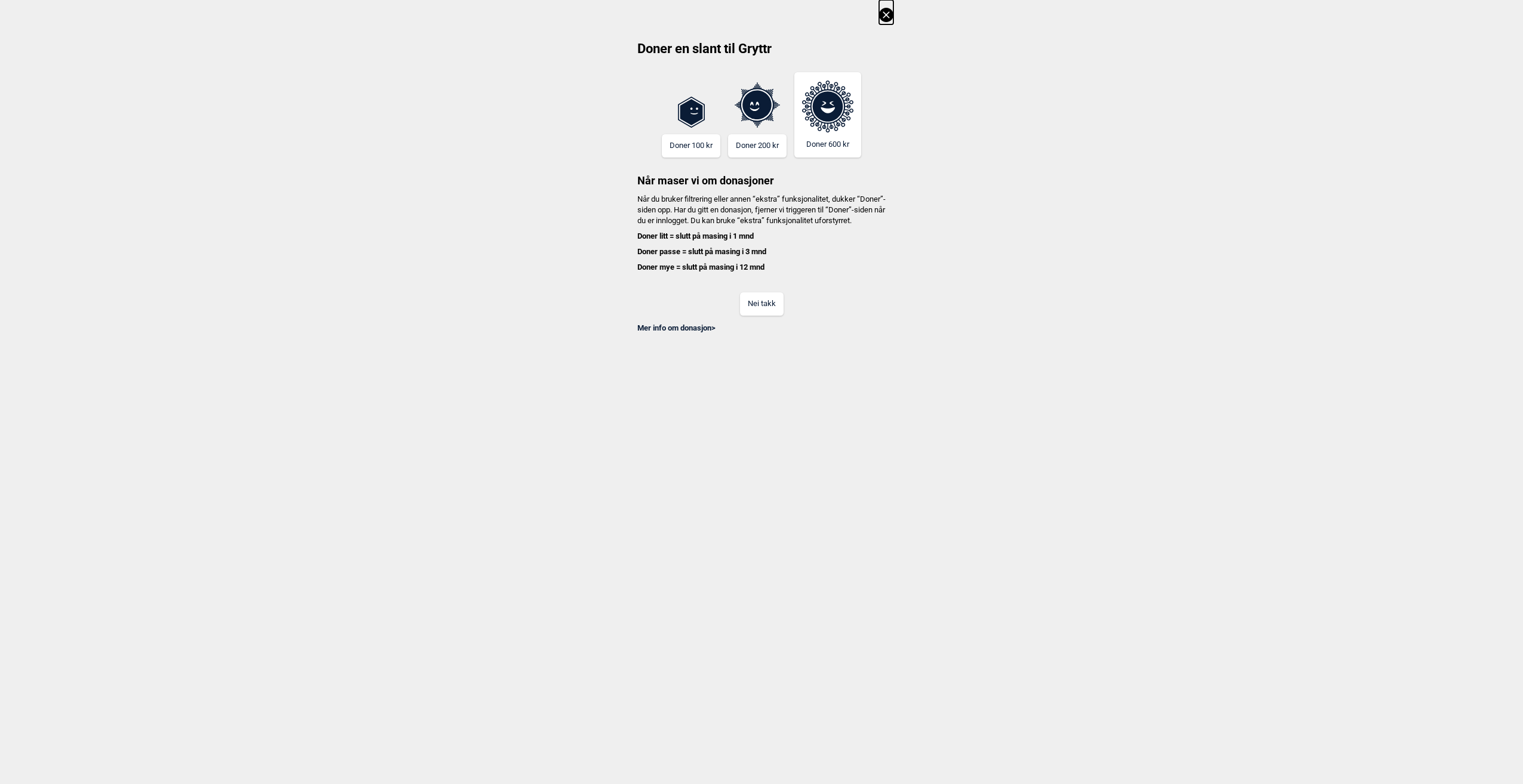
click at [742, 314] on button "Nei takk" at bounding box center [761, 303] width 43 height 23
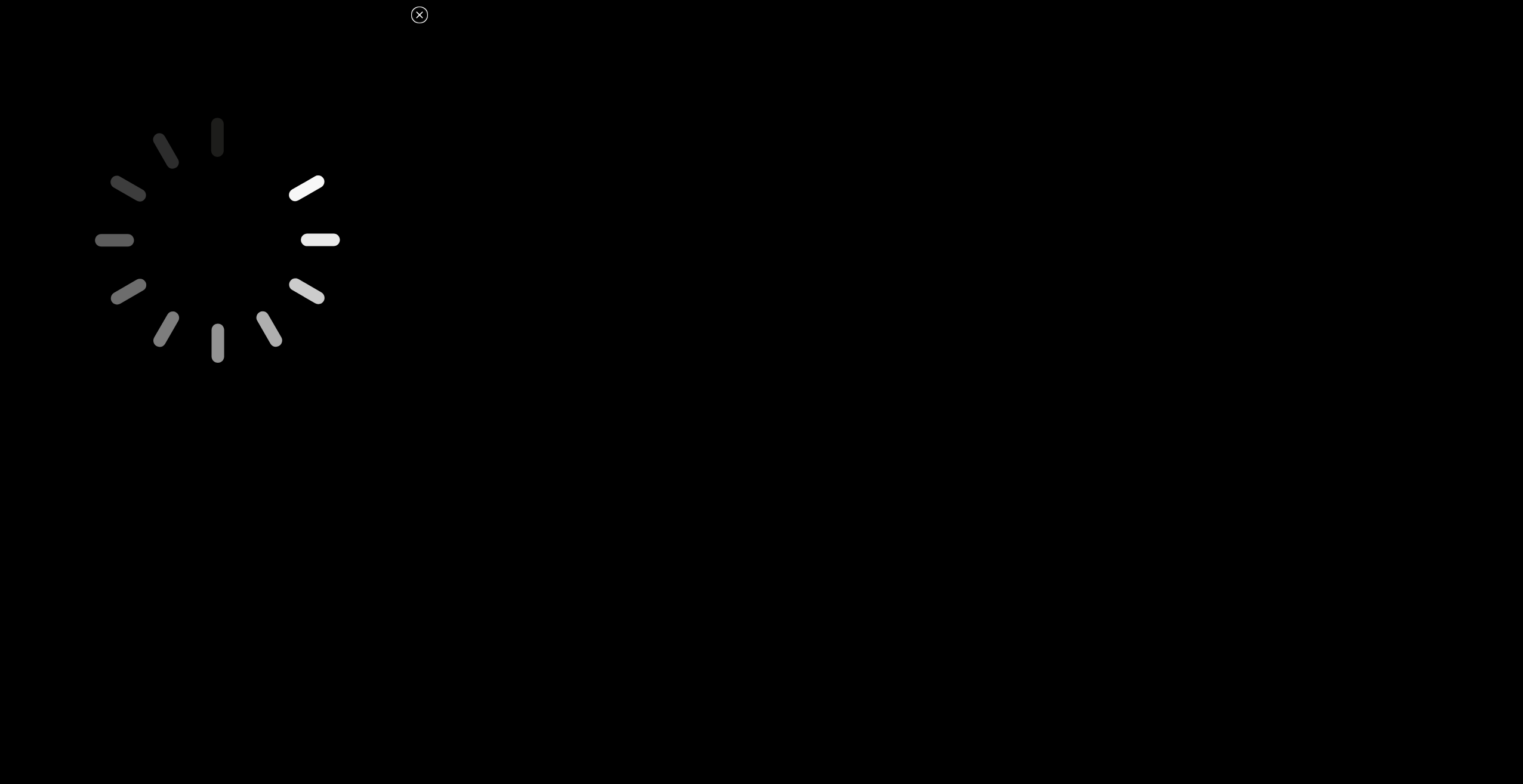
click at [421, 15] on icon at bounding box center [419, 14] width 14 height 14
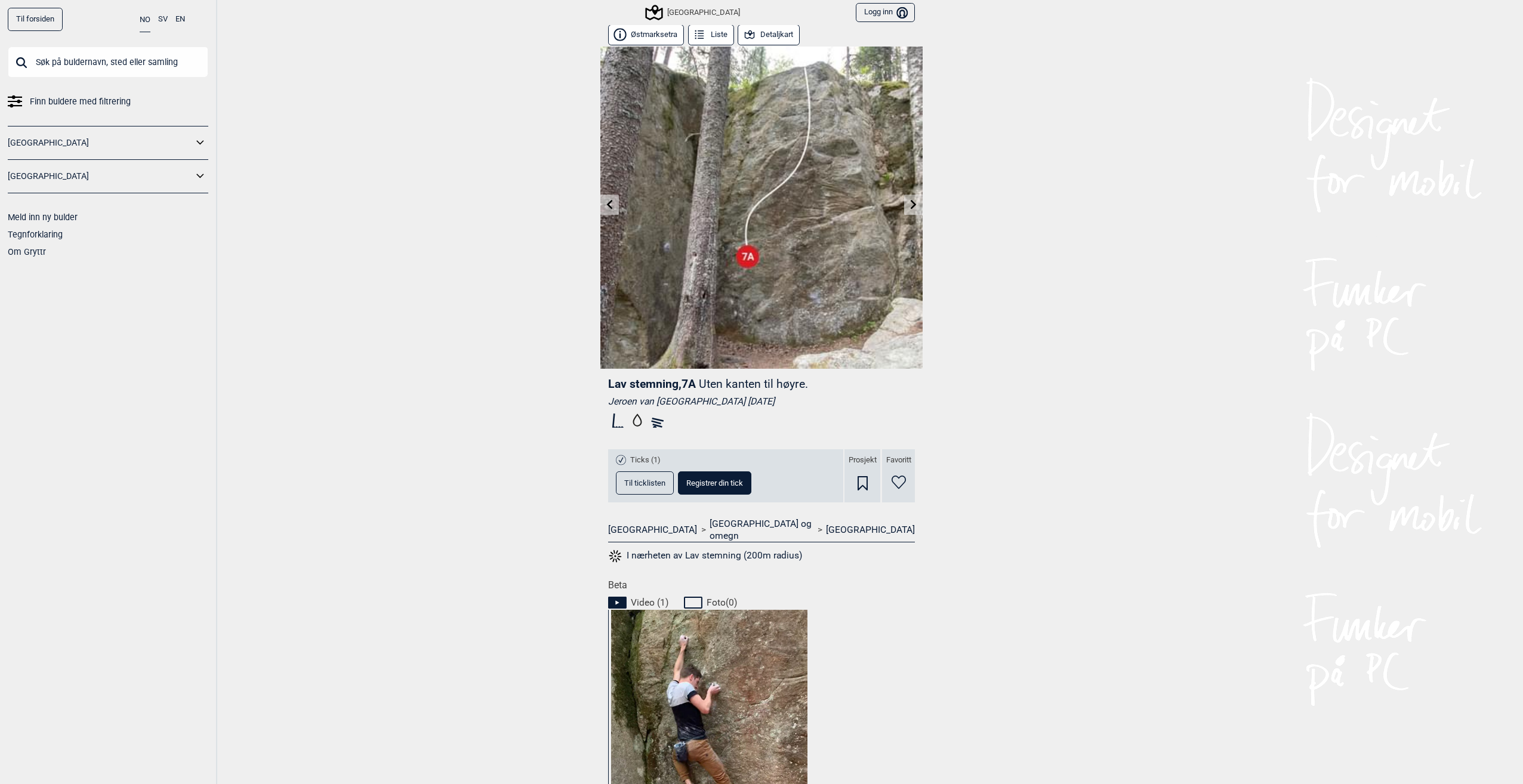
scroll to position [0, 0]
click at [600, 210] on link at bounding box center [609, 205] width 19 height 20
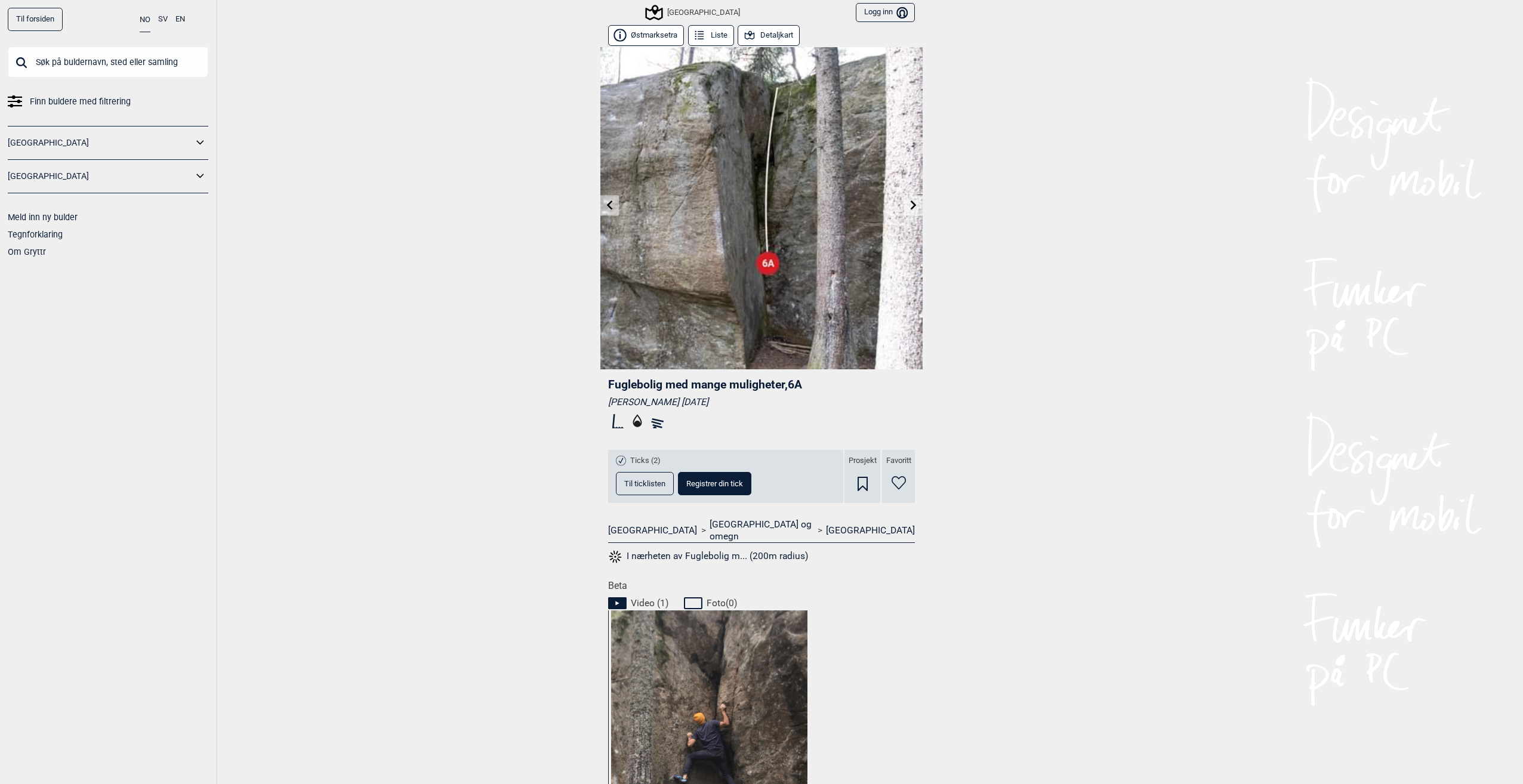
click at [600, 210] on link at bounding box center [609, 205] width 19 height 20
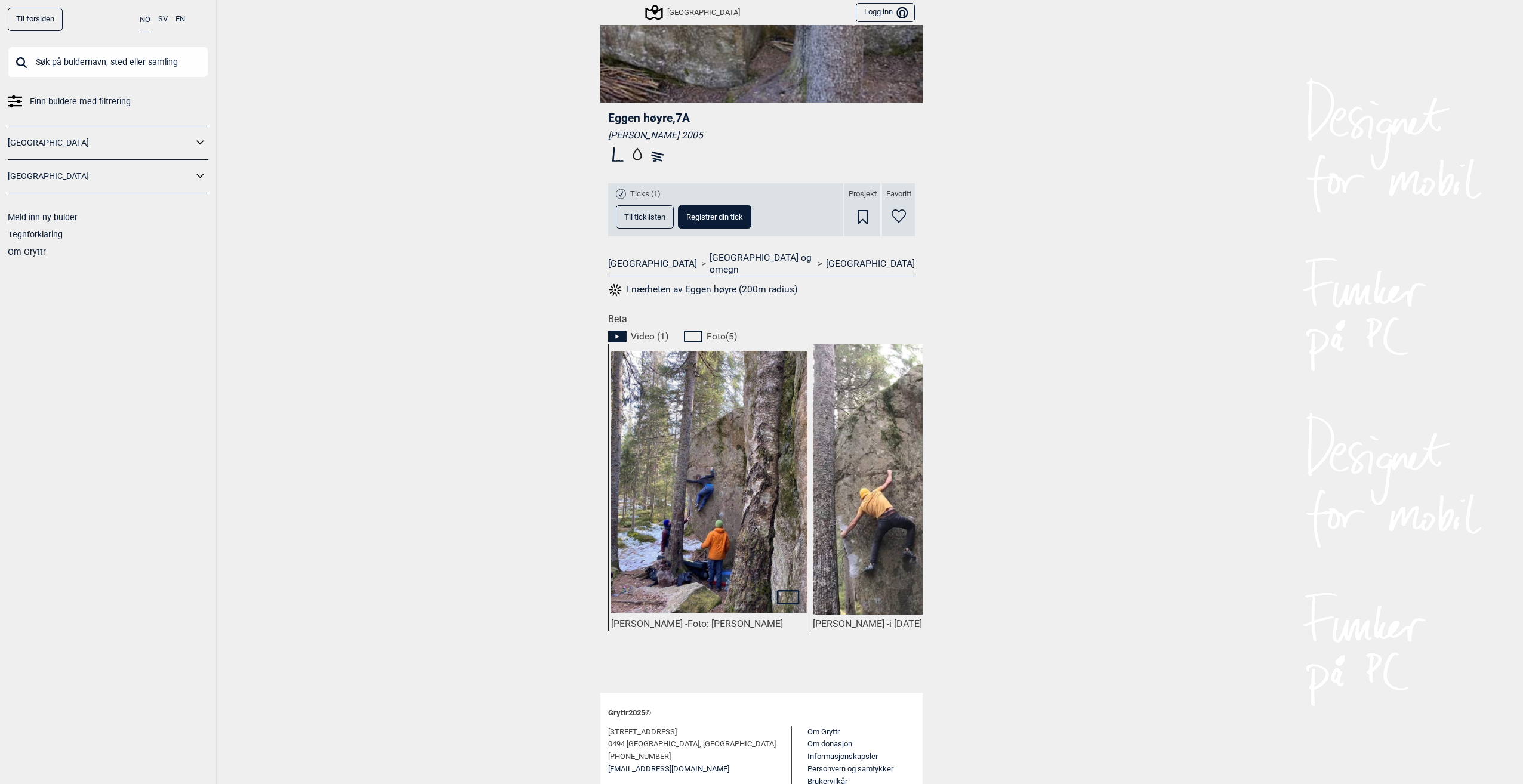
scroll to position [298, 0]
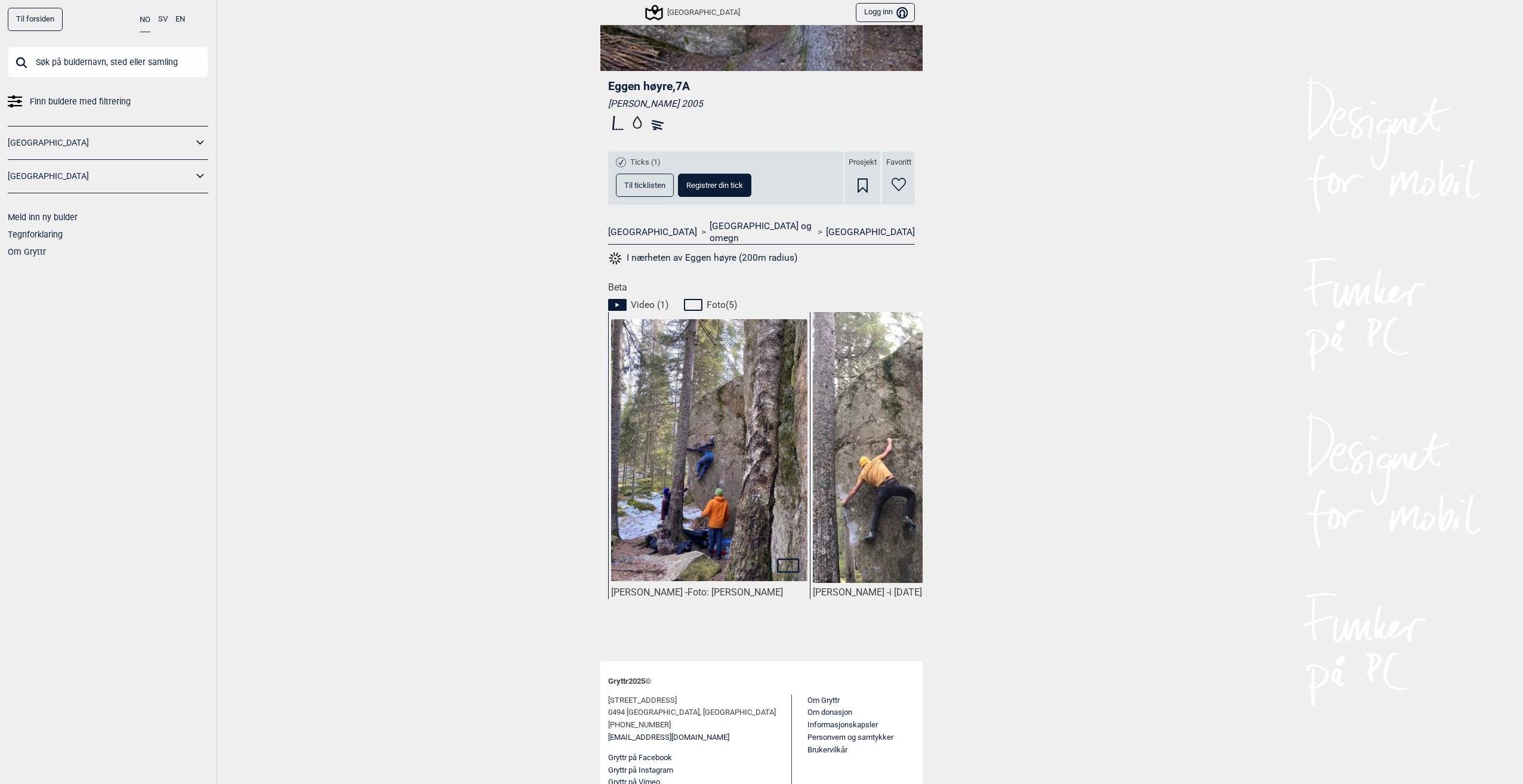
click at [799, 468] on img at bounding box center [709, 450] width 196 height 262
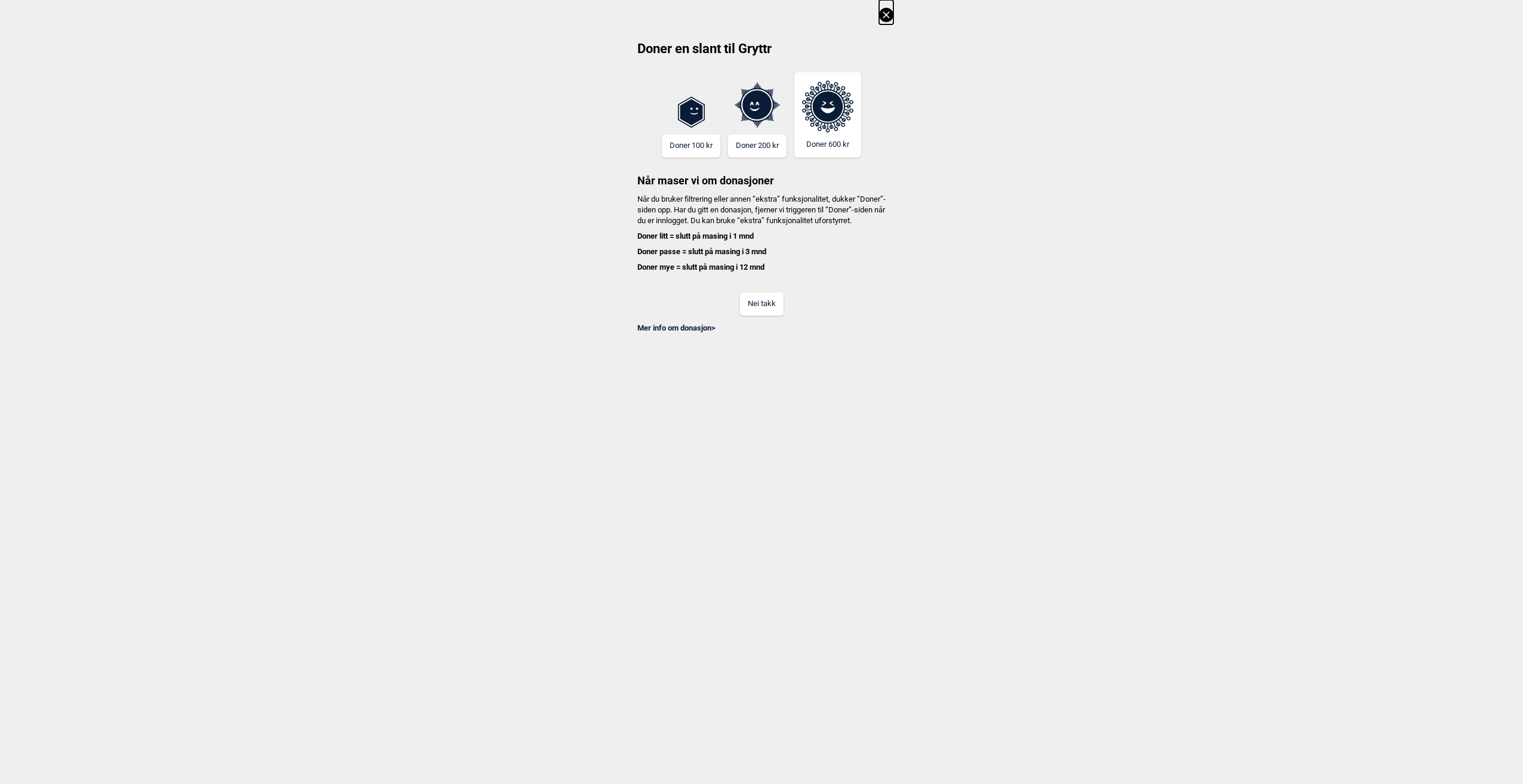
click at [759, 315] on button "Nei takk" at bounding box center [761, 303] width 43 height 23
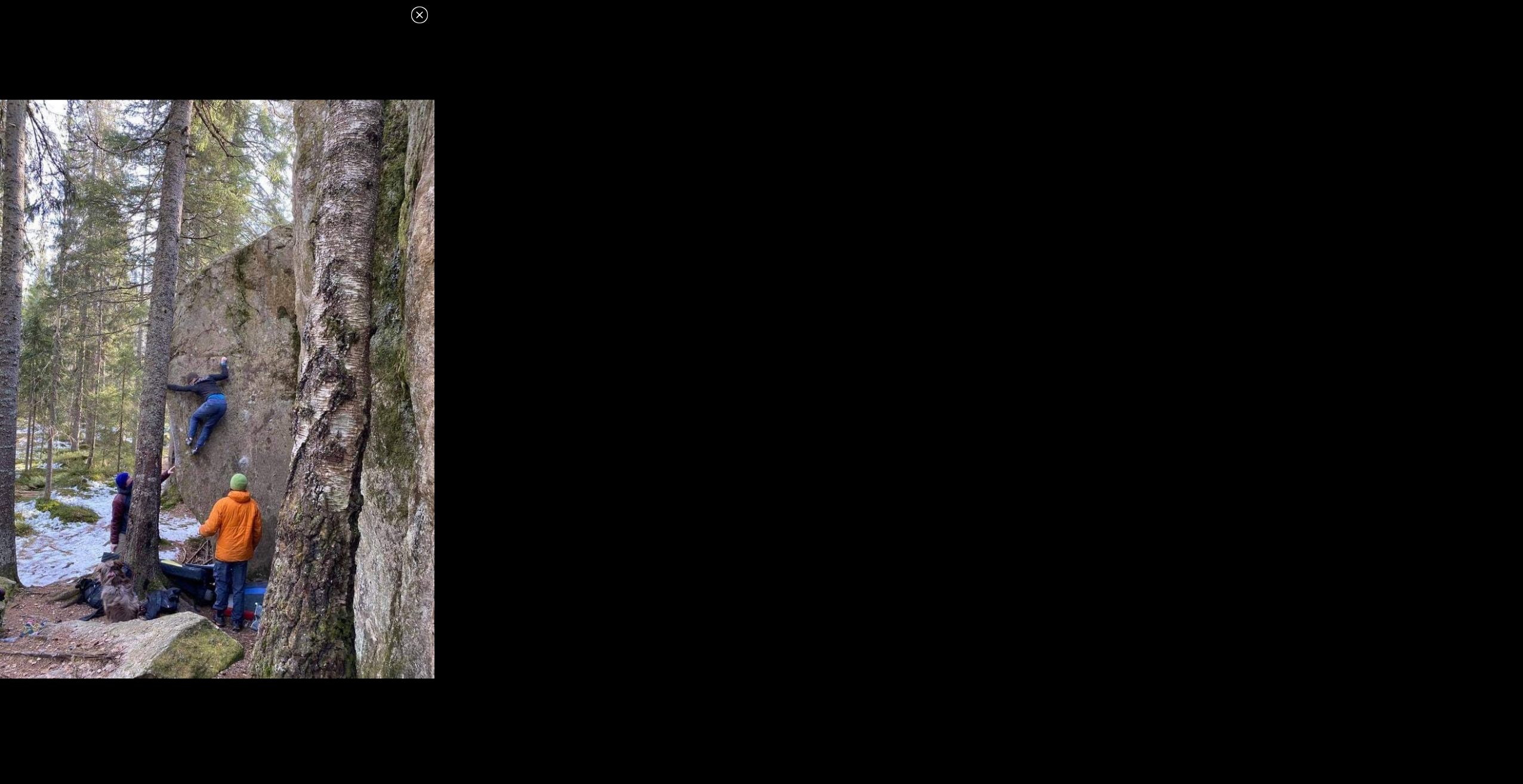
click at [417, 13] on icon at bounding box center [419, 14] width 14 height 14
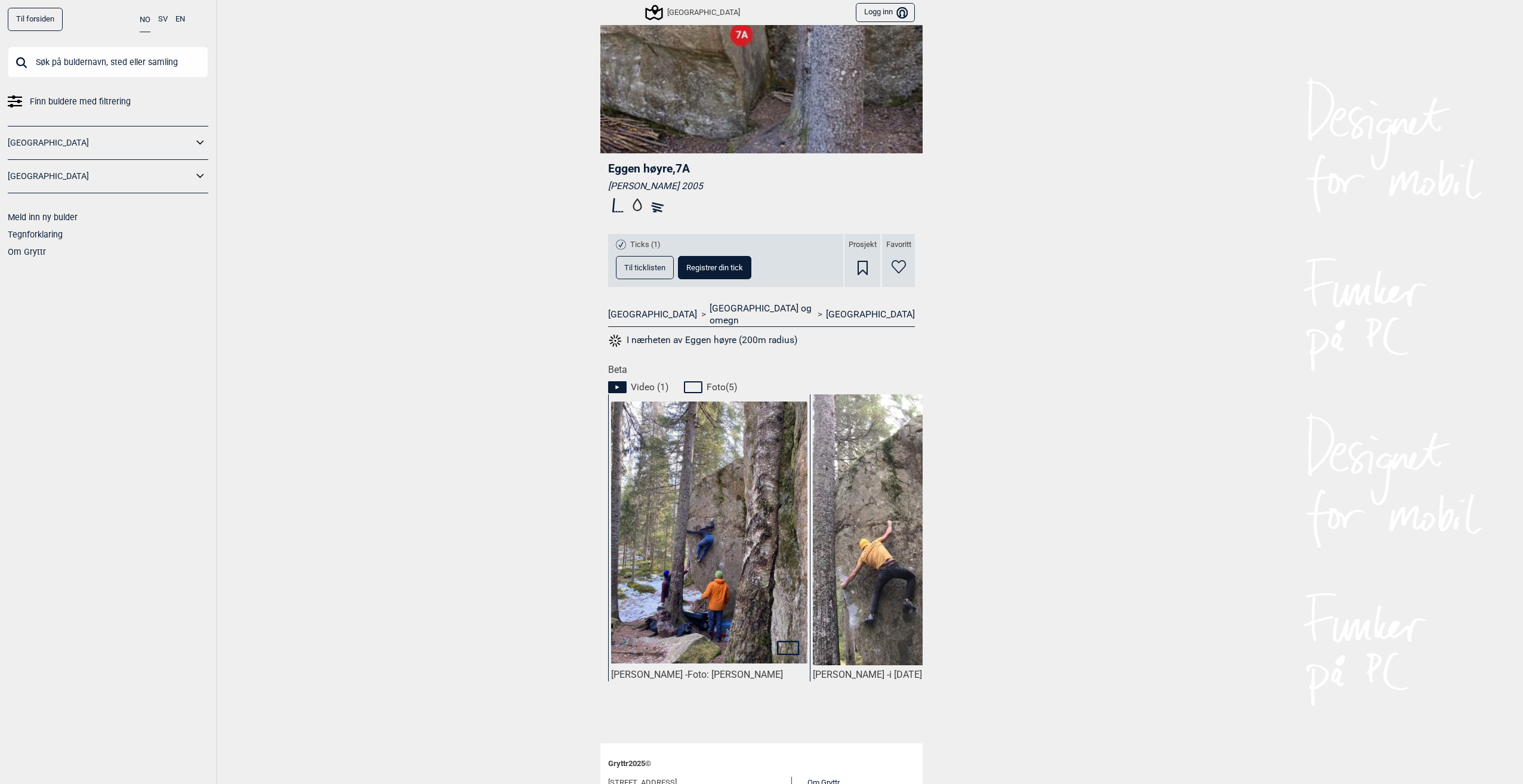
scroll to position [0, 0]
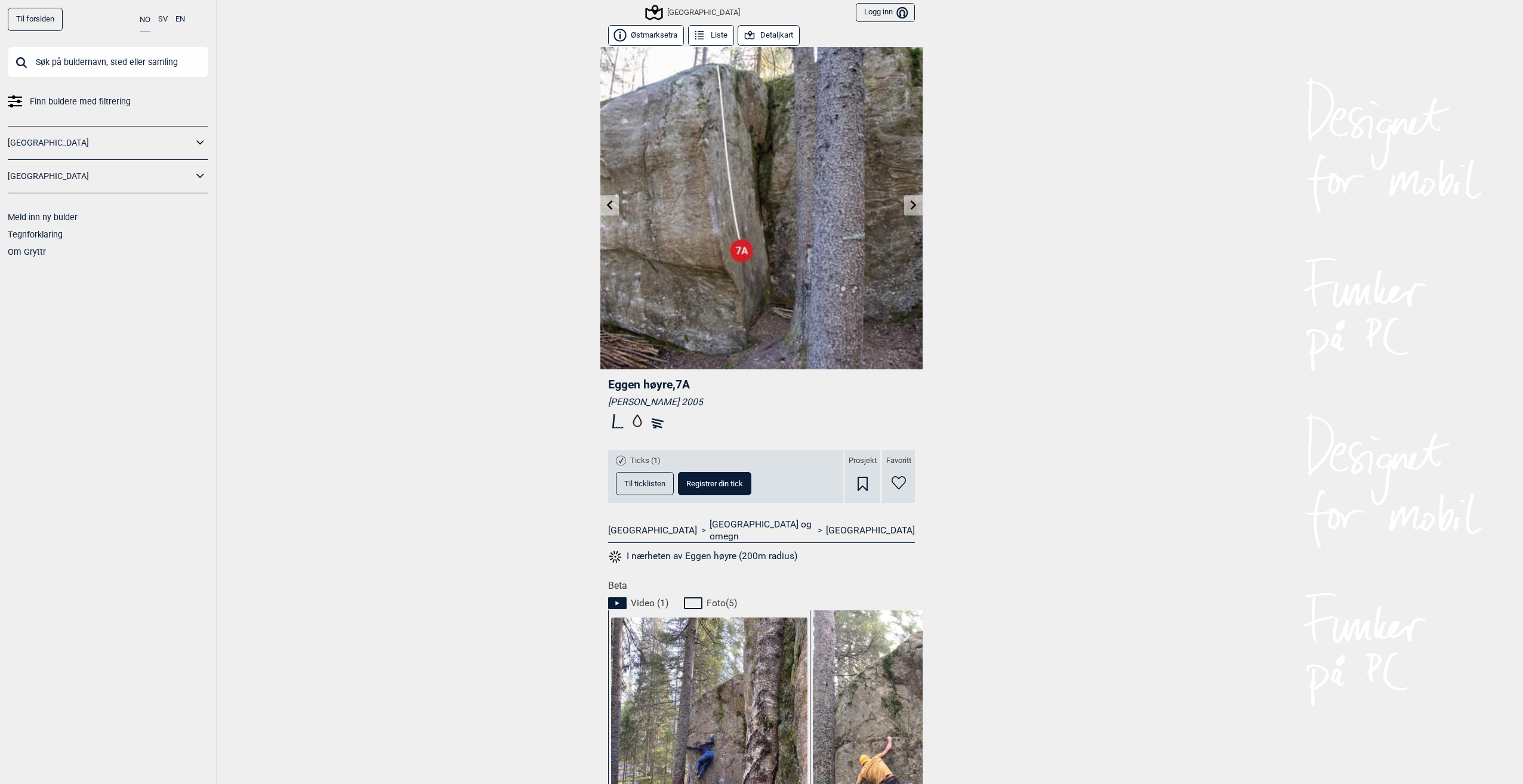
click at [609, 211] on link at bounding box center [609, 205] width 19 height 20
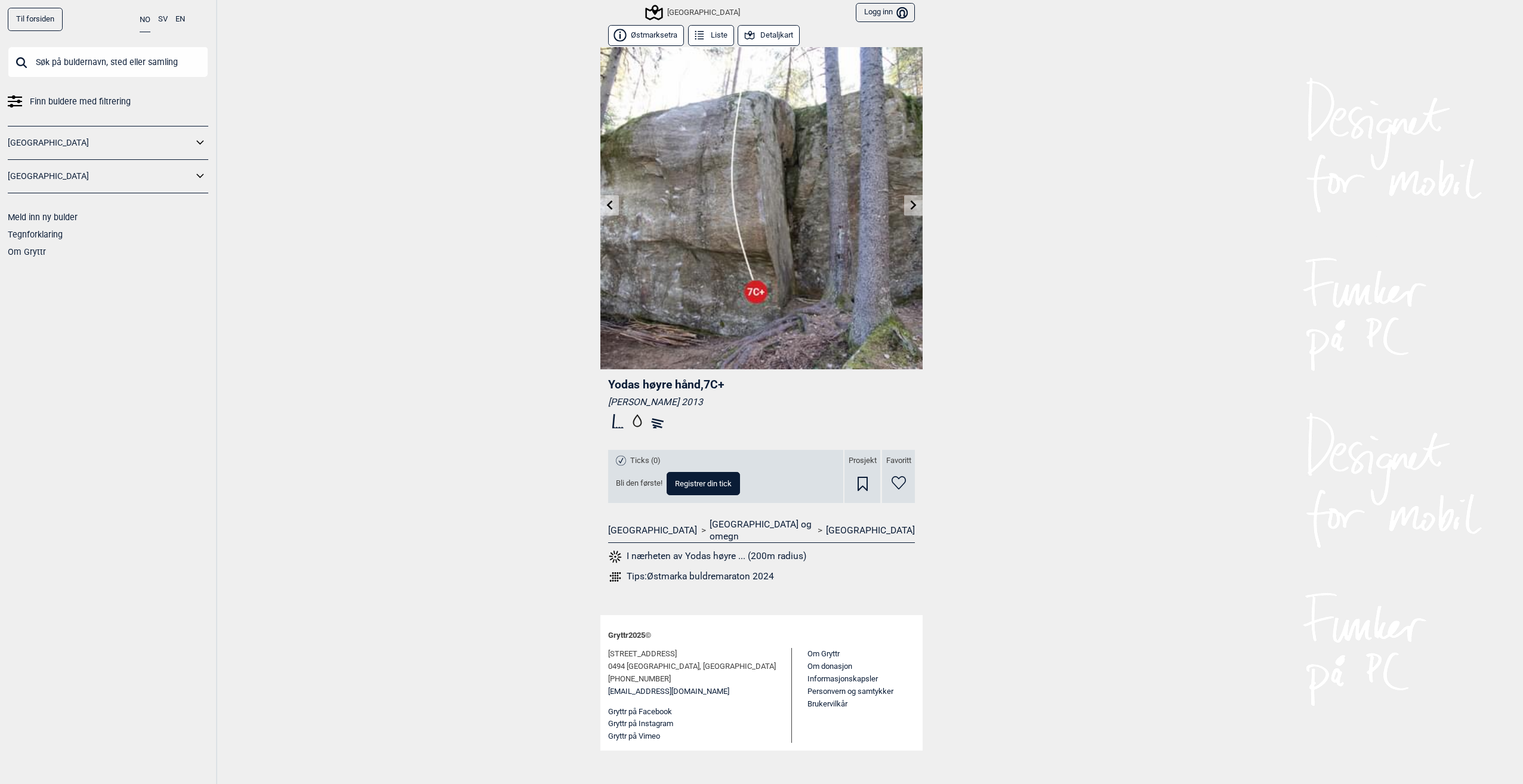
click at [612, 204] on icon at bounding box center [609, 205] width 9 height 9
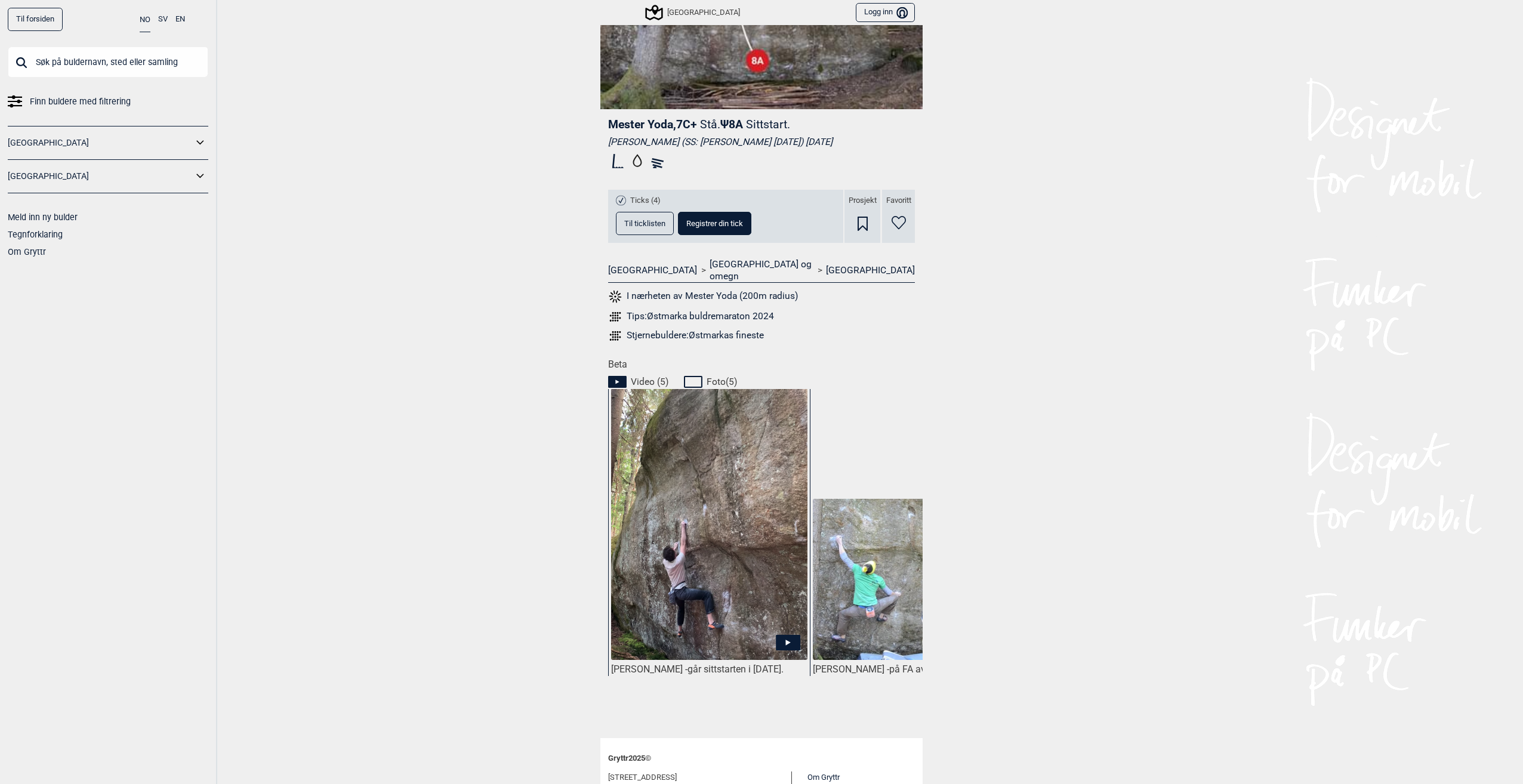
scroll to position [298, 0]
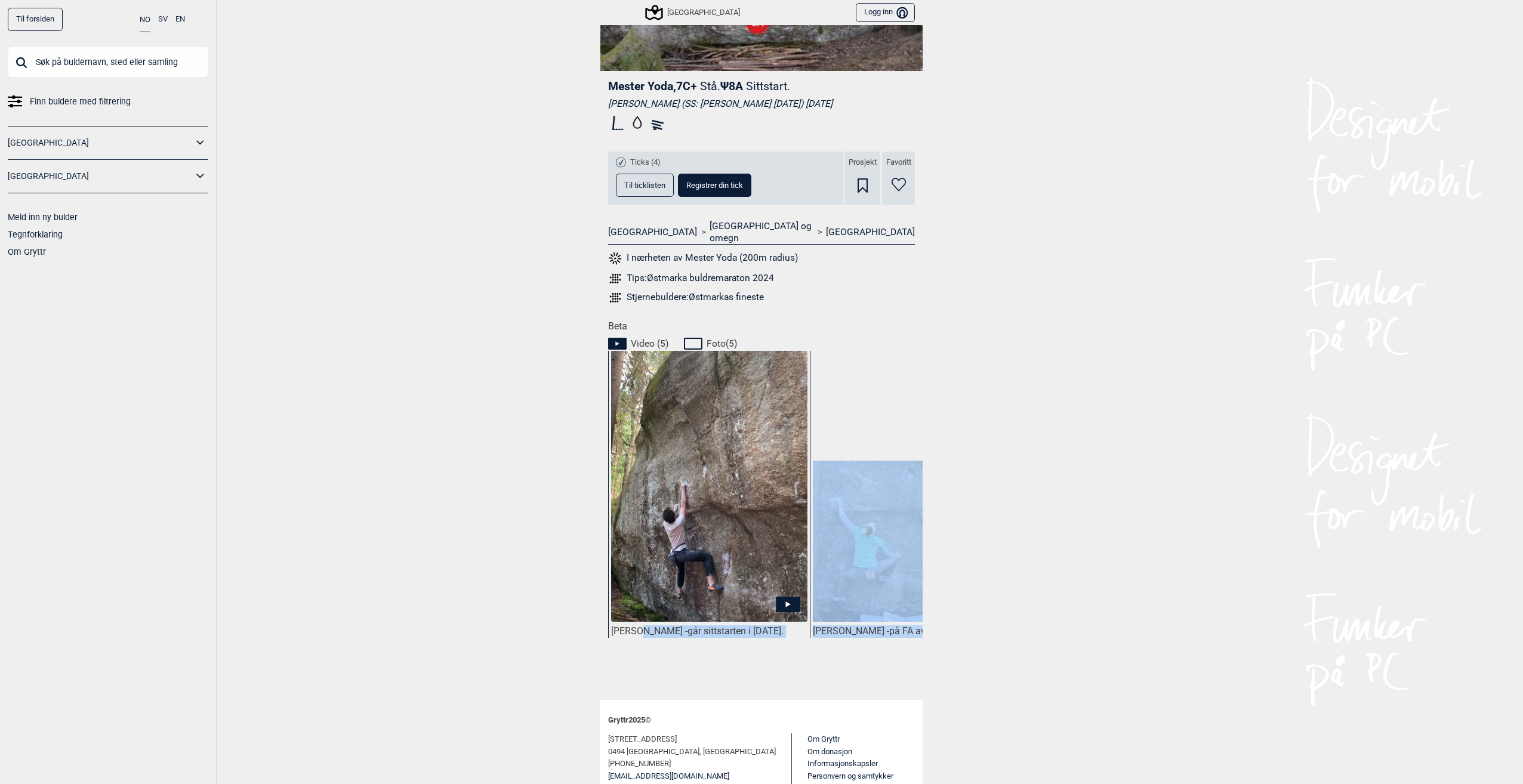
drag, startPoint x: 634, startPoint y: 663, endPoint x: 712, endPoint y: 677, distance: 79.2
click at [712, 677] on div "Mester Yoda , 7C+ Stå. Ψ 8A Sittstart. Øyvind Ville Sæter (SS: Stian Christophe…" at bounding box center [761, 224] width 322 height 951
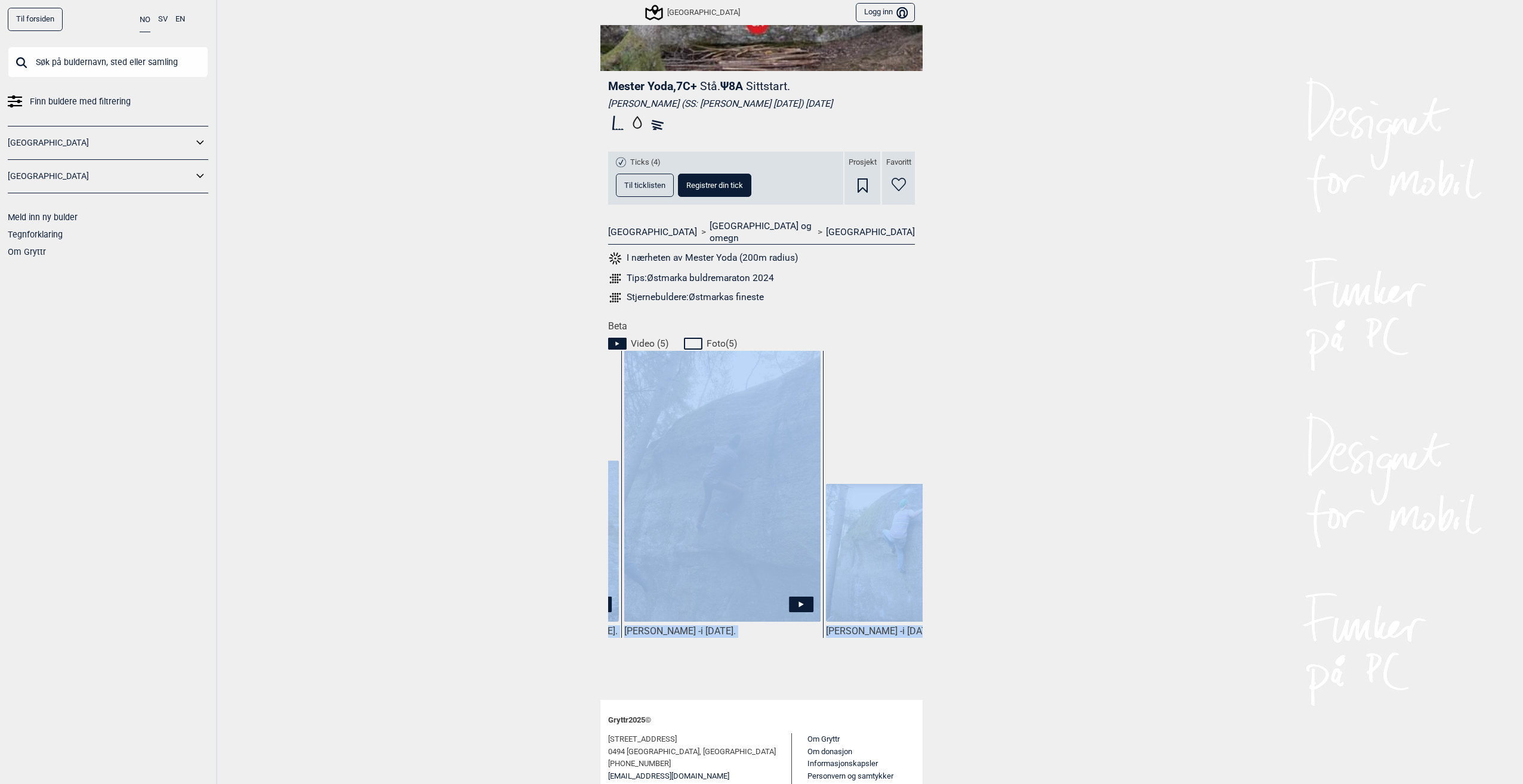
scroll to position [0, 377]
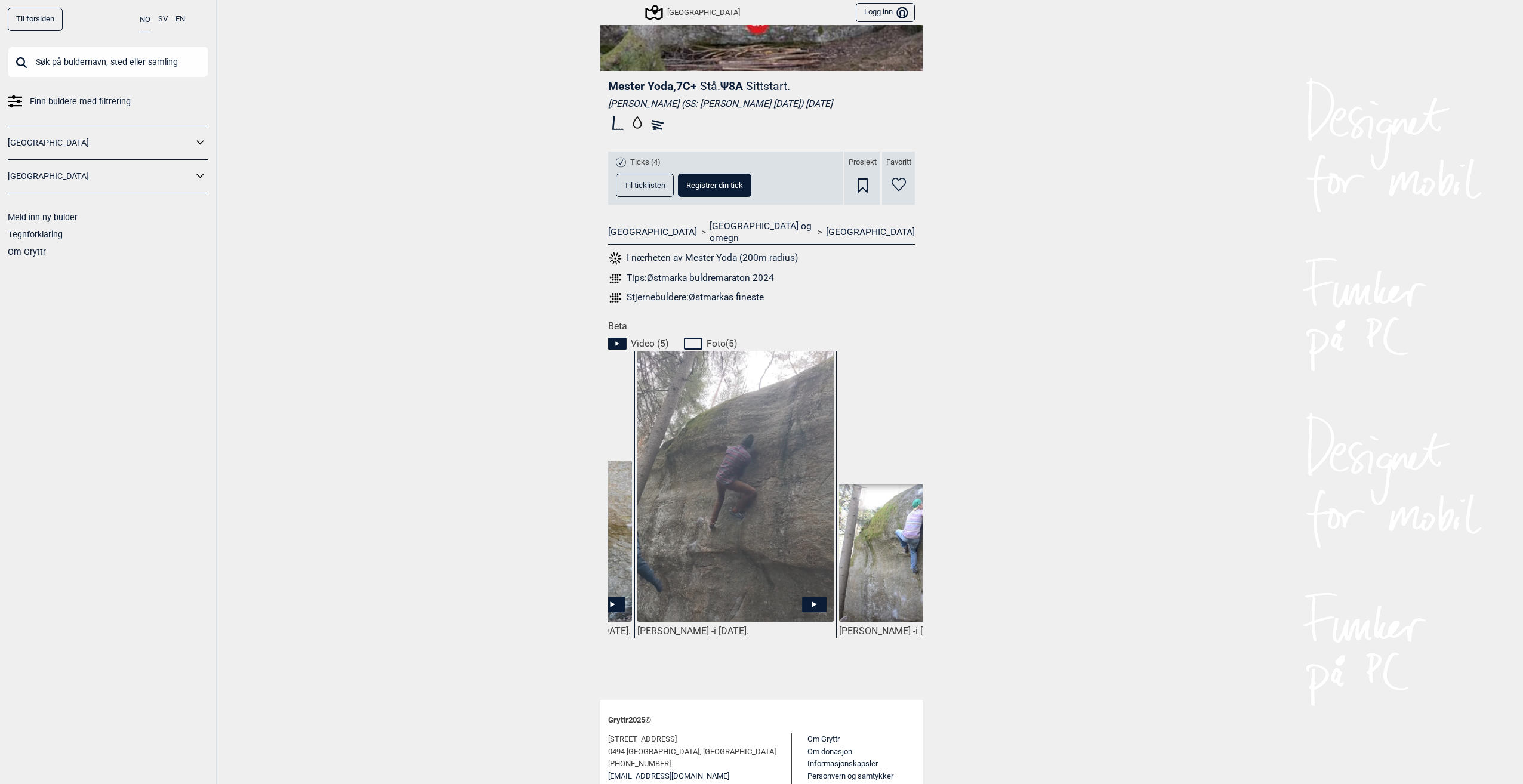
click at [433, 544] on div "Til forsiden NO SV EN Finn buldere med filtrering Norge Sverige Meld inn ny bul…" at bounding box center [761, 392] width 1523 height 784
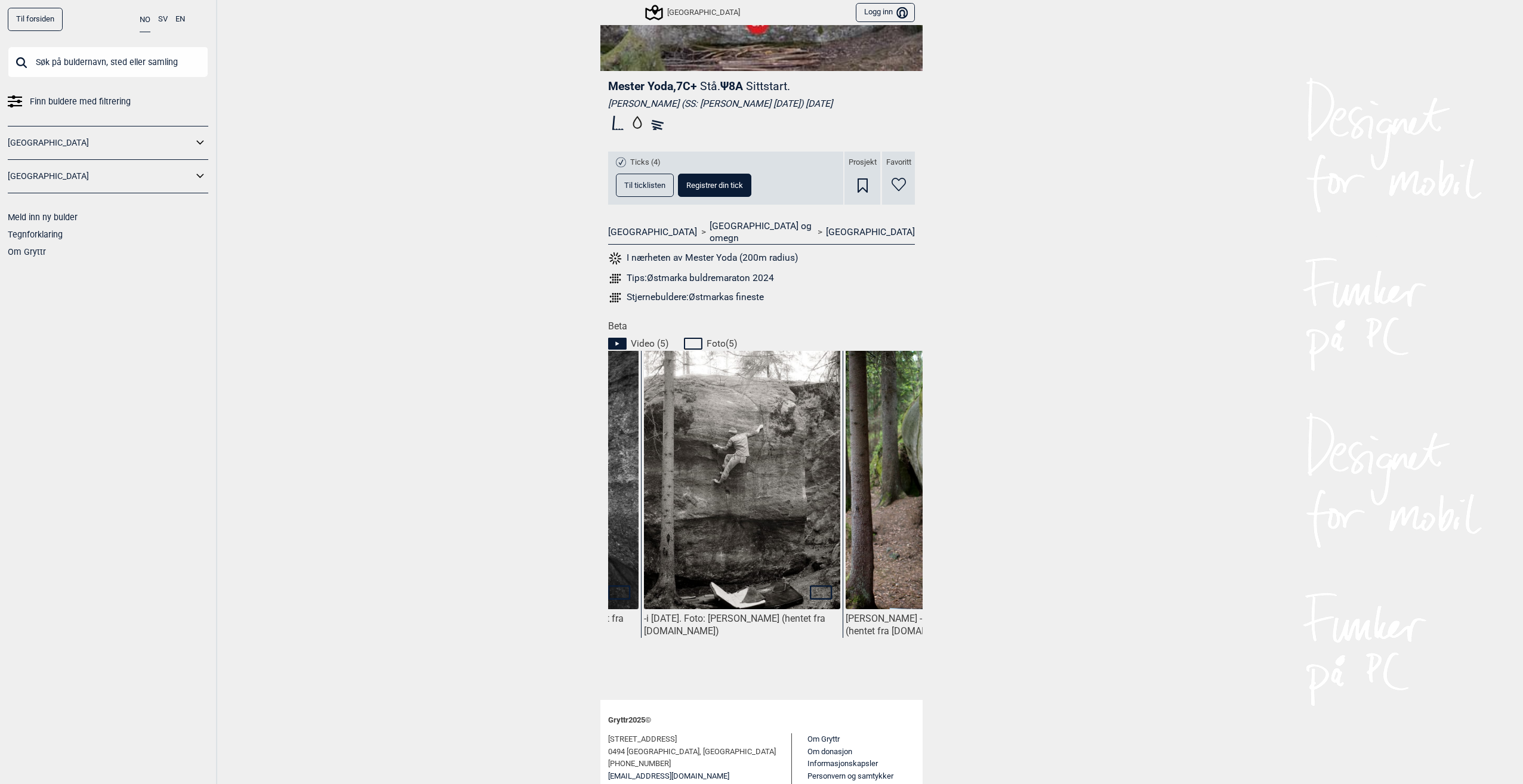
scroll to position [0, 1531]
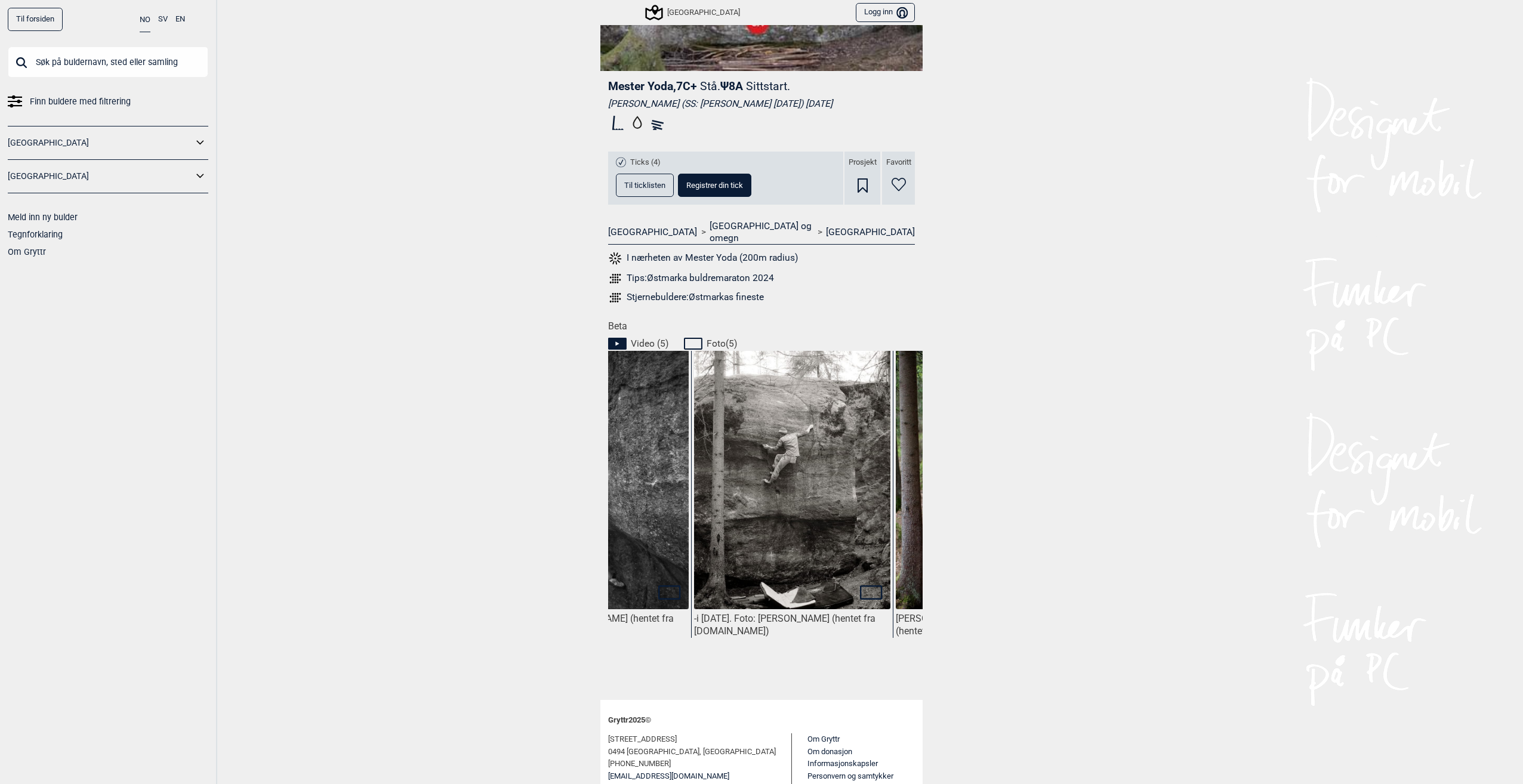
click at [767, 437] on img at bounding box center [792, 494] width 196 height 314
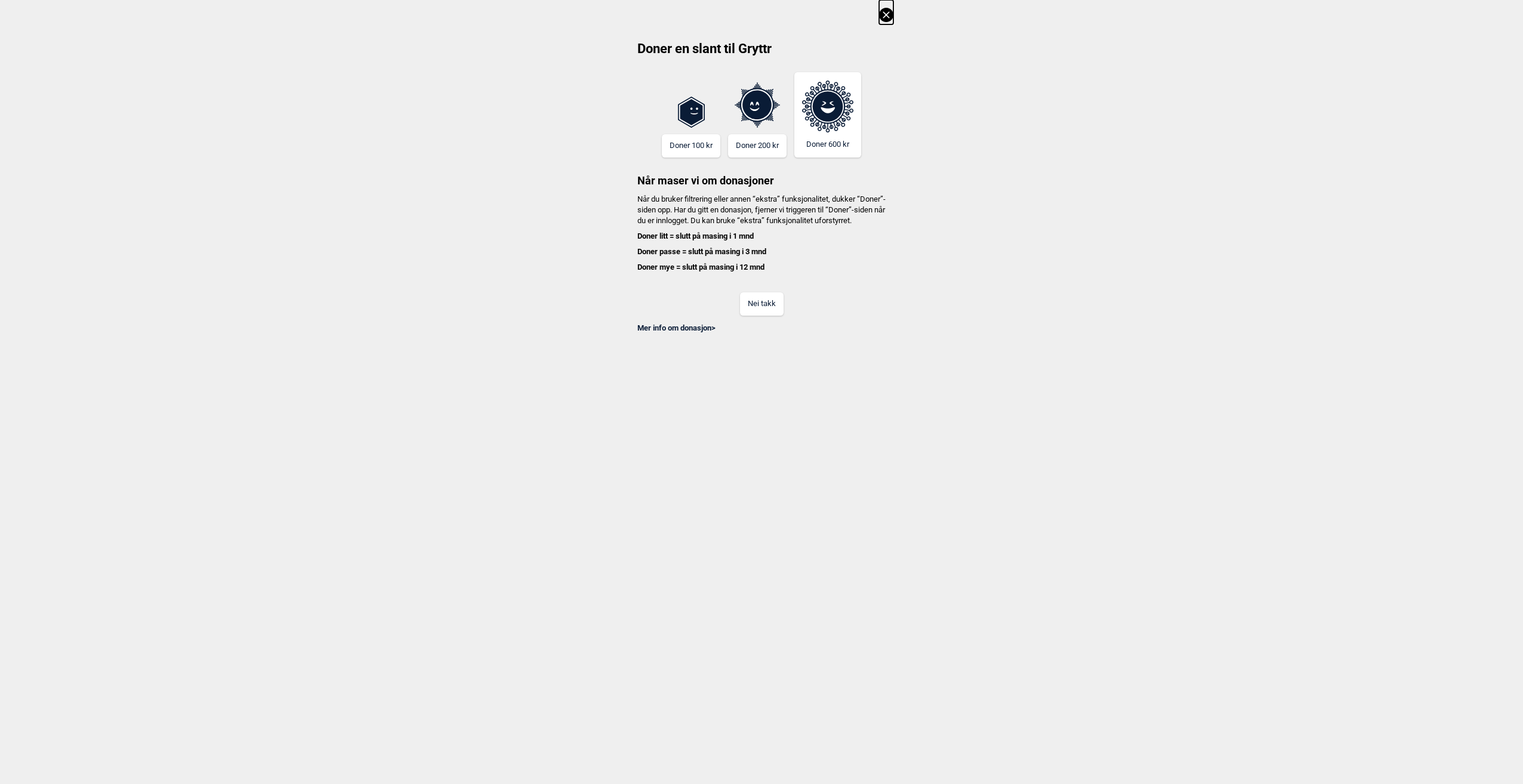
click at [761, 315] on button "Nei takk" at bounding box center [761, 303] width 43 height 23
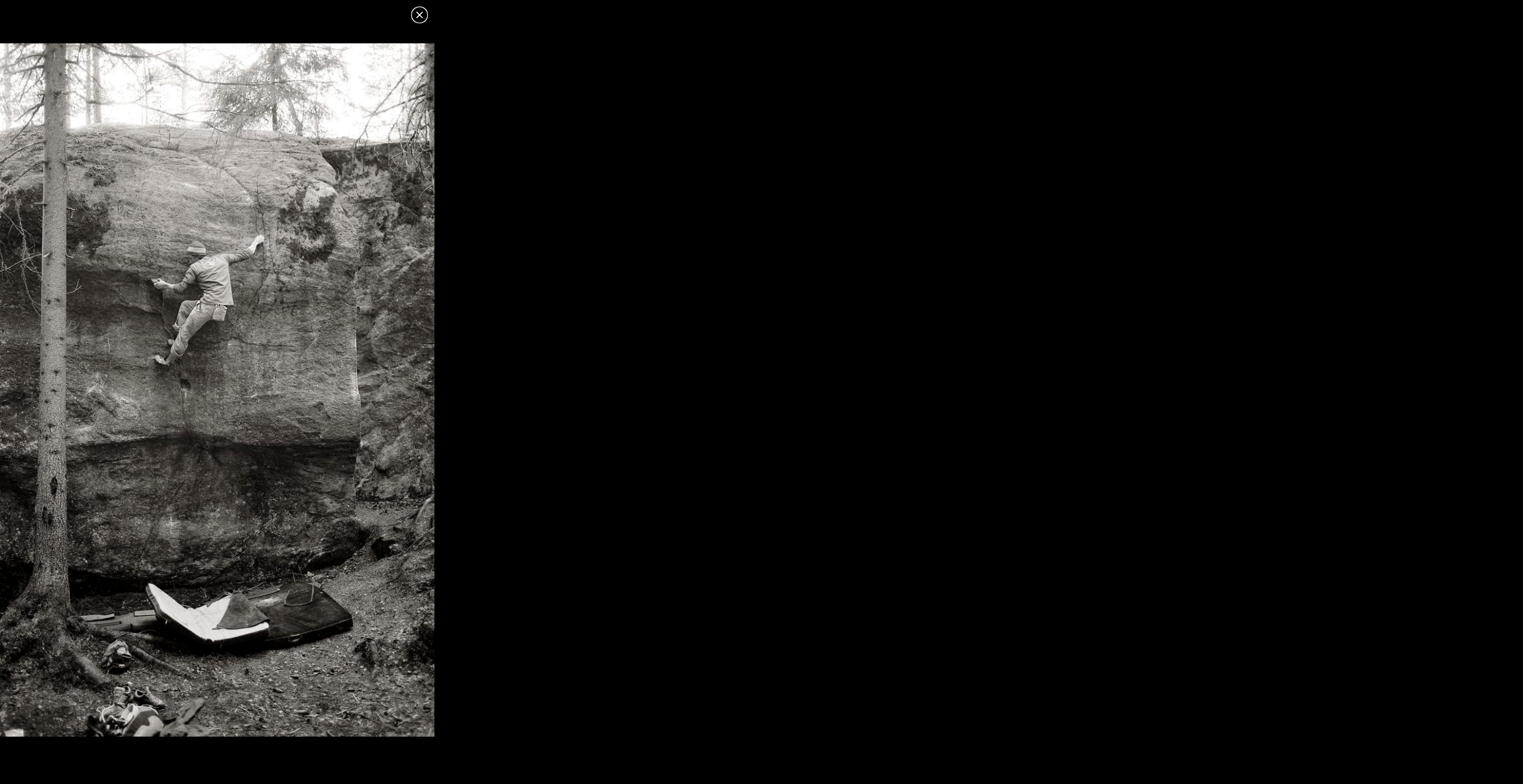
click at [415, 17] on icon at bounding box center [419, 14] width 14 height 14
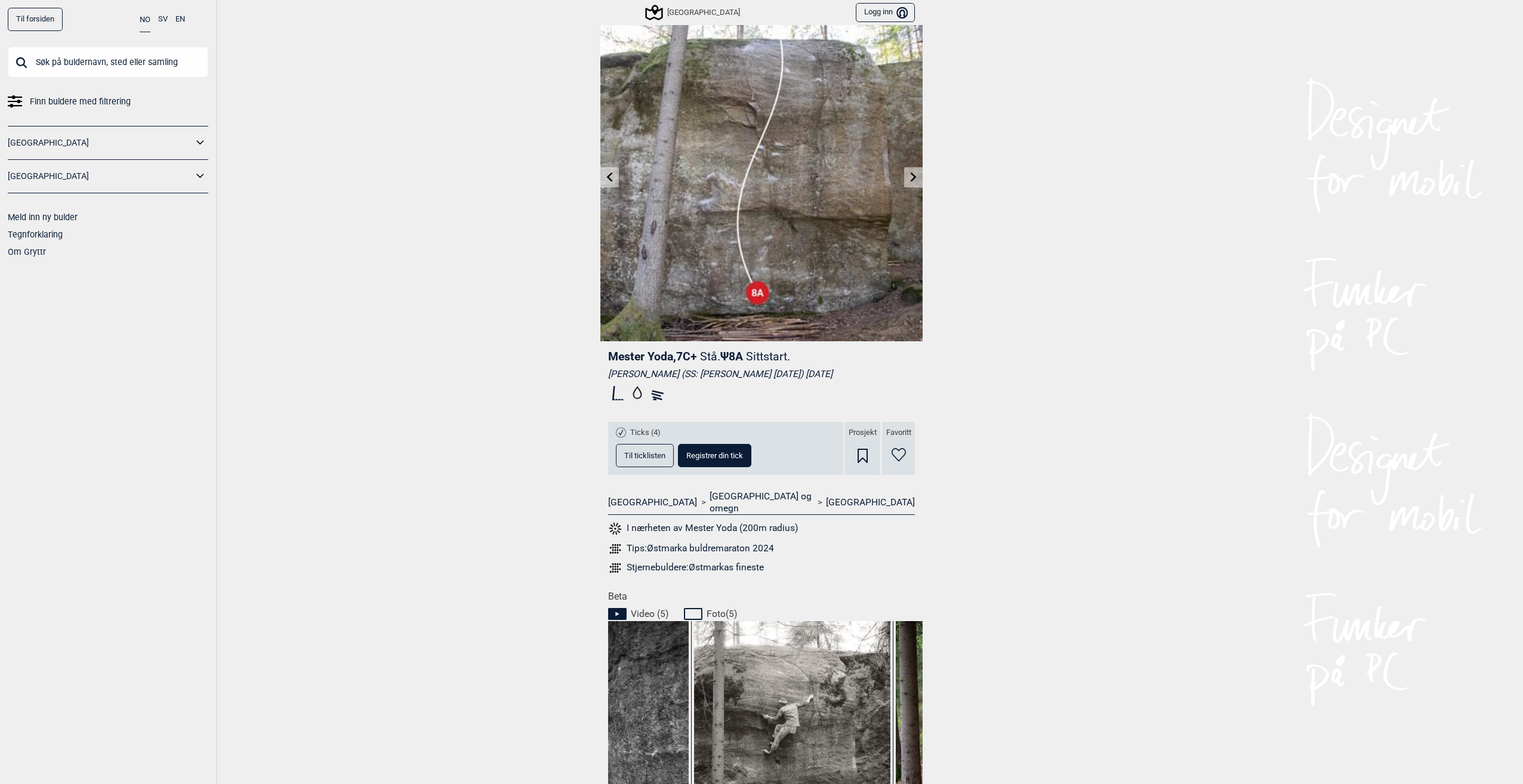
scroll to position [0, 0]
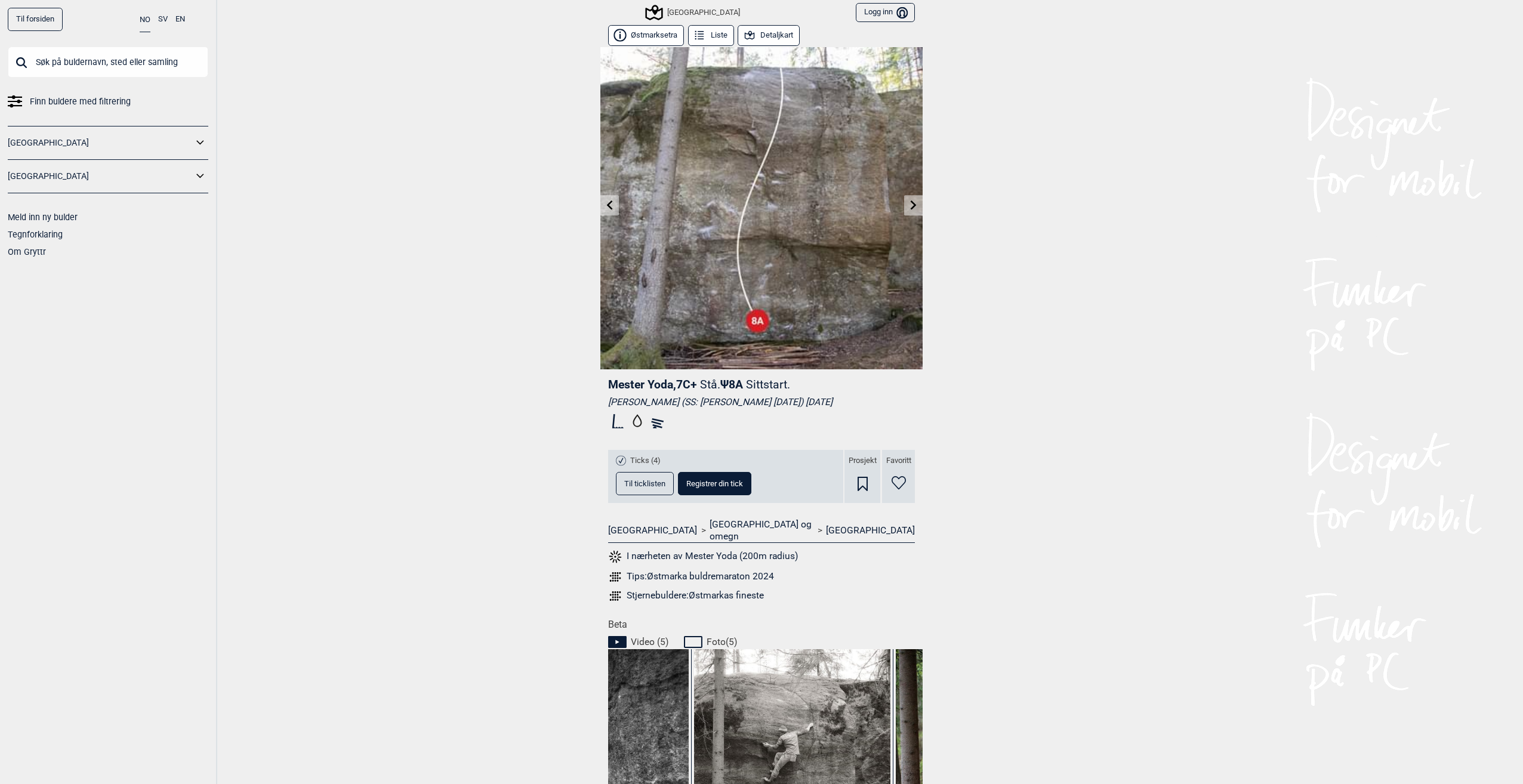
click at [760, 35] on button "Detaljkart" at bounding box center [768, 35] width 62 height 21
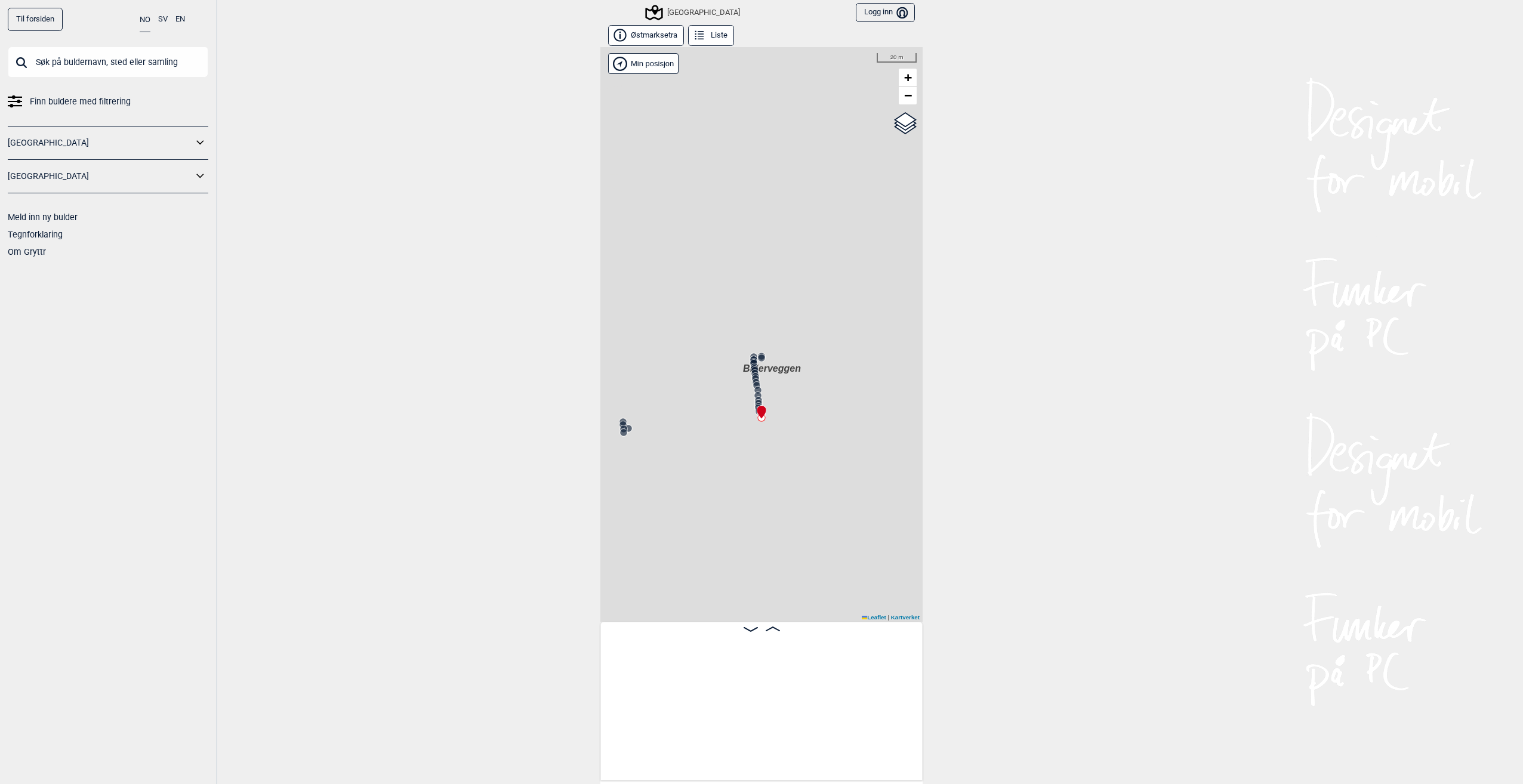
scroll to position [0, 19655]
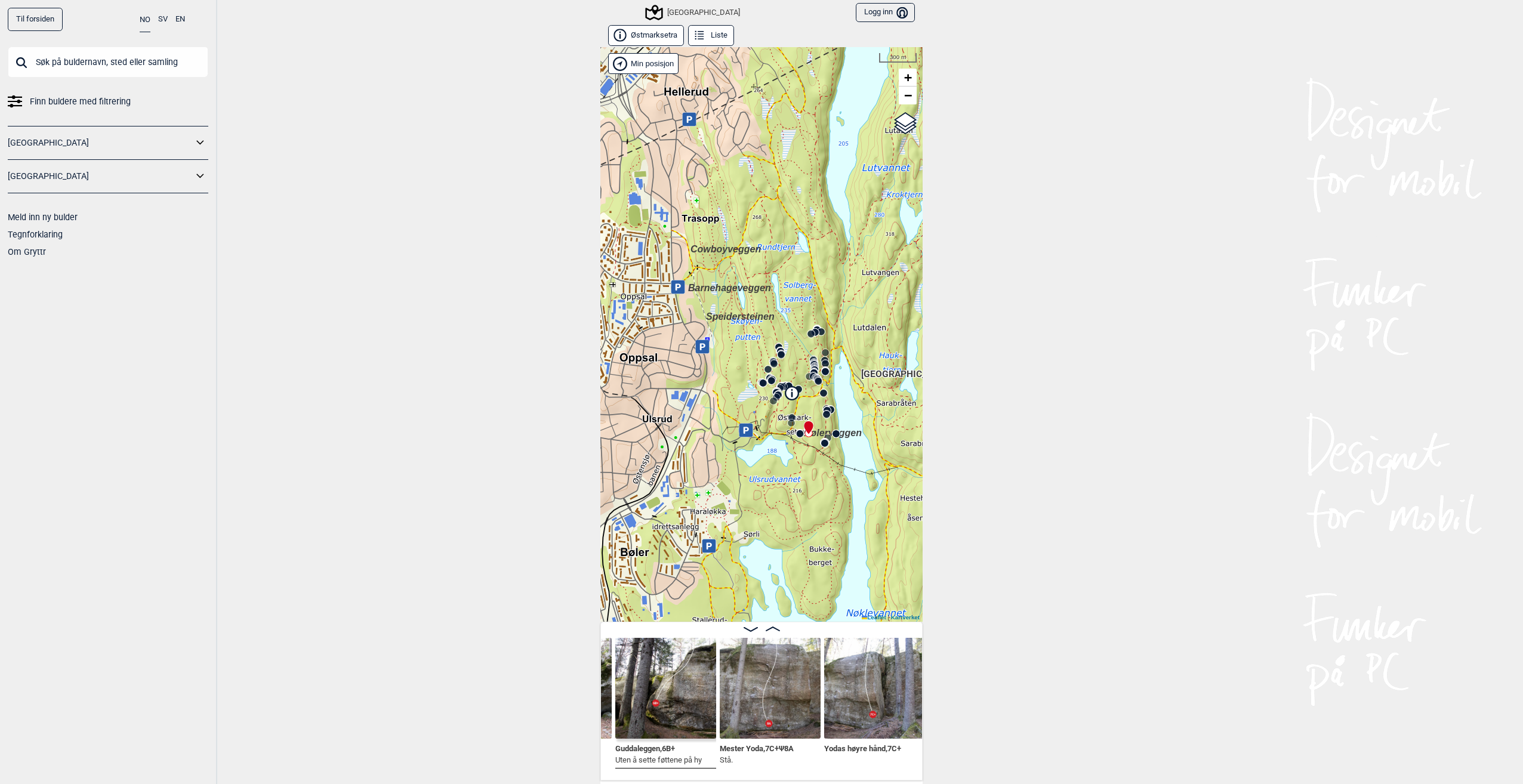
click at [732, 294] on div "Speidersteinen Barnehageveggen Cowboyveggen Bølerveggen Sentrale Østmarka" at bounding box center [761, 334] width 322 height 574
